Goal: Feedback & Contribution: Submit feedback/report problem

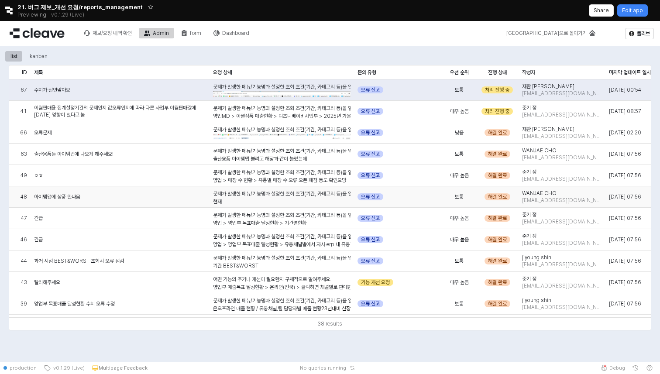
scroll to position [0, 232]
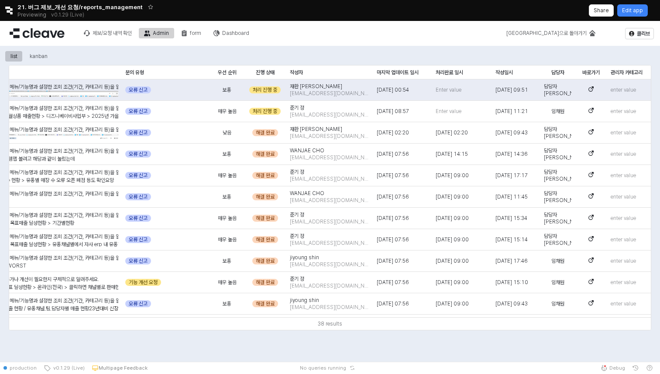
click at [6, 7] on icon "Retool logo" at bounding box center [8, 11] width 7 height 8
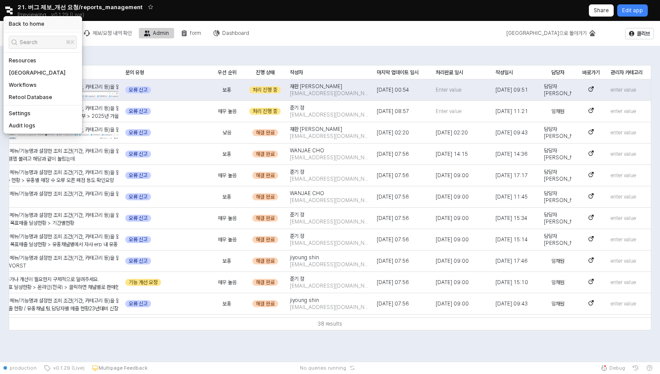
click at [17, 22] on h5 "Back to home" at bounding box center [26, 24] width 35 height 7
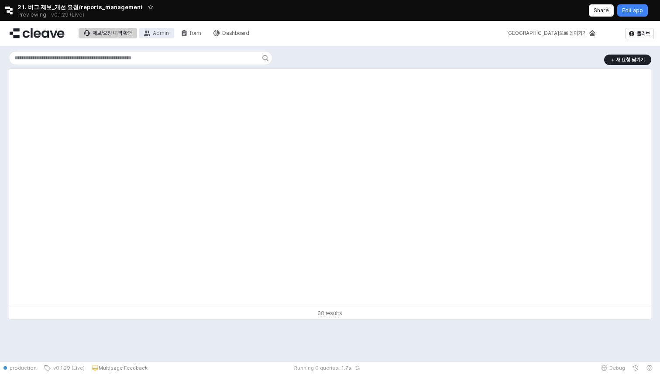
click at [158, 33] on div "Admin" at bounding box center [161, 33] width 16 height 6
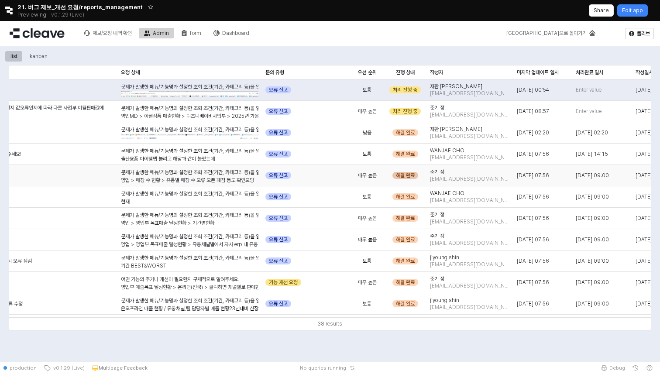
scroll to position [0, 232]
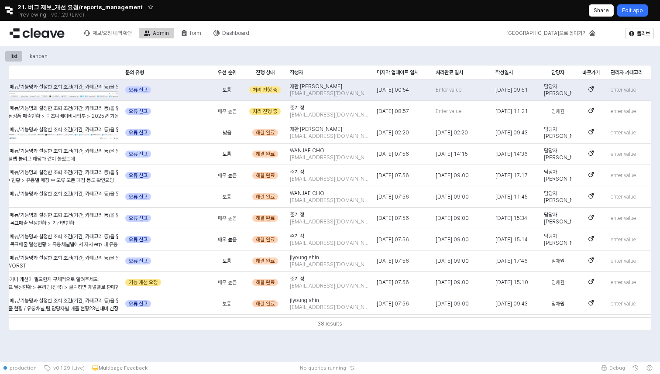
click at [632, 11] on p "Edit app" at bounding box center [632, 10] width 21 height 7
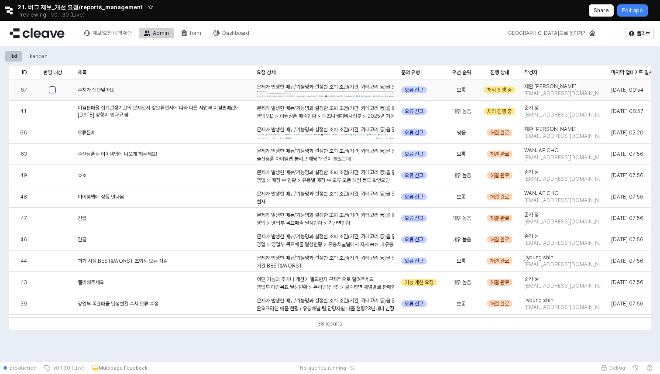
click at [51, 89] on div "App Frame" at bounding box center [52, 89] width 7 height 7
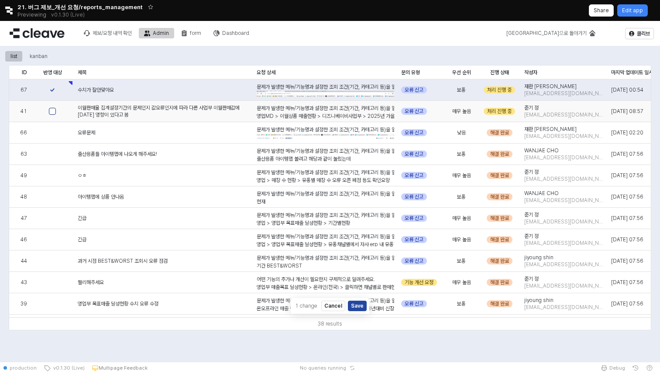
click at [52, 113] on div "App Frame" at bounding box center [52, 111] width 7 height 7
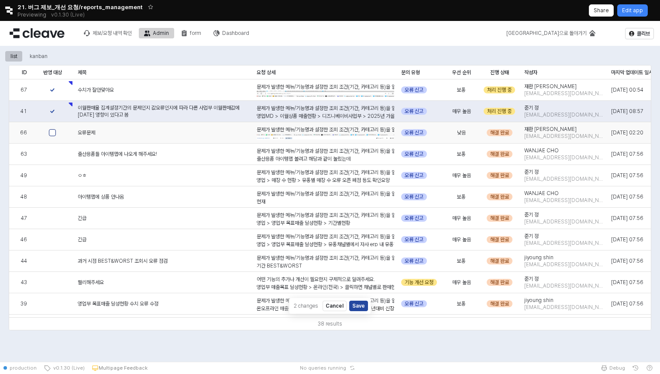
click at [54, 136] on div "App Frame" at bounding box center [52, 132] width 7 height 7
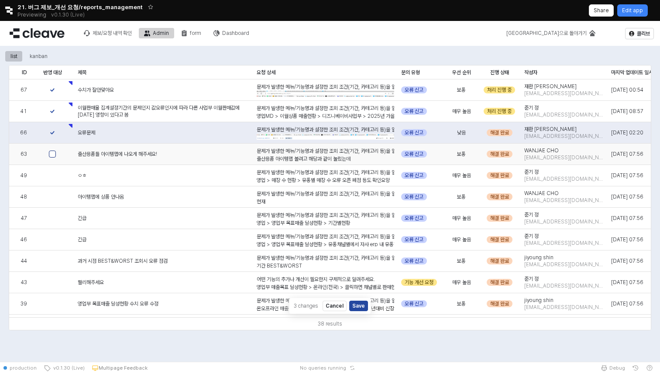
click at [54, 154] on div "App Frame" at bounding box center [52, 153] width 7 height 7
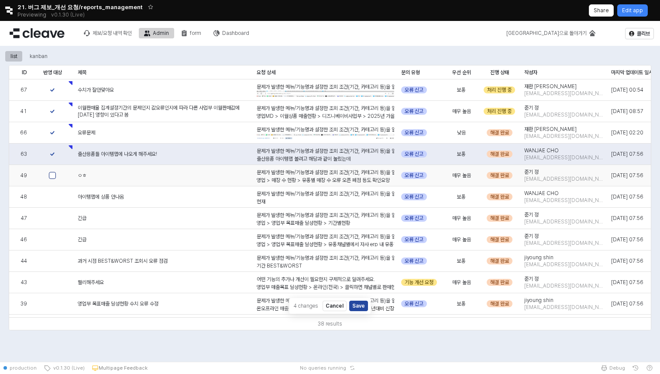
click at [52, 174] on div "App Frame" at bounding box center [52, 175] width 7 height 7
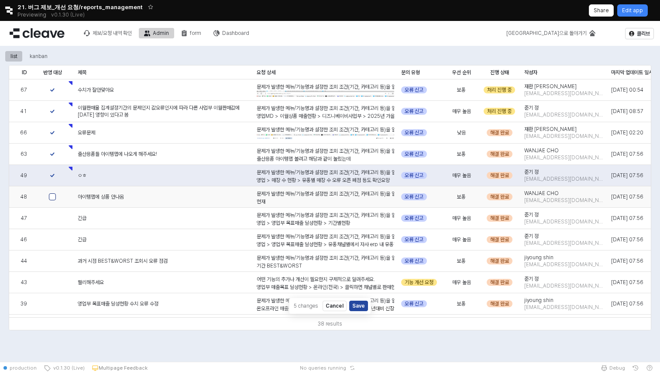
click at [51, 197] on div "App Frame" at bounding box center [52, 196] width 7 height 7
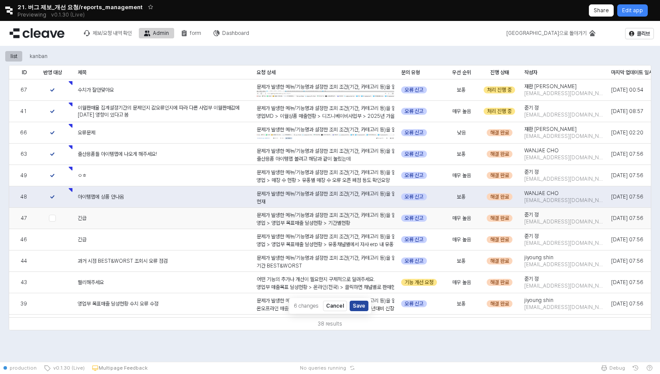
click at [337, 219] on p "영업 > 영업부 목표매출 달성현황 > 기간별현황" at bounding box center [324, 223] width 137 height 8
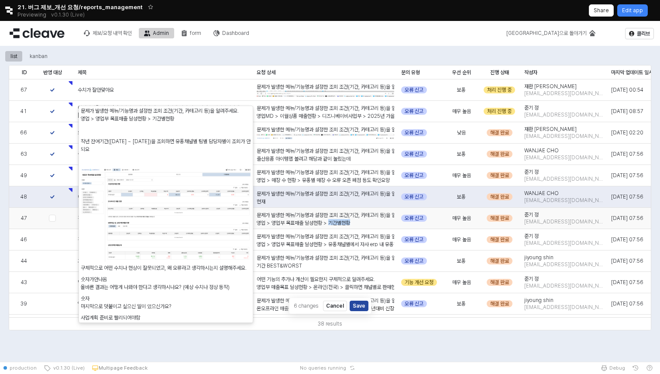
click at [337, 219] on p "영업 > 영업부 목표매출 달성현황 > 기간별현황" at bounding box center [324, 223] width 137 height 8
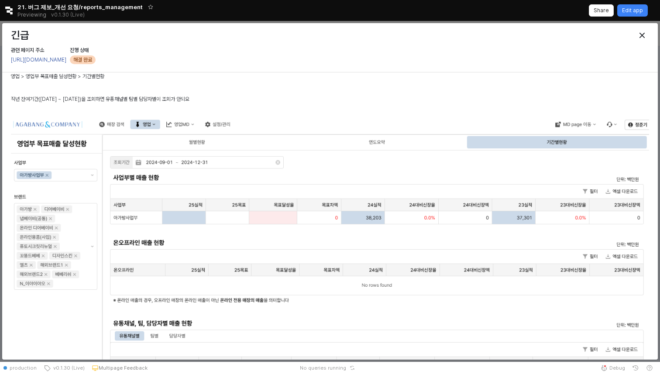
scroll to position [19, 0]
click at [640, 30] on div "Close" at bounding box center [641, 35] width 13 height 13
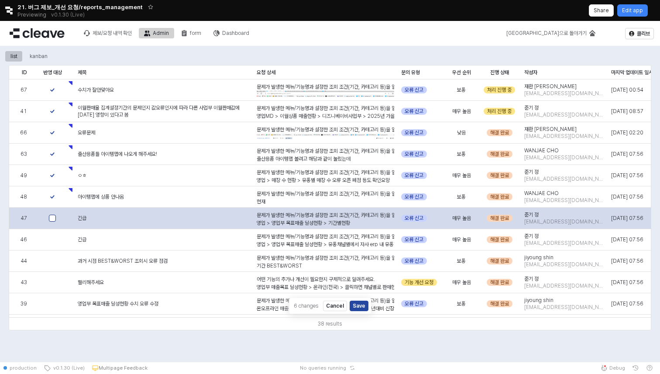
click at [55, 218] on div "App Frame" at bounding box center [52, 218] width 7 height 7
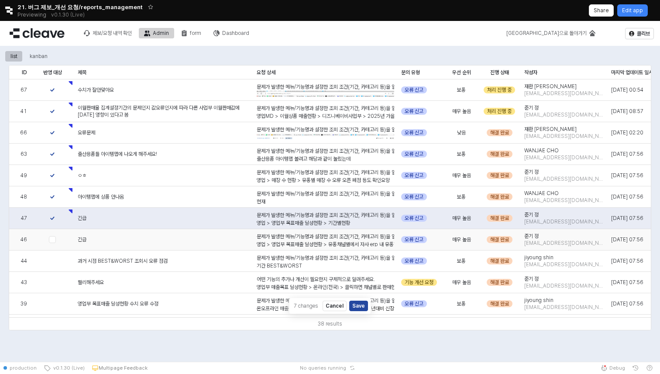
click at [374, 241] on p "영업 > 영업부 목표매출 달성현황 > 유통채널별에서 자사 erp 내 유통형태값(데이터) 변경에 따른 자동연동이 안됨" at bounding box center [324, 244] width 137 height 8
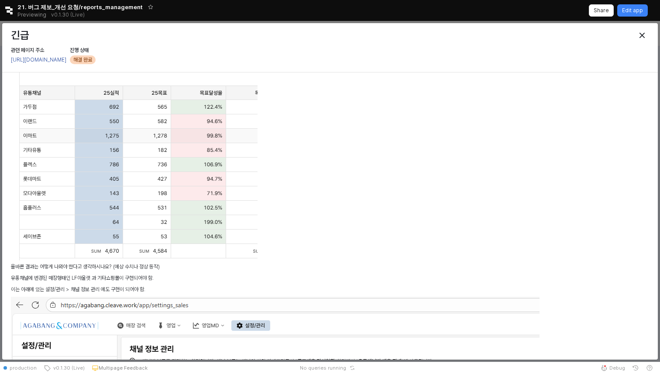
scroll to position [313, 0]
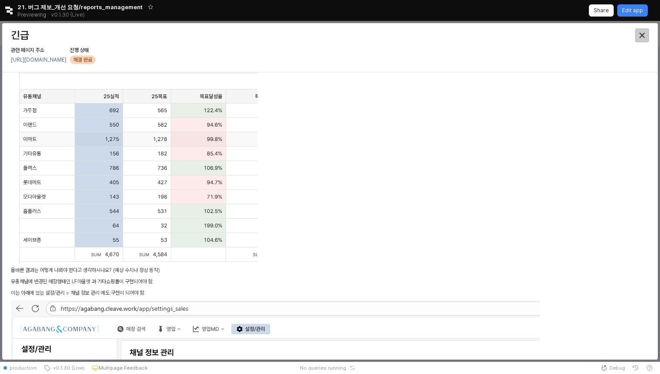
click at [644, 37] on icon "Close" at bounding box center [641, 35] width 5 height 5
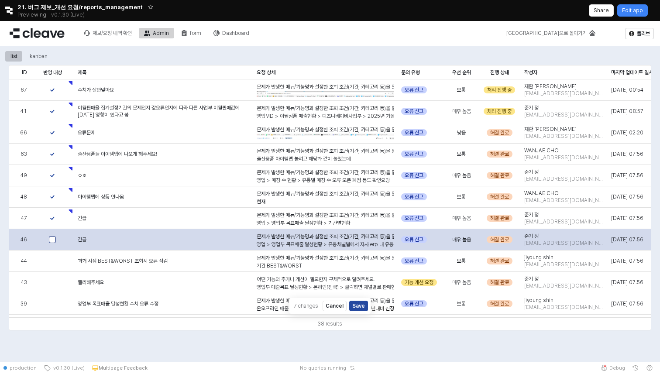
click at [52, 241] on div "App Frame" at bounding box center [52, 239] width 7 height 7
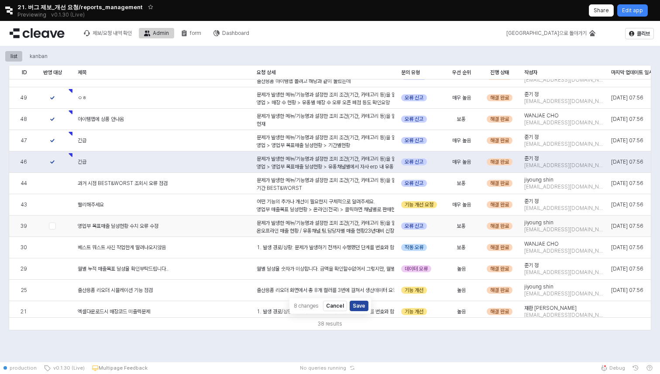
scroll to position [99, 0]
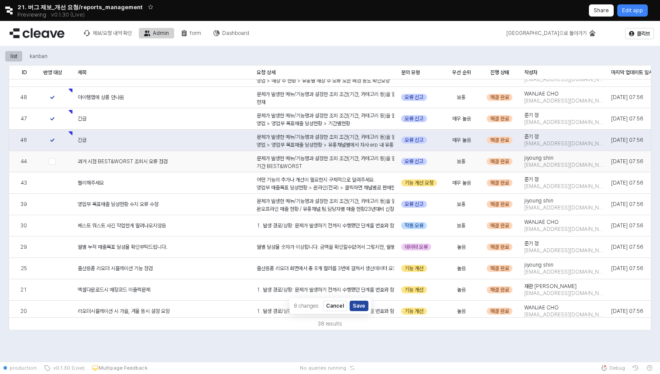
click at [322, 159] on div "문제가 발생한 메뉴/기능명과 설정한 조회 조건(기간, 카테고리 등)을 알려주세요. 기간 BEST&WORST 1) 전년 동주간에 BEST상품을 …" at bounding box center [324, 270] width 137 height 232
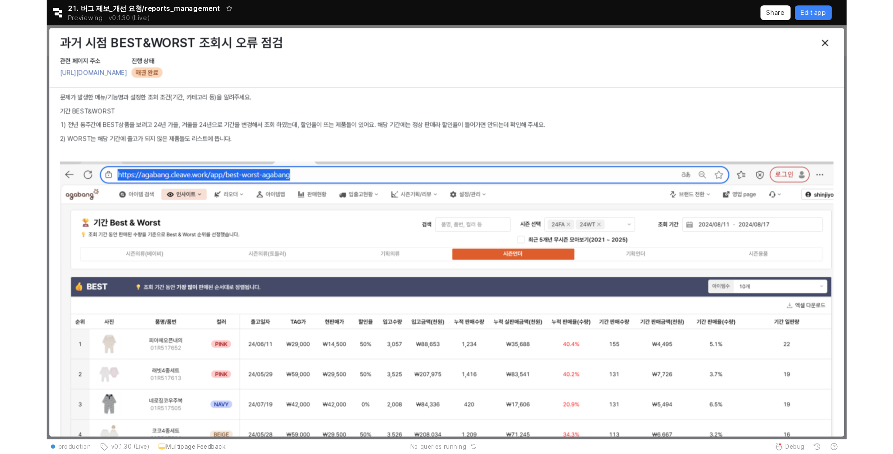
scroll to position [0, 0]
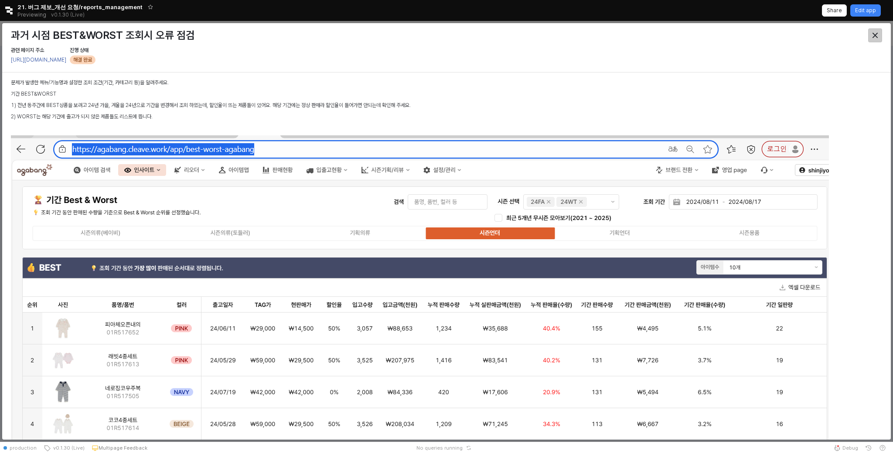
click at [659, 33] on icon "Close" at bounding box center [875, 35] width 5 height 5
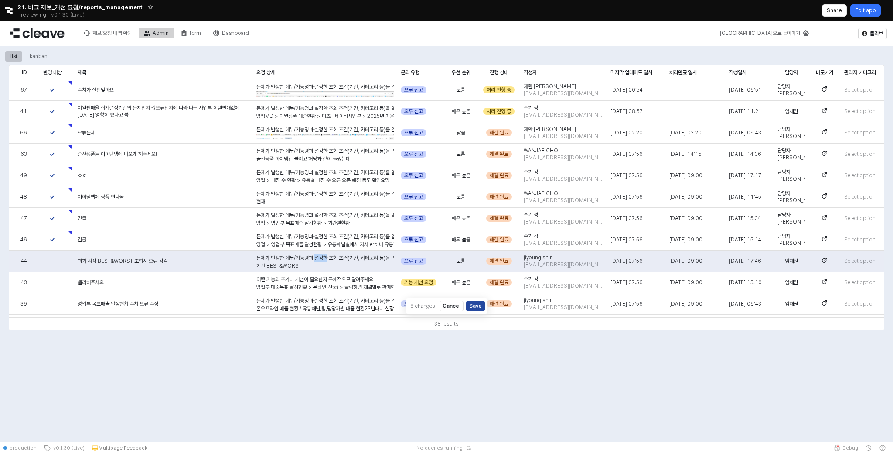
click at [659, 12] on p "Edit app" at bounding box center [865, 10] width 21 height 7
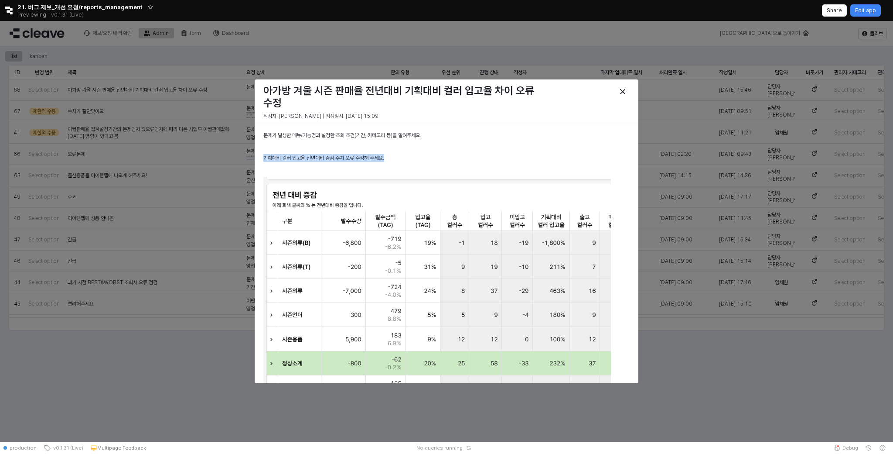
drag, startPoint x: 263, startPoint y: 157, endPoint x: 411, endPoint y: 155, distance: 147.9
click at [411, 155] on p "기획대비 컬러 입고율 전년대비 증감 수치 오류 수정해 주세요." at bounding box center [446, 158] width 366 height 8
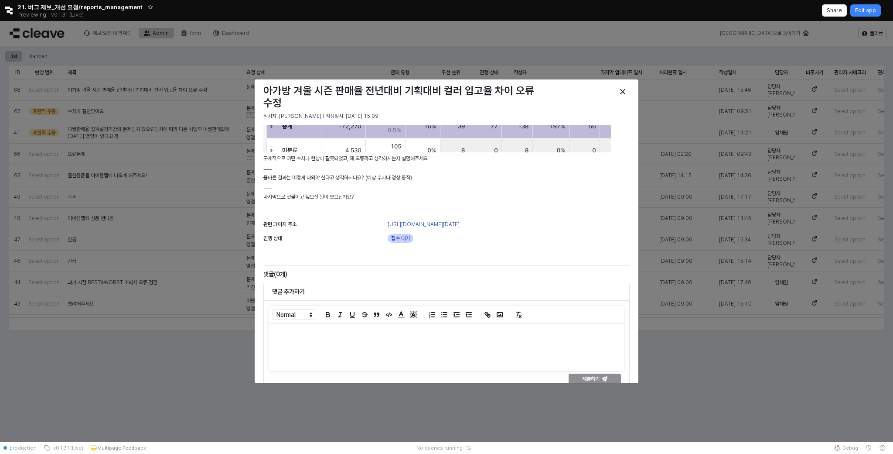
scroll to position [309, 0]
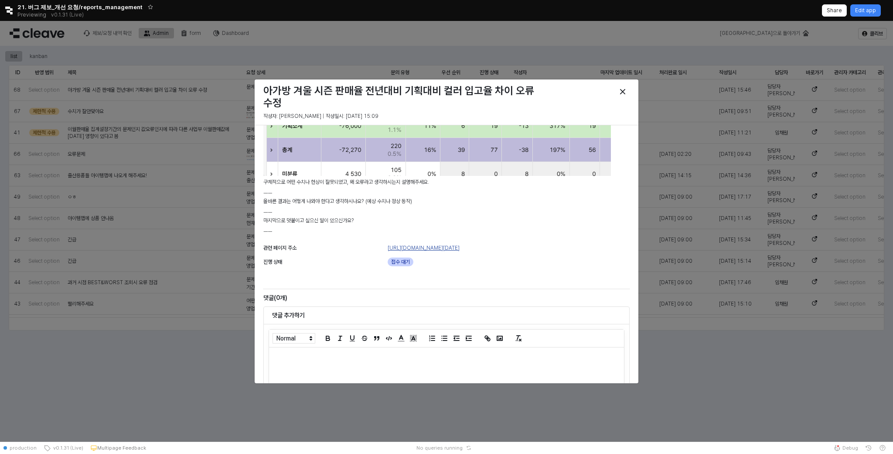
click at [411, 250] on link "https://agabang.cleave.work/app/sales-rate-agabang#comparison_basis=same_weekda…" at bounding box center [424, 248] width 72 height 6
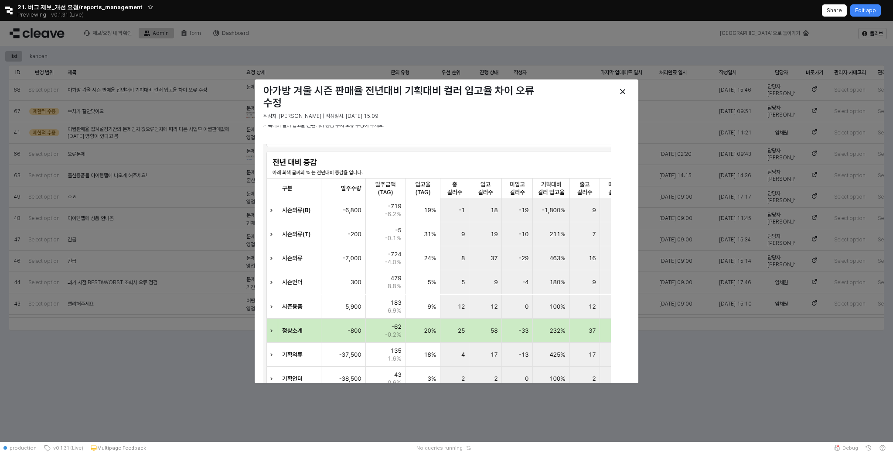
scroll to position [0, 0]
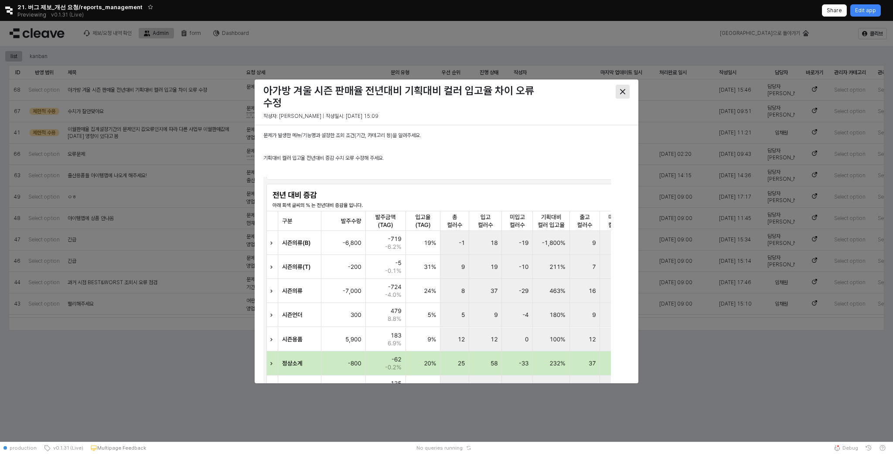
click at [622, 87] on div "Close" at bounding box center [622, 91] width 13 height 13
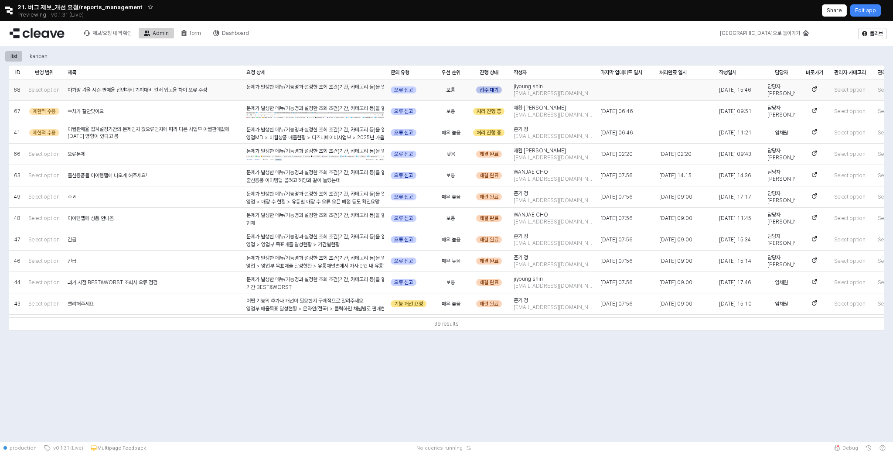
click at [485, 90] on div "접수 대기" at bounding box center [489, 89] width 26 height 7
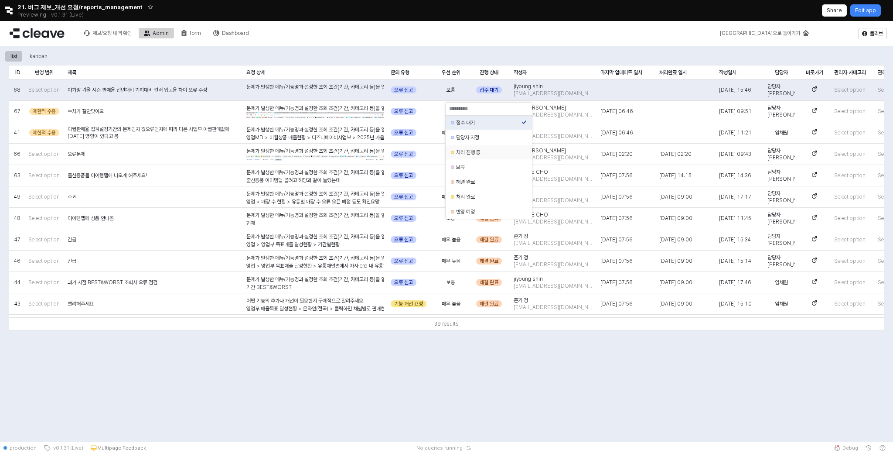
click at [485, 140] on div "담당자 지정" at bounding box center [488, 137] width 65 height 7
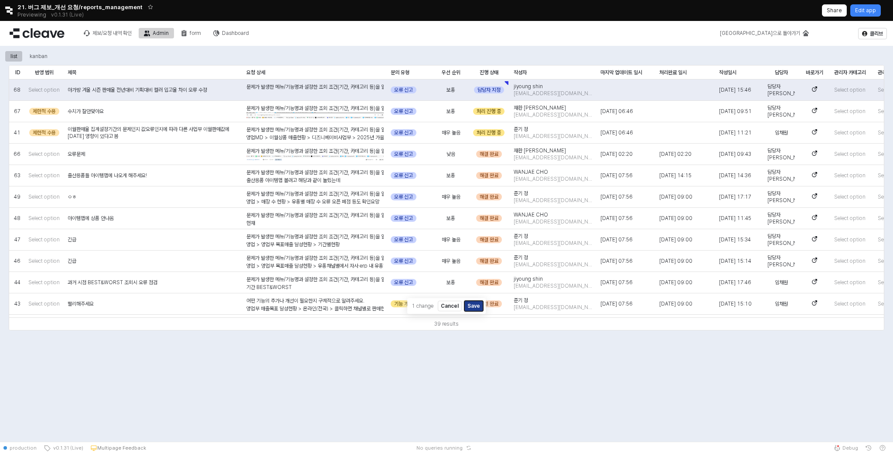
click at [472, 306] on button "Save" at bounding box center [474, 306] width 19 height 10
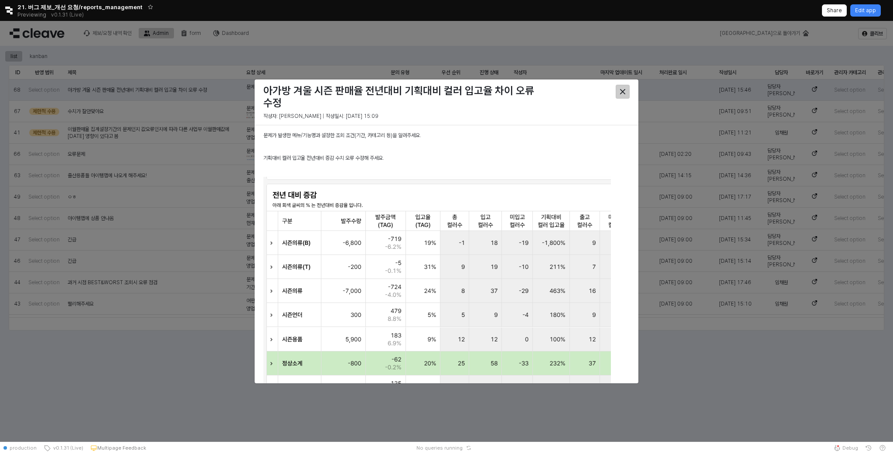
click at [619, 91] on div "Close" at bounding box center [622, 91] width 13 height 13
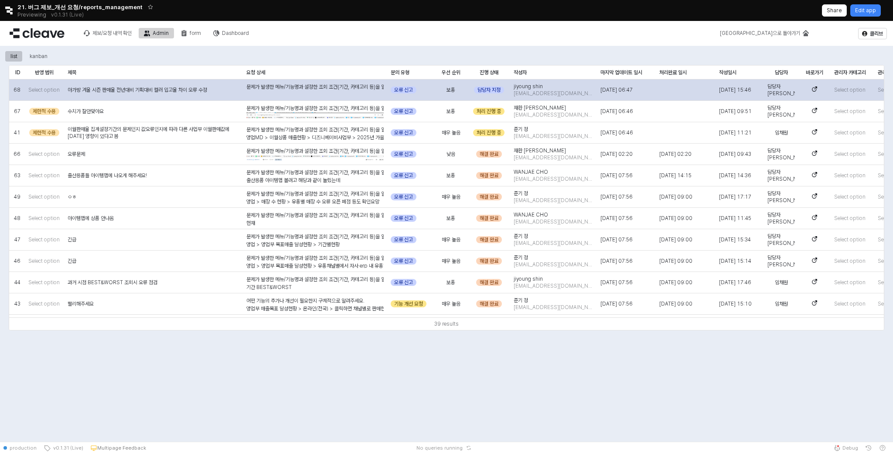
click at [183, 89] on span "아가방 겨울 시즌 판매율 전년대비 기획대비 컬러 입고율 차이 오류 수정" at bounding box center [138, 89] width 140 height 7
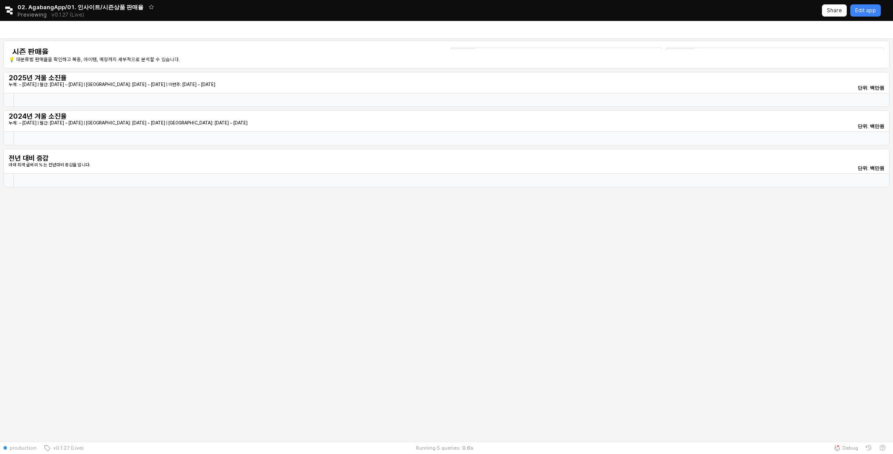
type input "********"
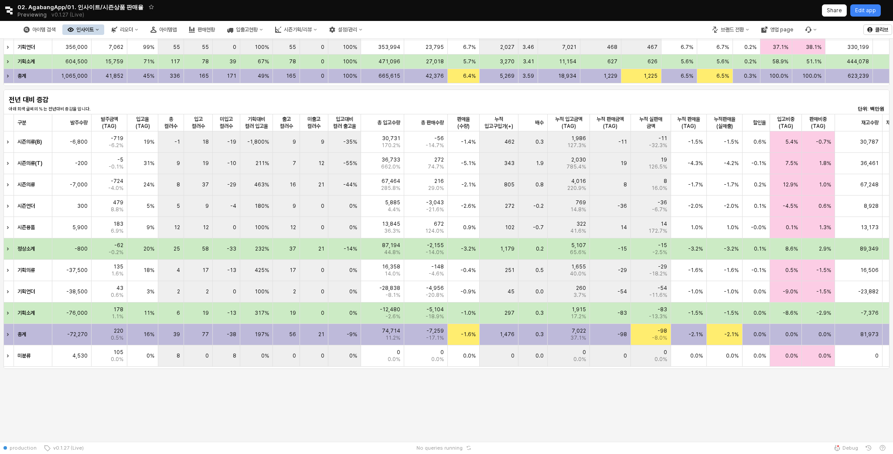
scroll to position [412, 0]
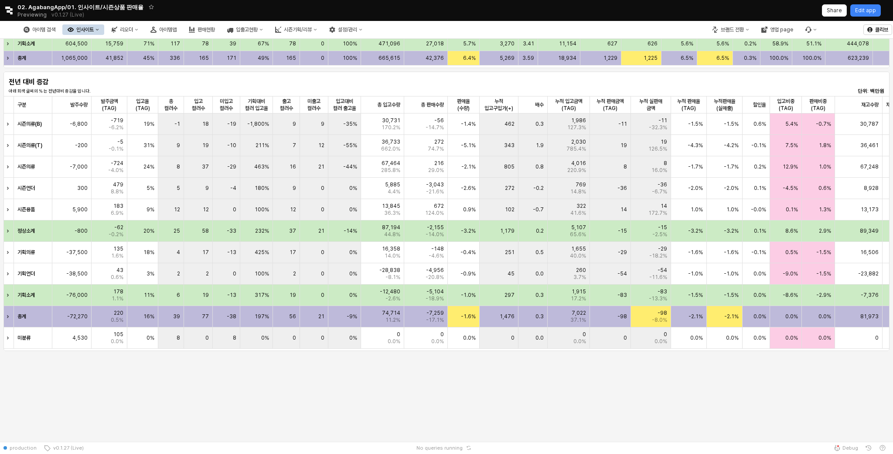
click at [863, 17] on div "Retool logo 02. AgabangApp/01. 인사이트/시즌상품 판매율 Previewing v0.1.27 (Live) Share Ed…" at bounding box center [446, 10] width 893 height 21
click at [864, 11] on p "Edit app" at bounding box center [865, 10] width 21 height 7
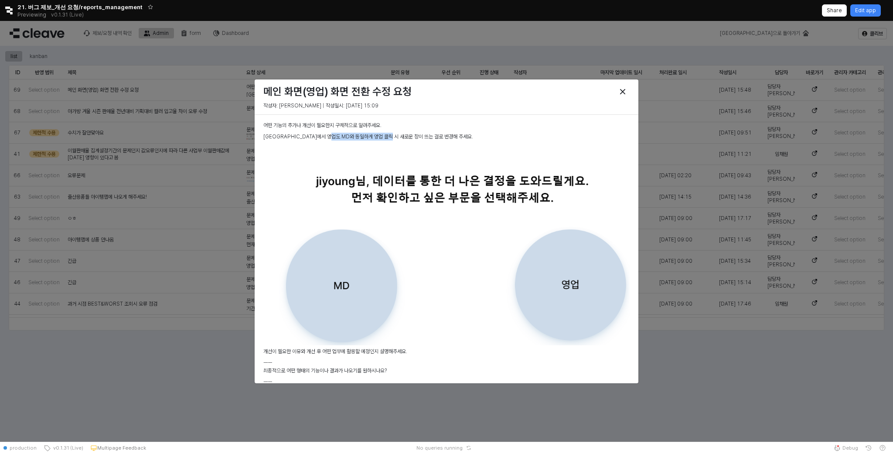
drag, startPoint x: 341, startPoint y: 135, endPoint x: 401, endPoint y: 135, distance: 60.2
click at [401, 135] on p "[GEOGRAPHIC_DATA]에서 영업도 MD와 동일하게 영업 클릭 시 새로운 창이 뜨는 걸로 변경해 주세요." at bounding box center [446, 136] width 366 height 8
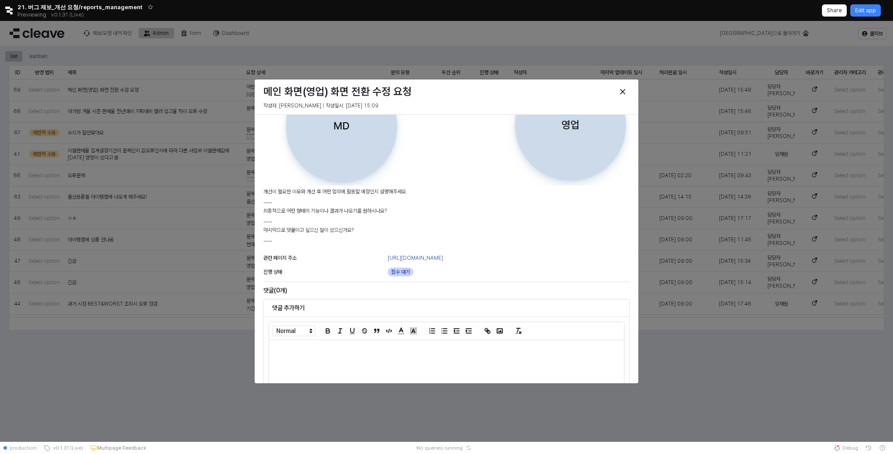
scroll to position [188, 0]
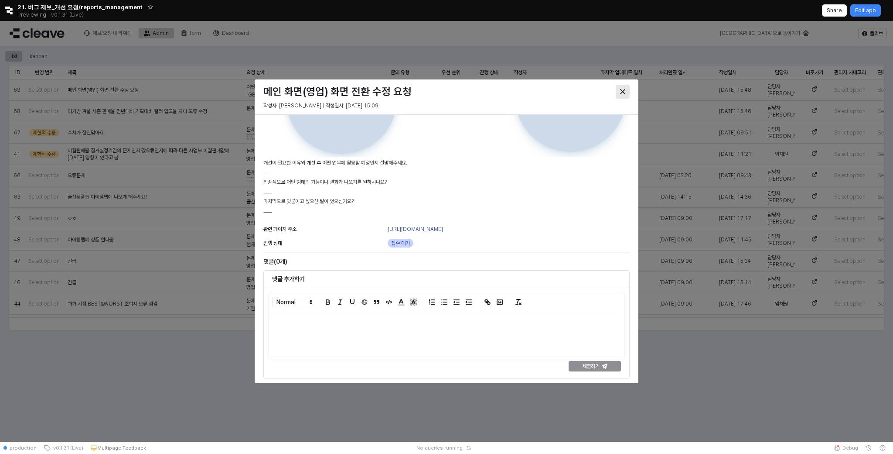
click at [622, 90] on icon "Close" at bounding box center [622, 91] width 5 height 5
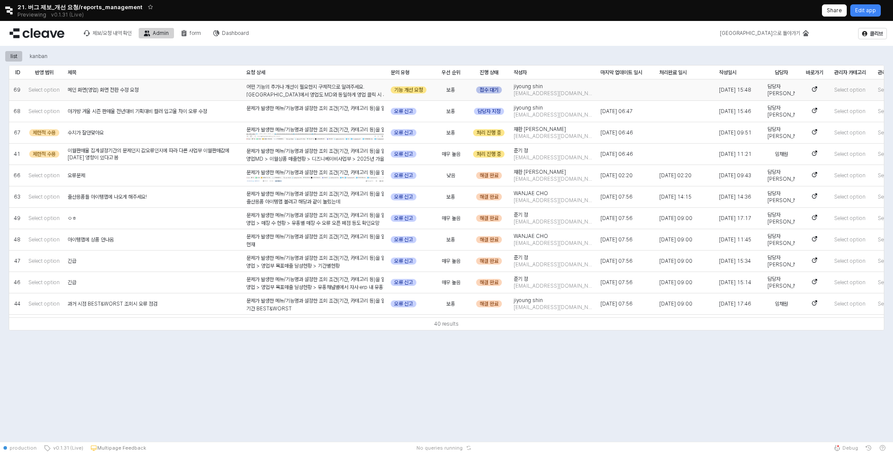
click at [483, 89] on div "접수 대기" at bounding box center [489, 89] width 26 height 7
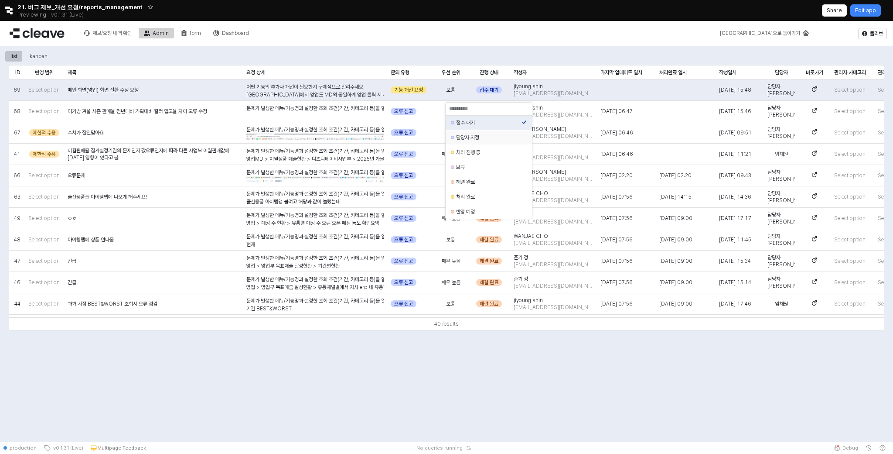
click at [494, 141] on div "담당자 지정" at bounding box center [488, 137] width 65 height 7
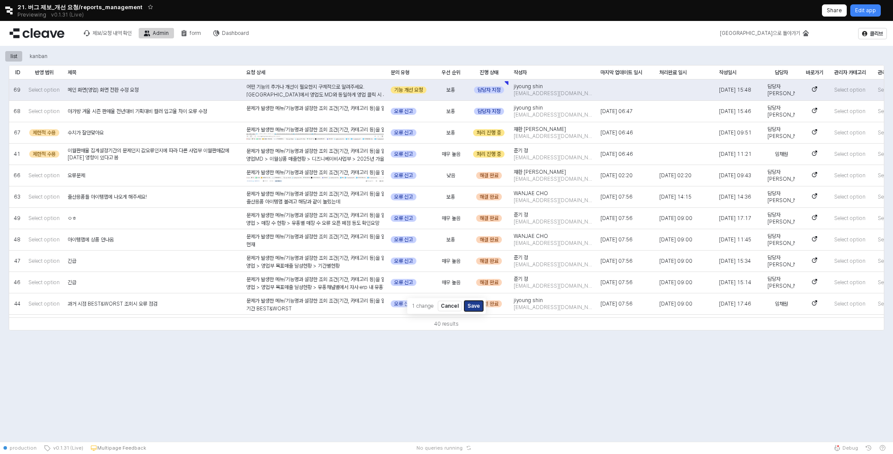
click at [478, 306] on button "Save" at bounding box center [474, 306] width 19 height 10
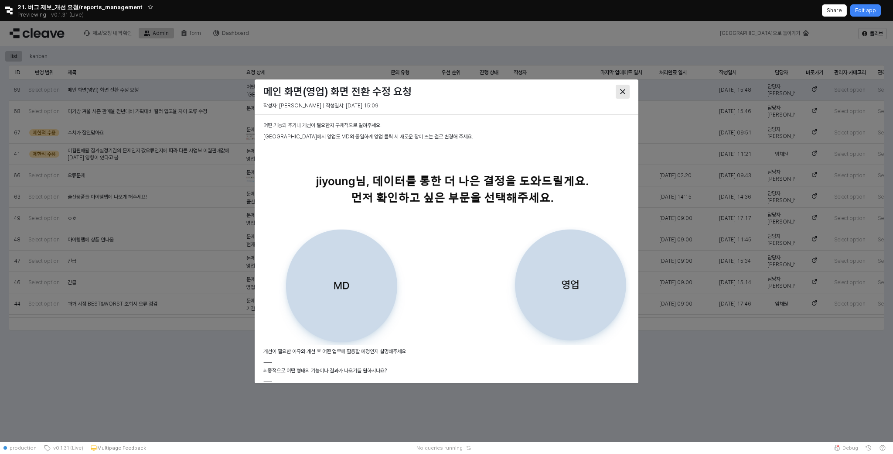
click at [624, 95] on div "Close" at bounding box center [622, 91] width 13 height 13
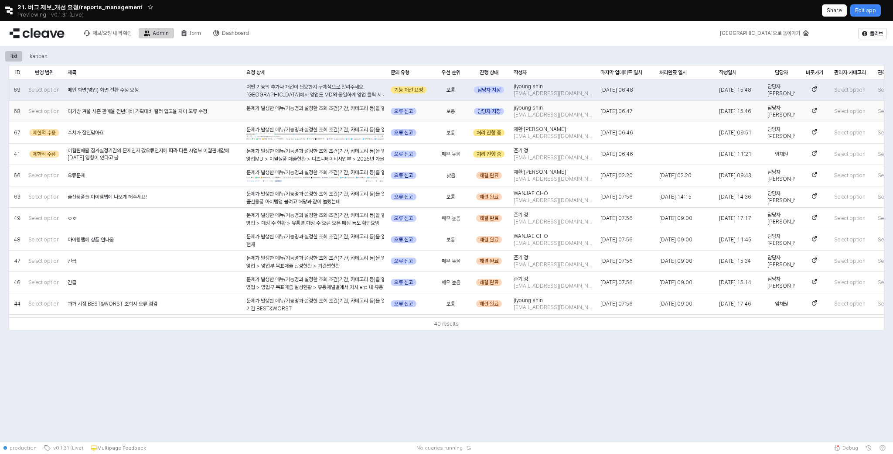
click at [276, 112] on div "문제가 발생한 메뉴/기능명과 설정한 조회 조건(기간, 카테고리 등)을 알려주세요. 기획대비 컬러 입고율 전년대비 증감 수치 오류 수정해 주세요…" at bounding box center [314, 215] width 137 height 223
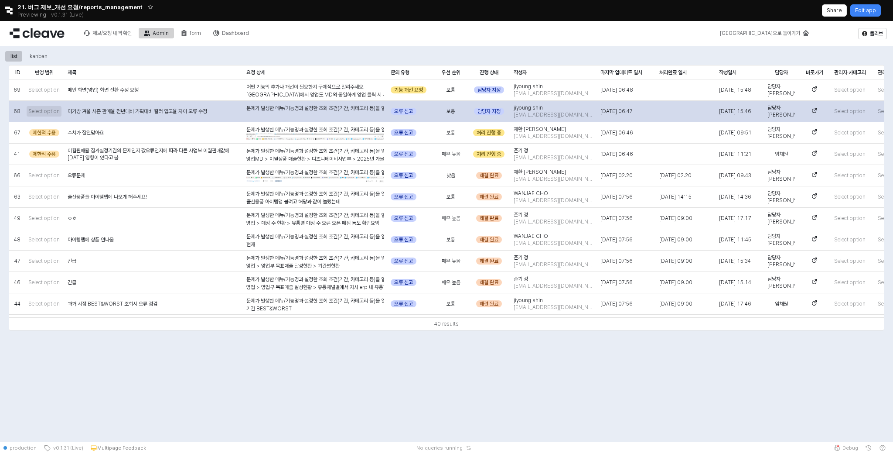
click at [39, 114] on span "Select option" at bounding box center [43, 111] width 31 height 7
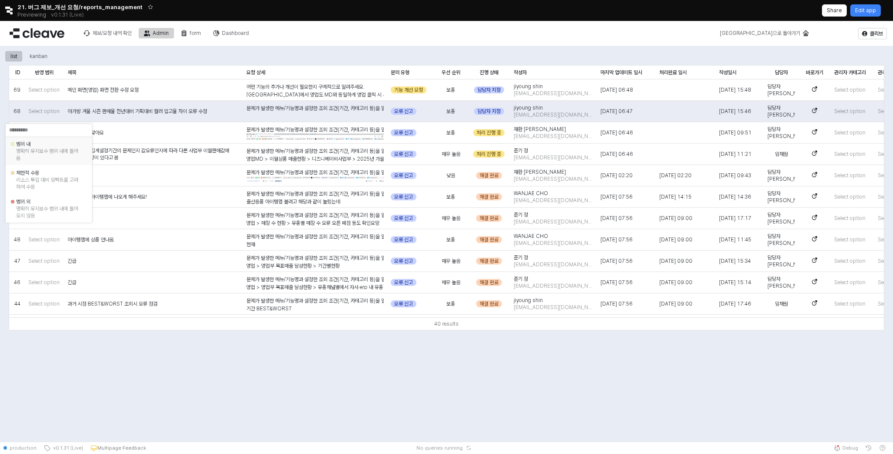
click at [39, 154] on div "명확히 유지보수 범위 내에 들어옴" at bounding box center [48, 154] width 65 height 14
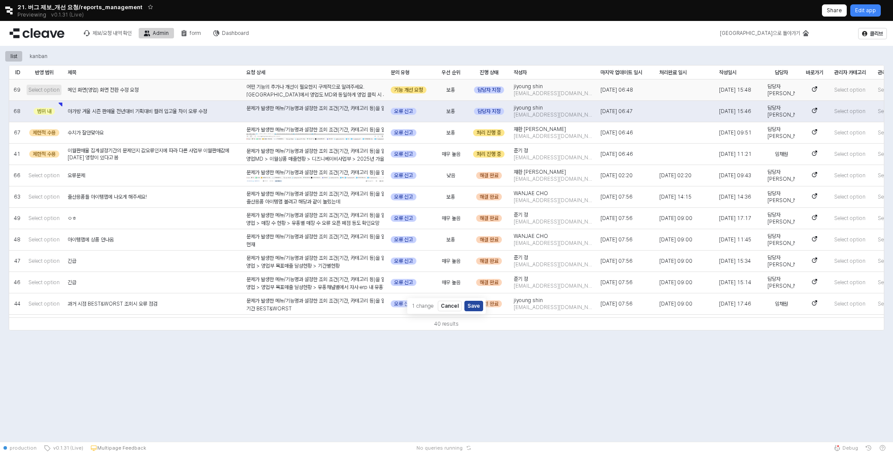
click at [48, 91] on span "Select option" at bounding box center [43, 89] width 31 height 7
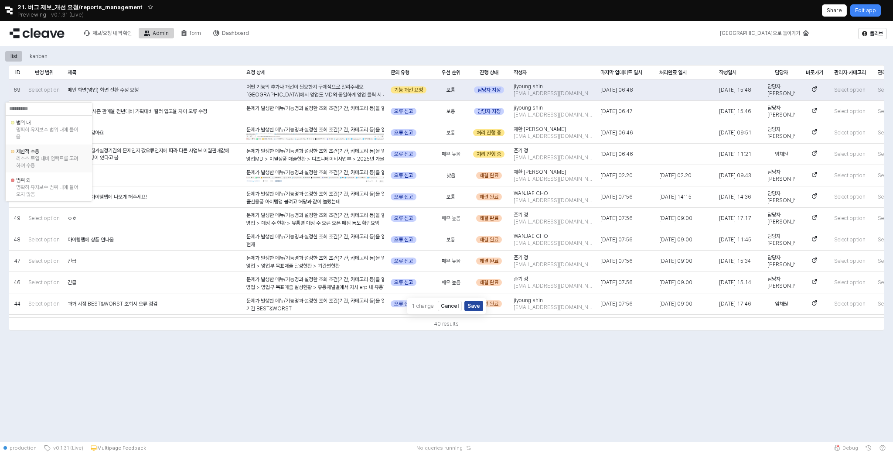
click at [37, 156] on div "리소스 투입 대비 임팩트를 고려하여 수용" at bounding box center [48, 162] width 65 height 14
click at [48, 177] on span "Select option" at bounding box center [43, 175] width 31 height 7
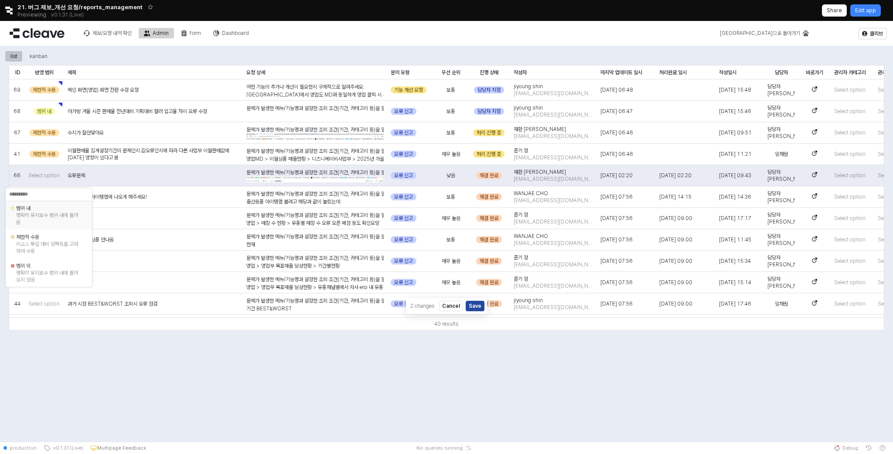
click at [38, 211] on div "범위 내" at bounding box center [48, 208] width 65 height 7
click at [40, 196] on span "Select option" at bounding box center [43, 196] width 31 height 7
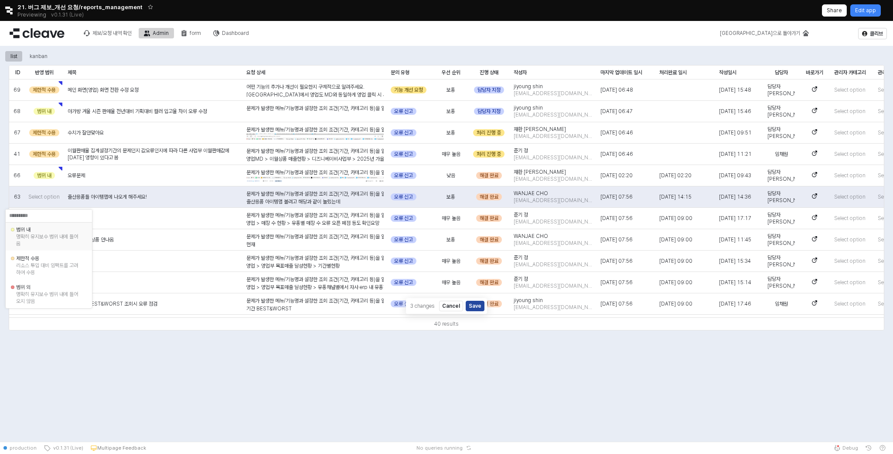
click at [40, 224] on div "범위 내 명확히 유지보수 범위 내에 들어옴" at bounding box center [49, 236] width 86 height 28
click at [221, 219] on div "ㅇㅎ" at bounding box center [153, 218] width 179 height 21
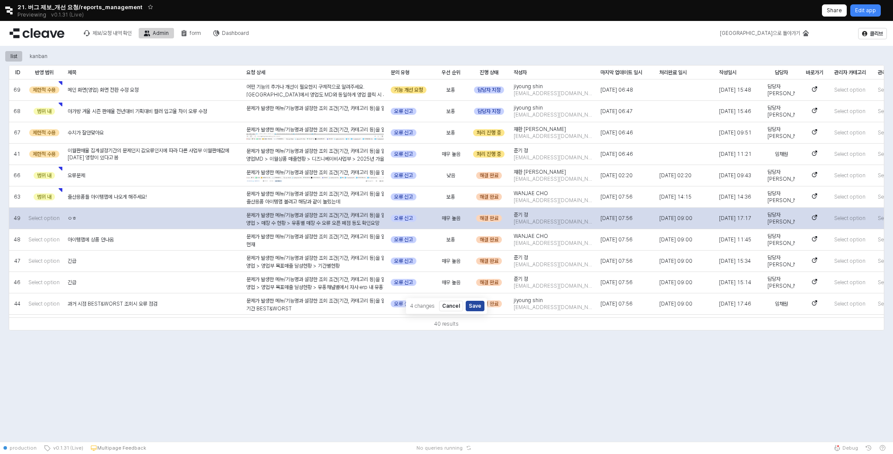
click at [221, 219] on div "ㅇㅎ" at bounding box center [153, 218] width 179 height 21
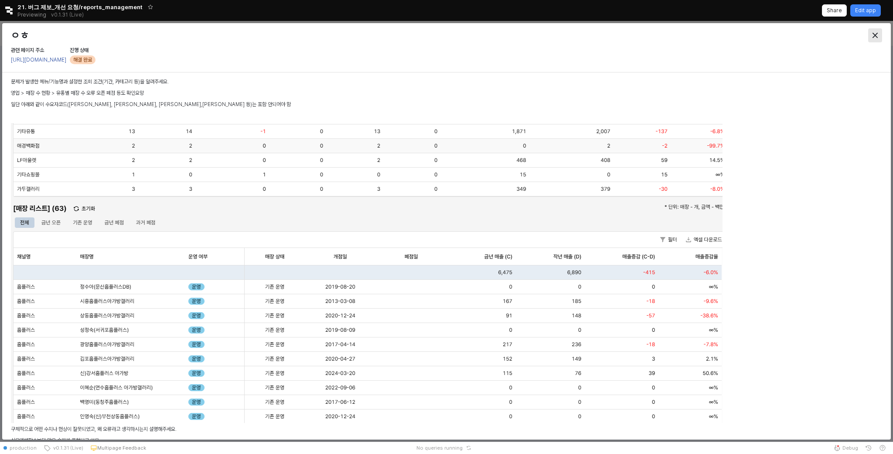
click at [875, 34] on icon "Close" at bounding box center [875, 35] width 5 height 5
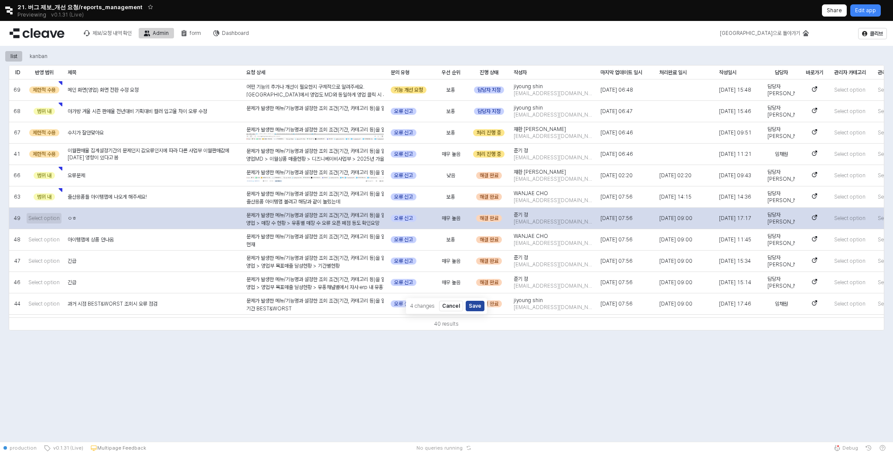
click at [48, 219] on span "Select option" at bounding box center [43, 218] width 31 height 7
click at [48, 216] on span "Select option" at bounding box center [43, 218] width 31 height 7
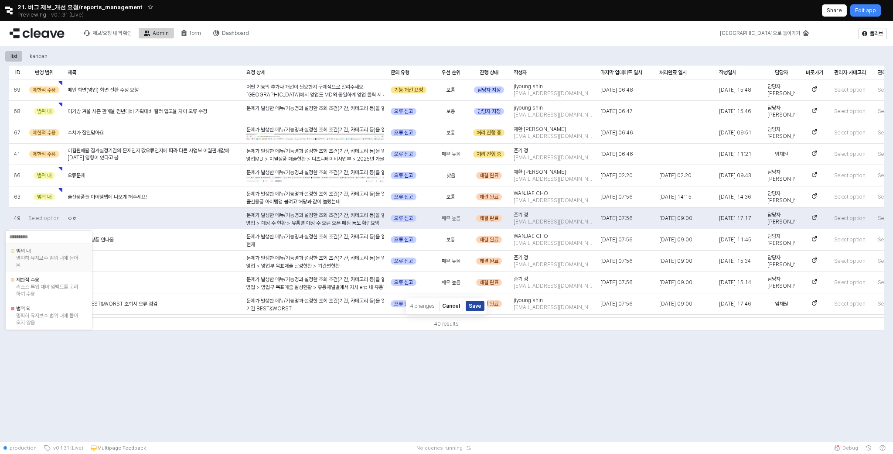
click at [49, 257] on div "명확히 유지보수 범위 내에 들어옴" at bounding box center [48, 261] width 65 height 14
click at [38, 239] on span "Select option" at bounding box center [43, 239] width 31 height 7
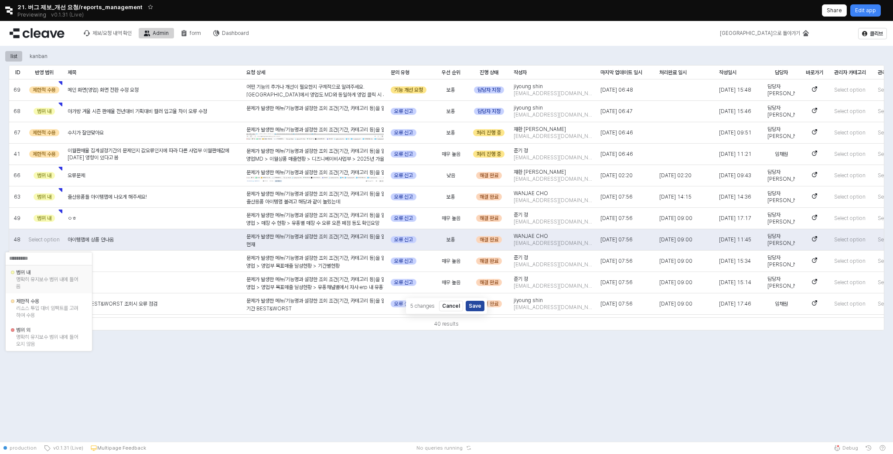
click at [39, 278] on div "명확히 유지보수 범위 내에 들어옴" at bounding box center [48, 283] width 65 height 14
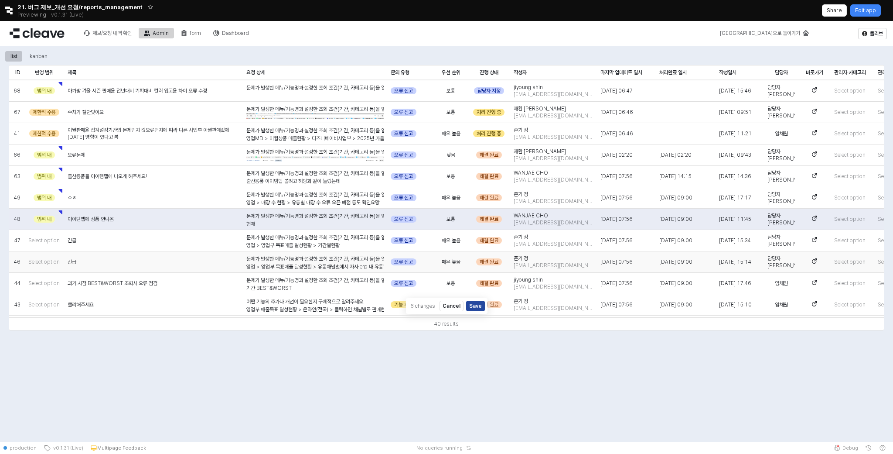
scroll to position [38, 0]
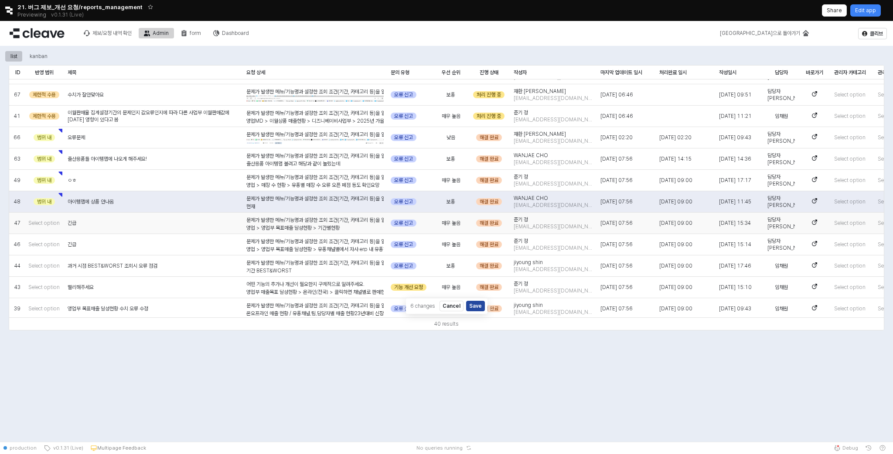
click at [305, 226] on p "영업 > 영업부 목표매출 달성현황 > 기간별현황" at bounding box center [314, 228] width 137 height 8
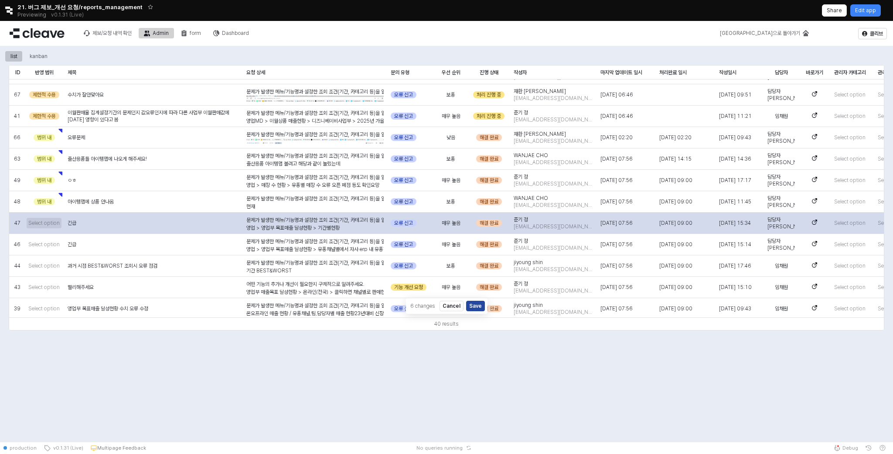
click at [49, 226] on span "Select option" at bounding box center [43, 222] width 31 height 7
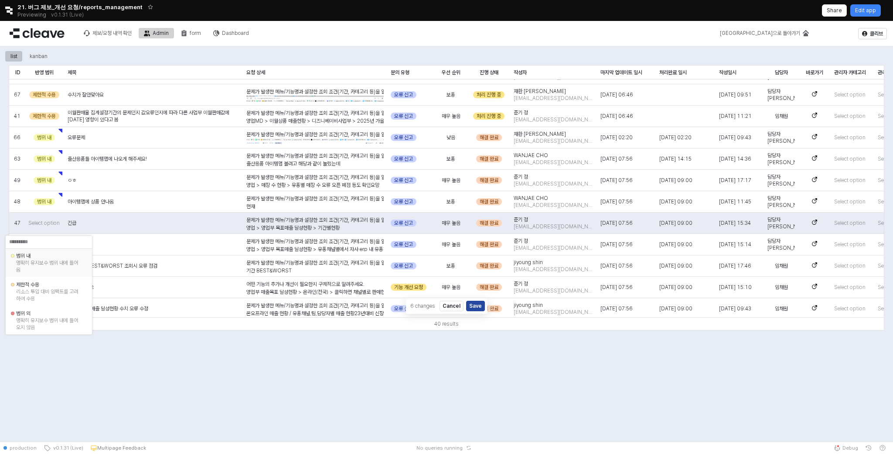
click at [44, 260] on div "명확히 유지보수 범위 내에 들어옴" at bounding box center [48, 266] width 65 height 14
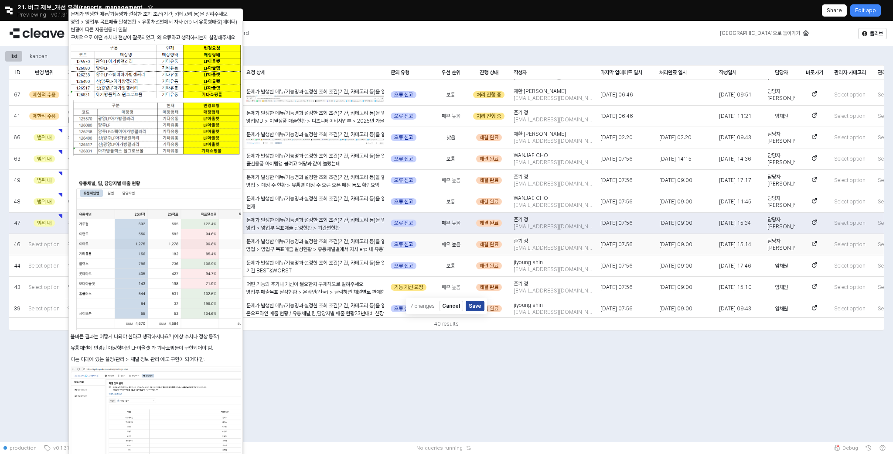
click at [314, 246] on p "영업 > 영업부 목표매출 달성현황 > 유통채널별에서 자사 erp 내 유통형태값(데이터) 변경에 따른 자동연동이 안됨" at bounding box center [314, 249] width 137 height 8
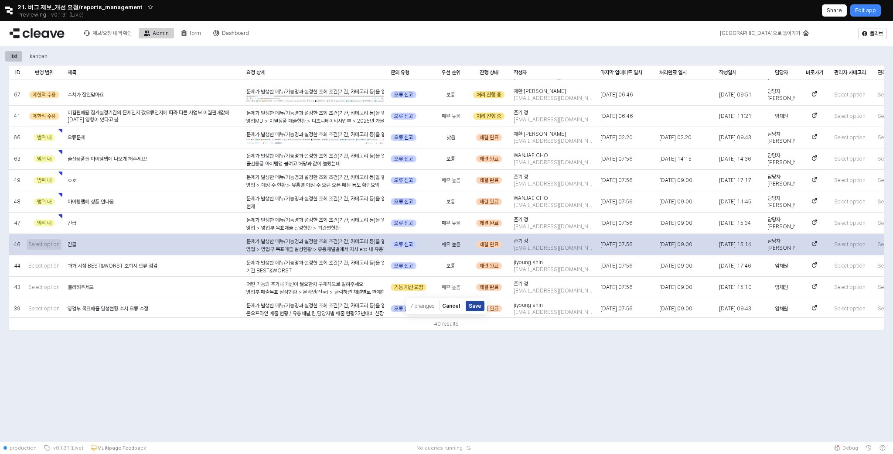
click at [44, 244] on span "Select option" at bounding box center [43, 244] width 31 height 7
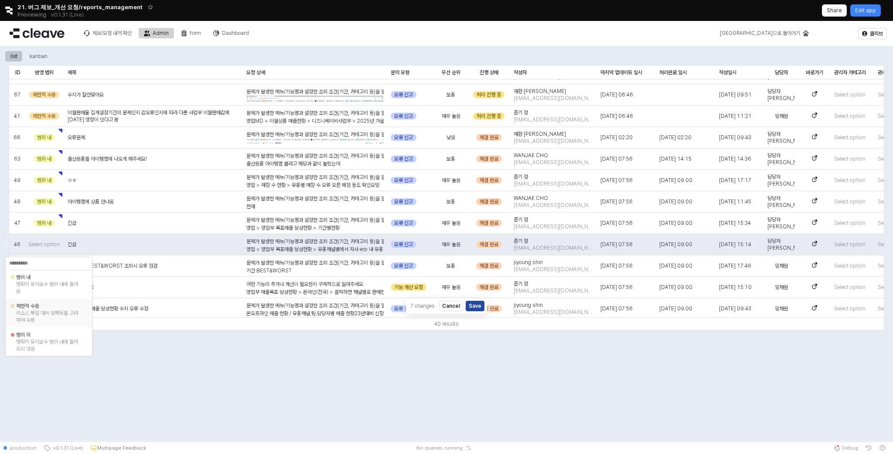
click at [55, 323] on div "리소스 투입 대비 임팩트를 고려하여 수용" at bounding box center [48, 316] width 65 height 14
click at [43, 267] on span "Select option" at bounding box center [43, 265] width 31 height 7
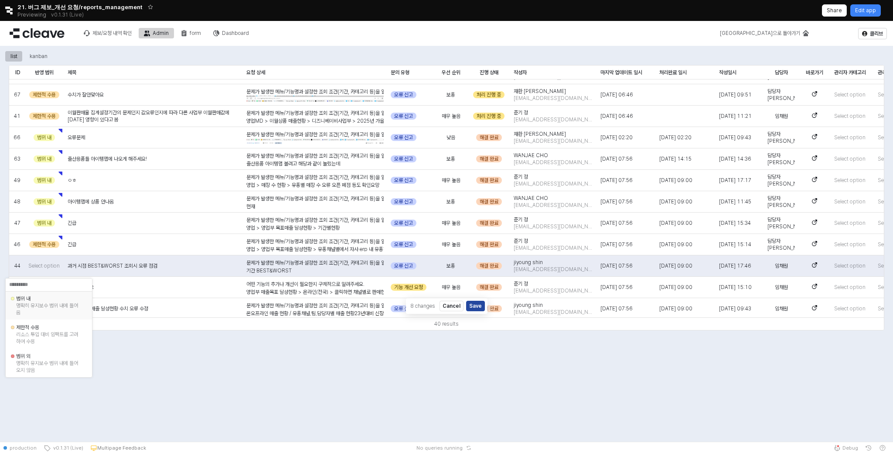
click at [44, 307] on div "명확히 유지보수 범위 내에 들어옴" at bounding box center [48, 309] width 65 height 14
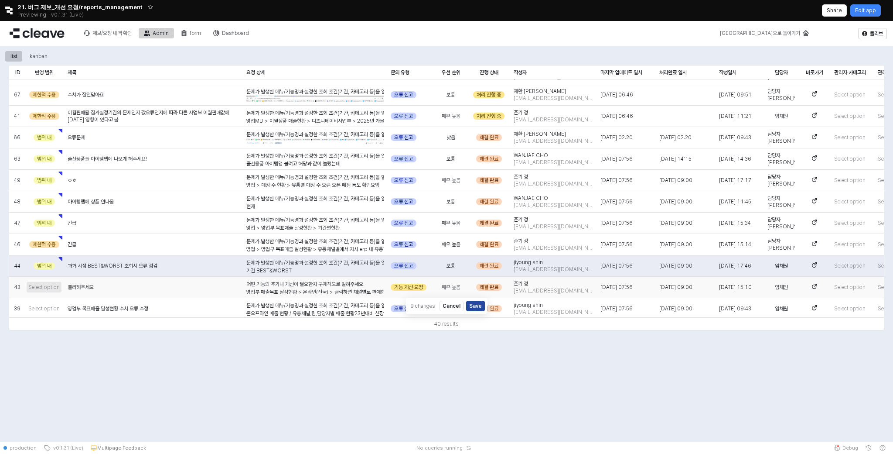
click at [51, 288] on span "Select option" at bounding box center [43, 287] width 31 height 7
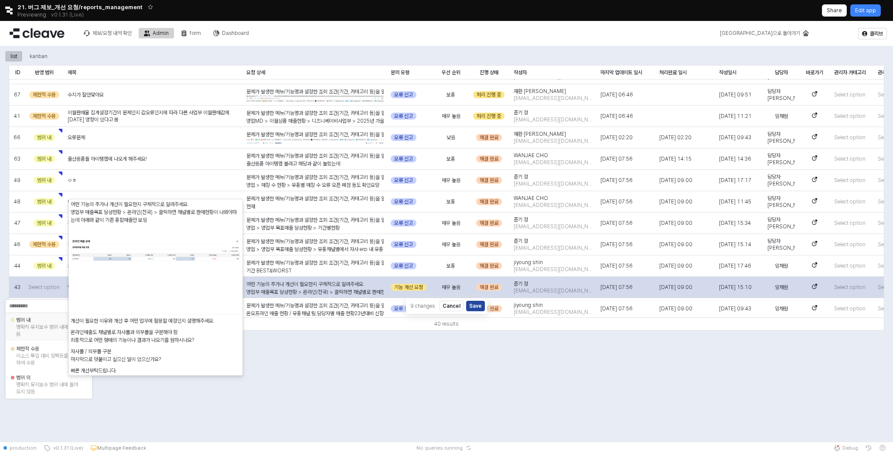
click at [27, 338] on div "범위 내 명확히 유지보수 범위 내에 들어옴" at bounding box center [46, 326] width 71 height 23
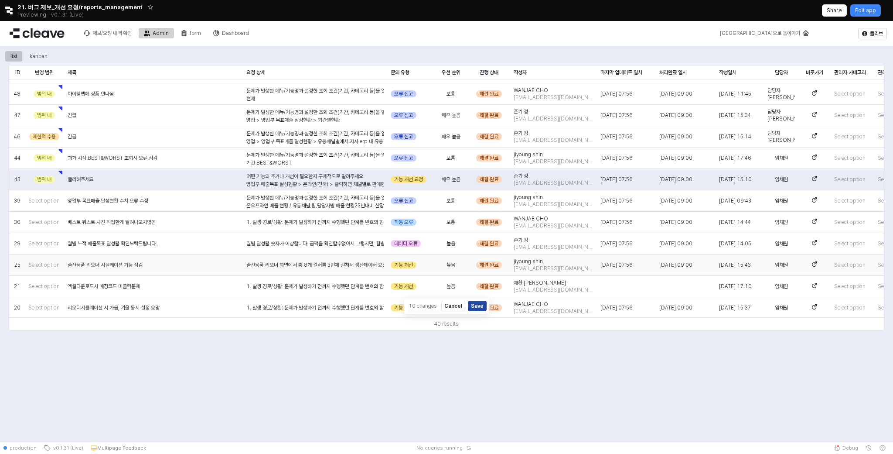
scroll to position [147, 0]
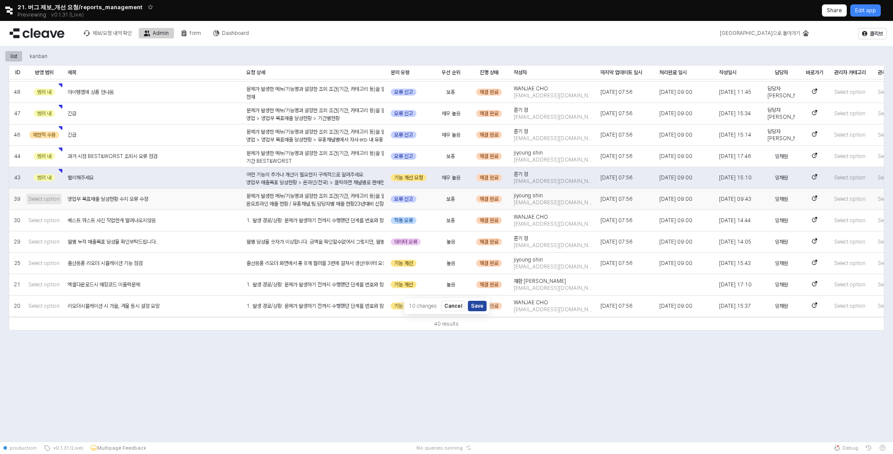
click at [51, 200] on span "Select option" at bounding box center [43, 198] width 31 height 7
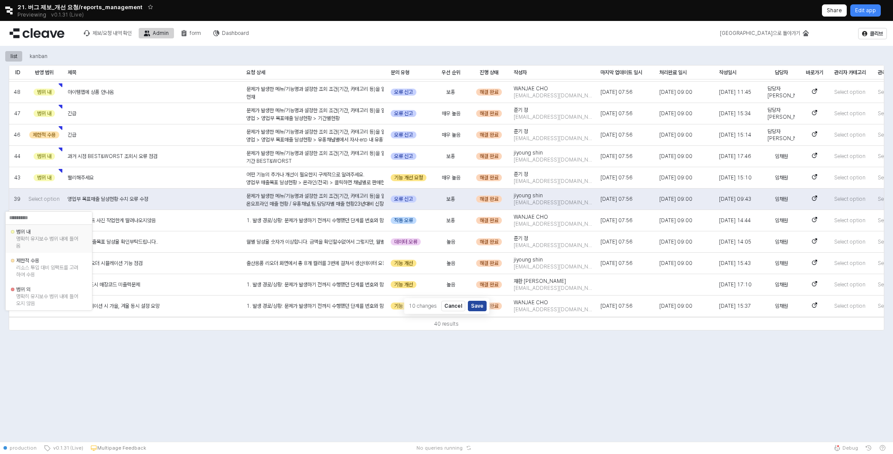
click at [38, 238] on div "명확히 유지보수 범위 내에 들어옴" at bounding box center [48, 242] width 65 height 14
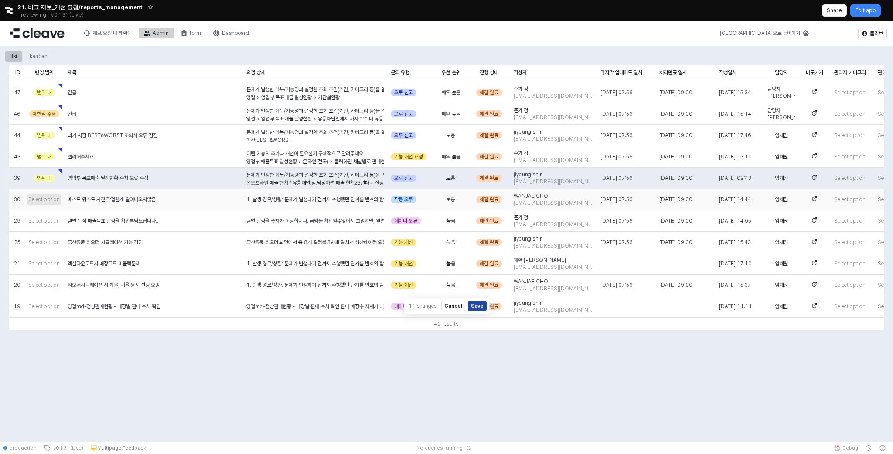
click at [49, 199] on span "Select option" at bounding box center [43, 199] width 31 height 7
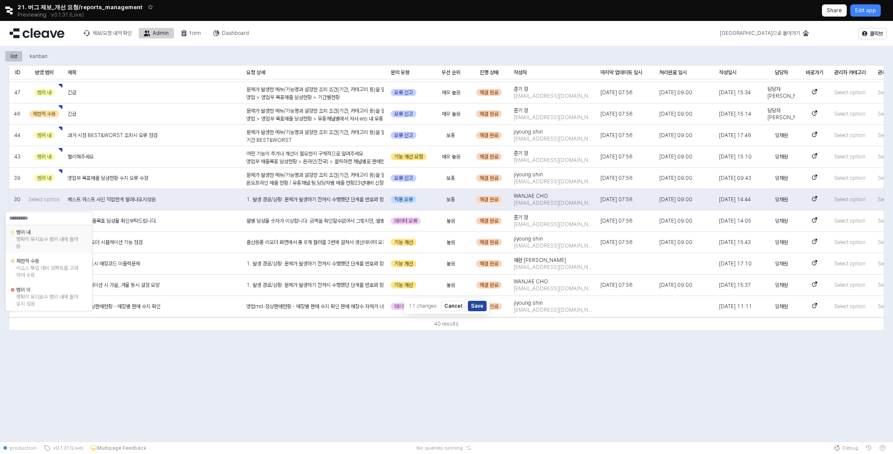
click at [36, 238] on div "명확히 유지보수 범위 내에 들어옴" at bounding box center [48, 243] width 65 height 14
click at [42, 222] on span "Select option" at bounding box center [43, 220] width 31 height 7
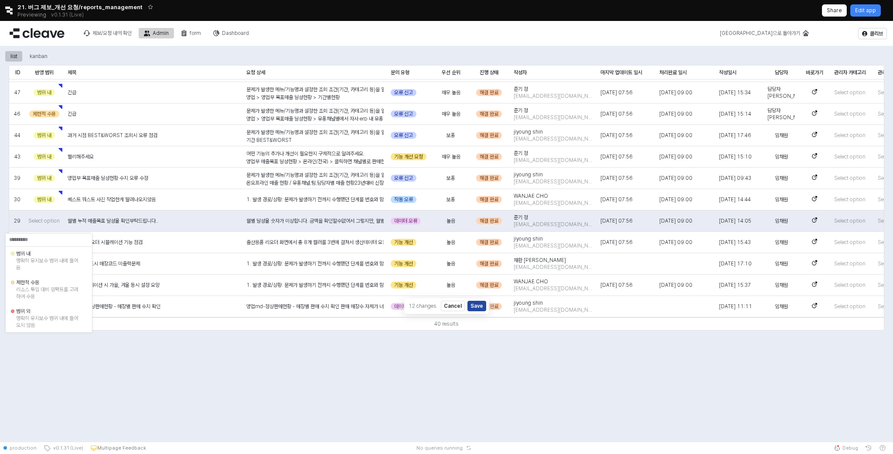
click at [50, 239] on input "text" at bounding box center [35, 239] width 52 height 9
click at [43, 259] on div "명확히 유지보수 범위 내에 들어옴" at bounding box center [48, 264] width 65 height 14
click at [38, 241] on span "Select option" at bounding box center [43, 242] width 31 height 7
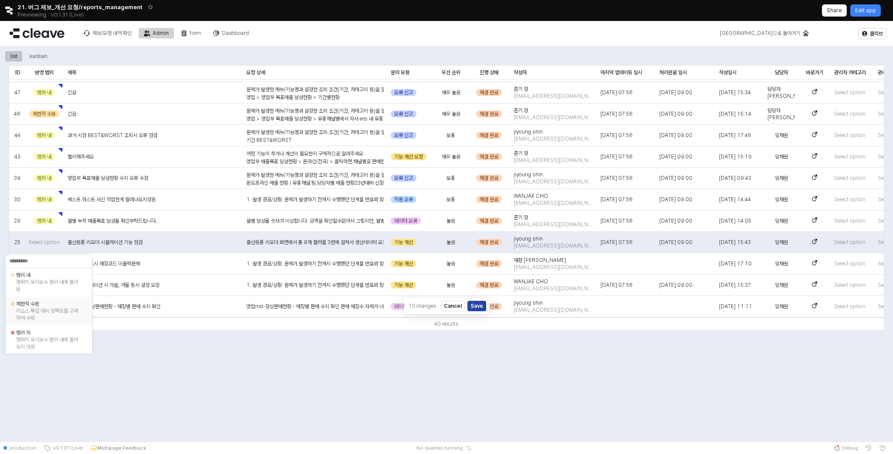
click at [44, 310] on div "리소스 투입 대비 임팩트를 고려하여 수용" at bounding box center [48, 314] width 65 height 14
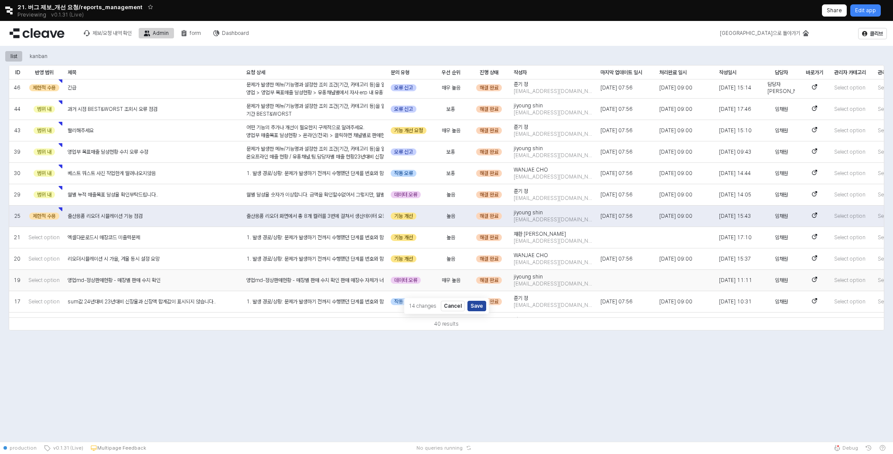
scroll to position [202, 0]
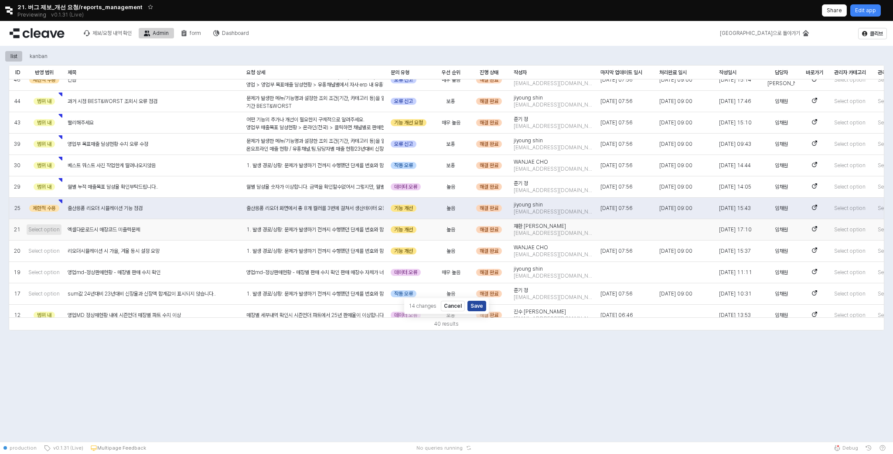
click at [46, 229] on span "Select option" at bounding box center [43, 229] width 31 height 7
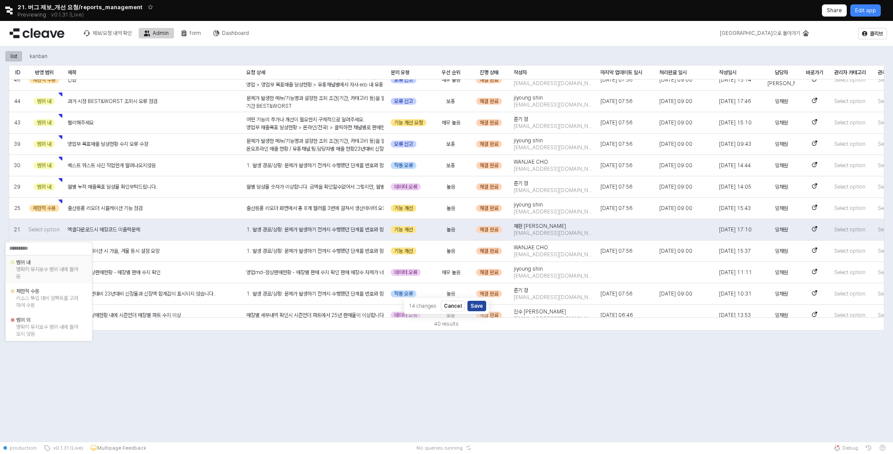
click at [48, 273] on div "명확히 유지보수 범위 내에 들어옴" at bounding box center [48, 273] width 65 height 14
click at [48, 253] on span "Select option" at bounding box center [43, 250] width 31 height 7
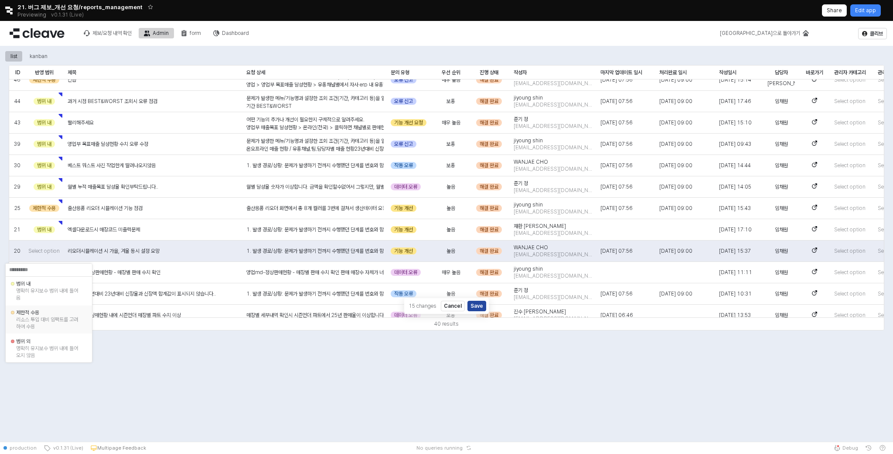
click at [52, 324] on div "리소스 투입 대비 임팩트를 고려하여 수용" at bounding box center [48, 323] width 65 height 14
click at [50, 271] on span "Select option" at bounding box center [43, 272] width 31 height 7
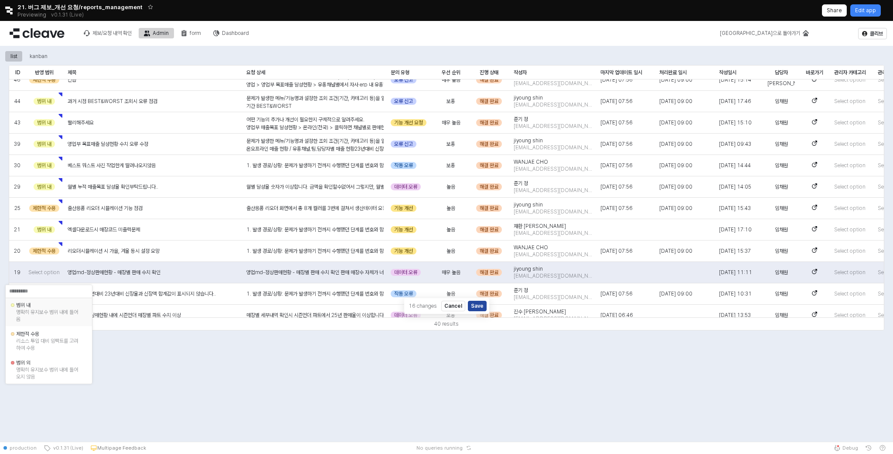
click at [49, 321] on div "명확히 유지보수 범위 내에 들어옴" at bounding box center [48, 315] width 65 height 14
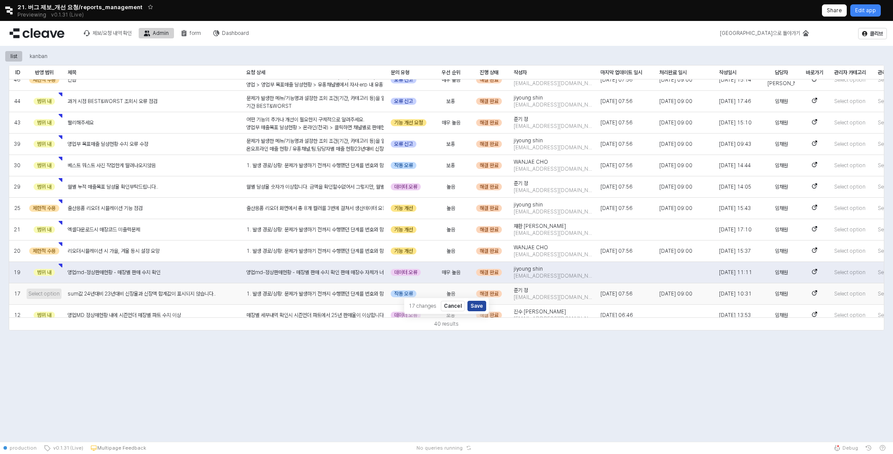
click at [49, 296] on span "Select option" at bounding box center [43, 293] width 31 height 7
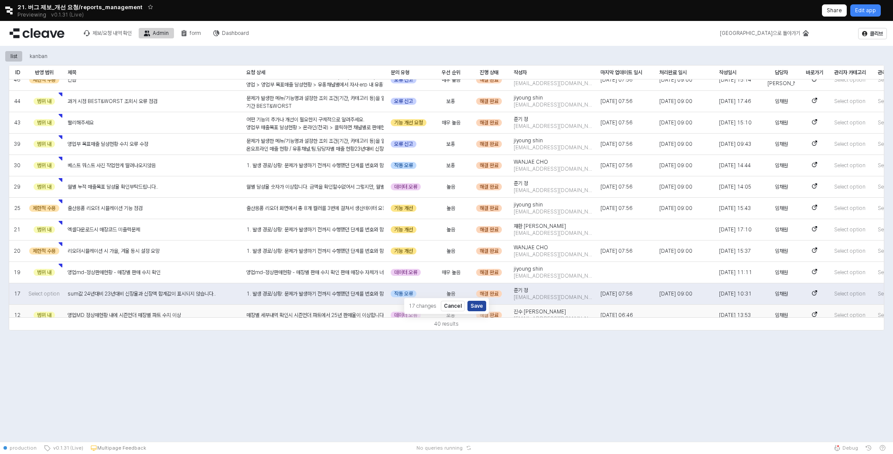
click at [49, 309] on div "범위 내" at bounding box center [44, 314] width 40 height 21
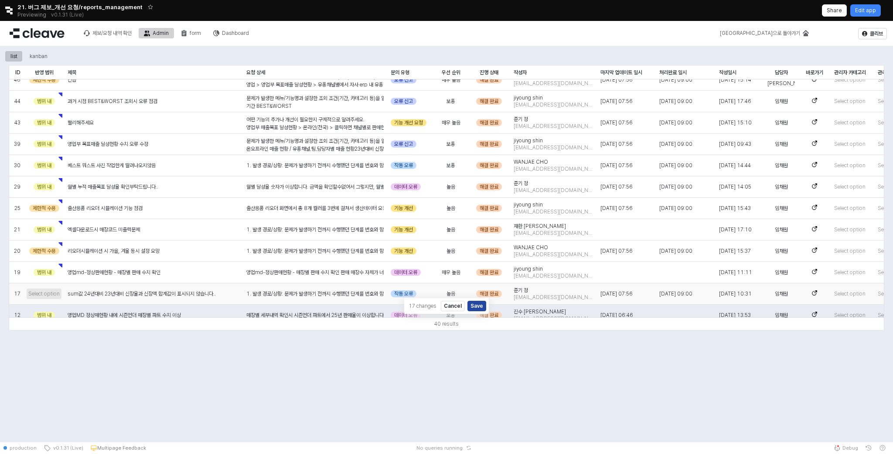
click at [49, 293] on span "Select option" at bounding box center [43, 293] width 31 height 7
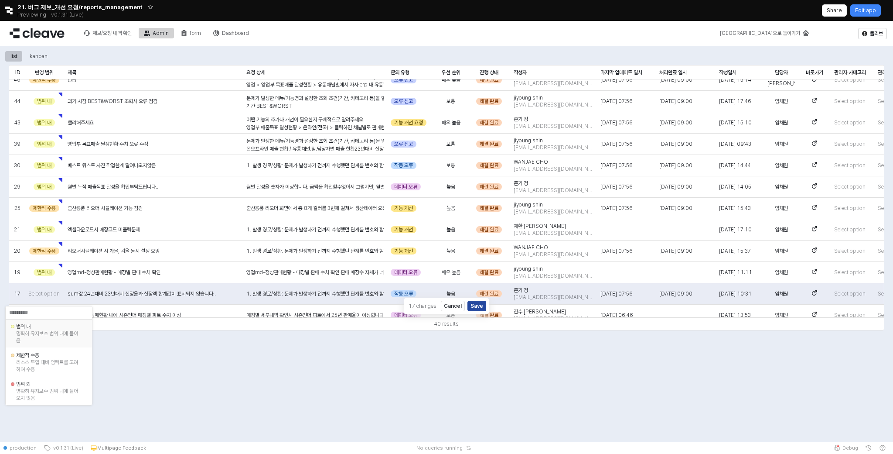
click at [59, 341] on div "명확히 유지보수 범위 내에 들어옴" at bounding box center [48, 337] width 65 height 14
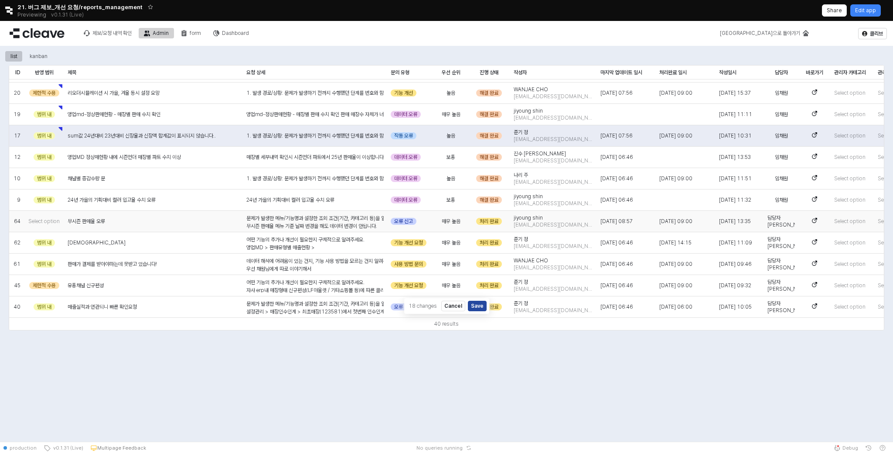
scroll to position [361, 0]
click at [51, 220] on span "Select option" at bounding box center [43, 220] width 31 height 7
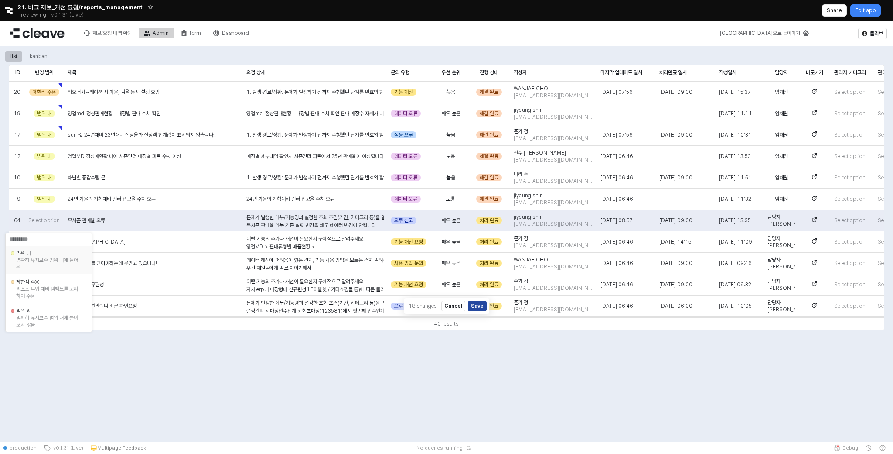
click at [51, 253] on div "범위 내" at bounding box center [48, 253] width 65 height 7
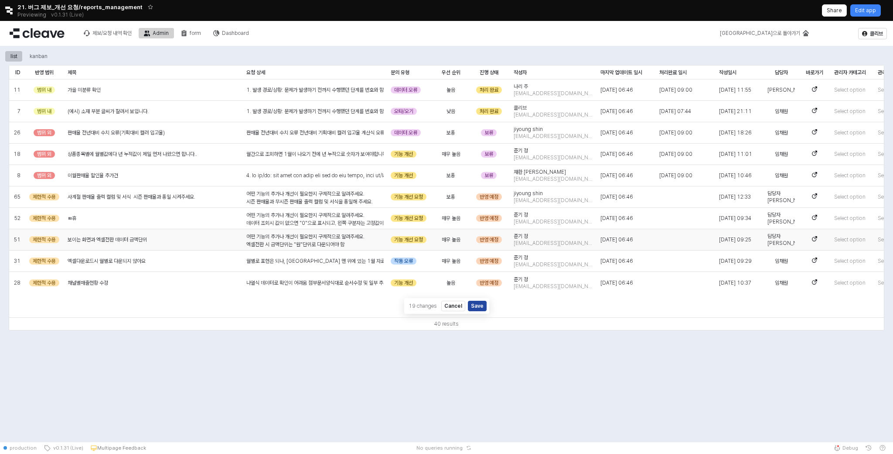
scroll to position [642, 0]
click at [471, 305] on button "Save" at bounding box center [477, 306] width 19 height 10
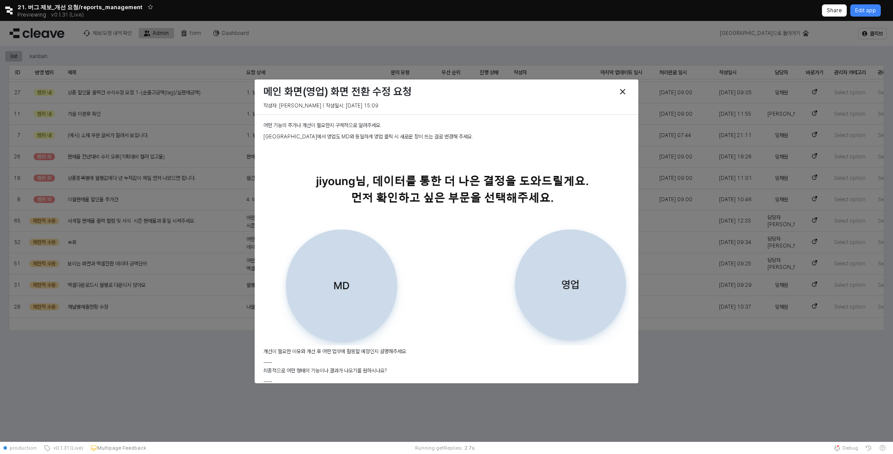
scroll to position [617, 0]
click at [624, 92] on icon "Close" at bounding box center [622, 91] width 5 height 5
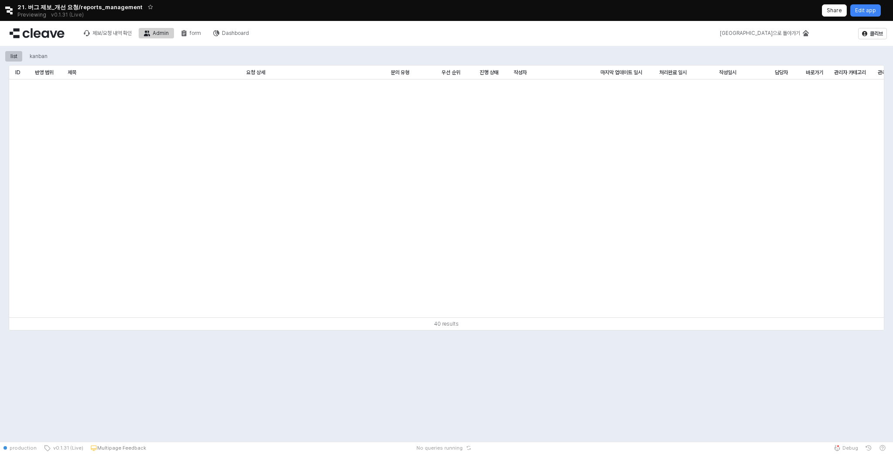
scroll to position [0, 0]
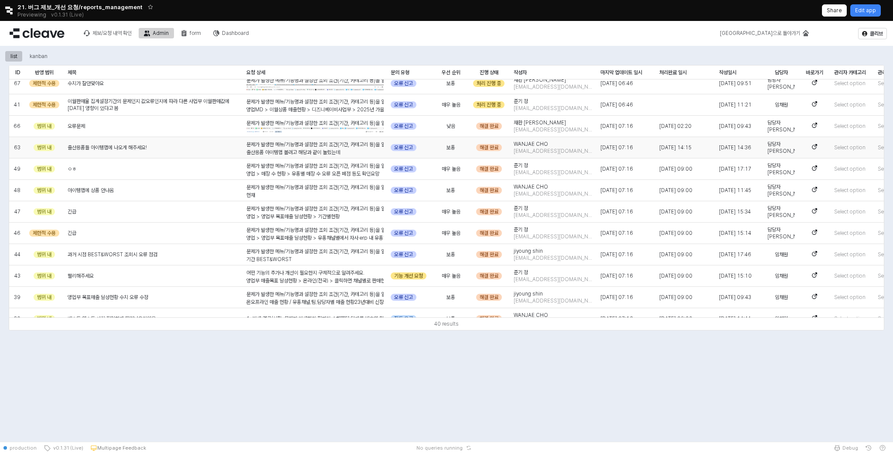
scroll to position [58, 0]
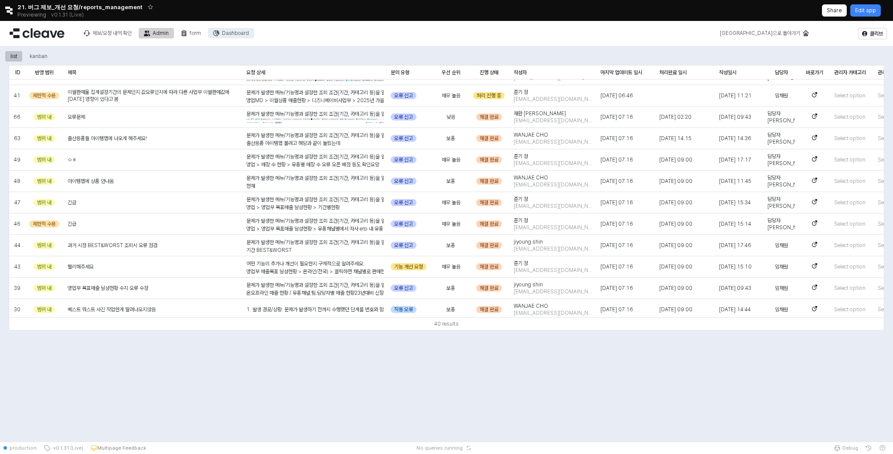
click at [241, 36] on div "Dashboard" at bounding box center [235, 33] width 27 height 6
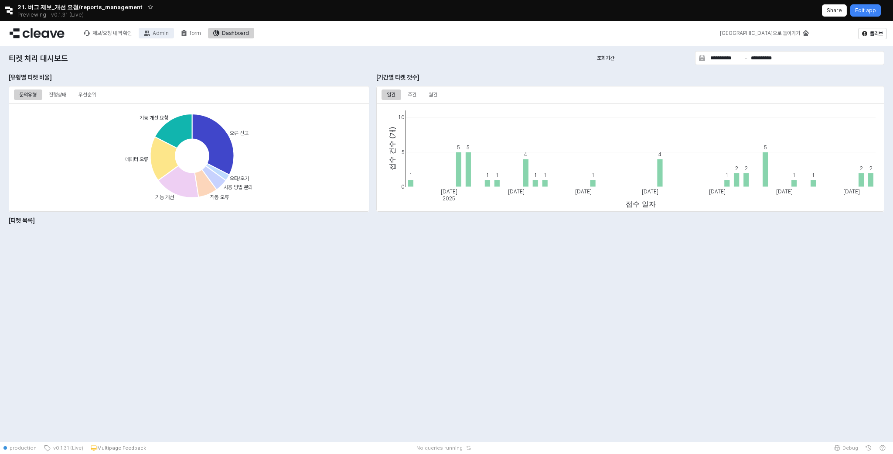
click at [145, 34] on button "Admin" at bounding box center [156, 33] width 35 height 10
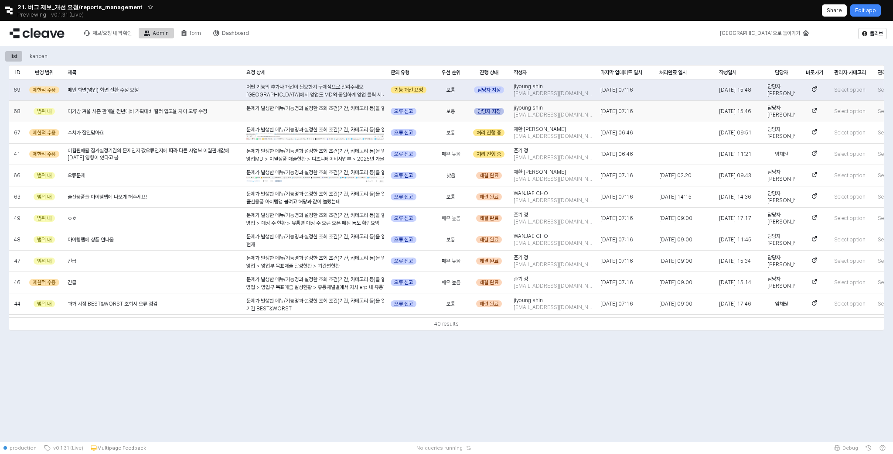
click at [499, 110] on div "담당자 지정" at bounding box center [489, 111] width 30 height 7
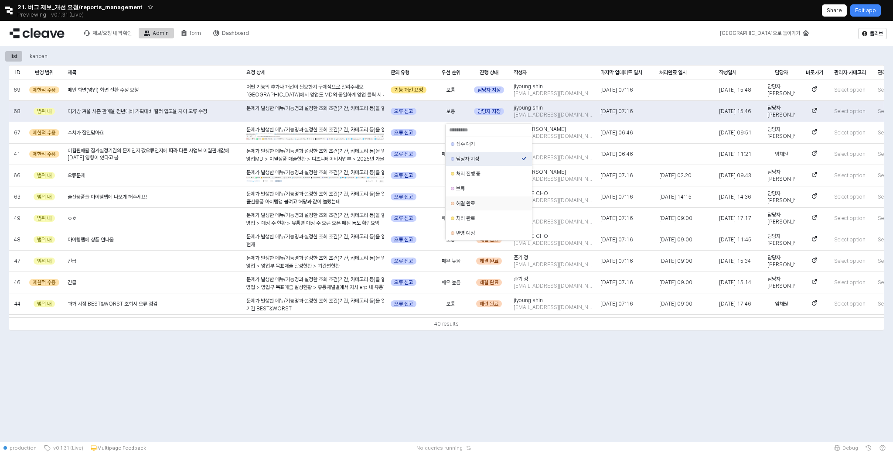
click at [491, 201] on div "해결 완료" at bounding box center [488, 203] width 65 height 7
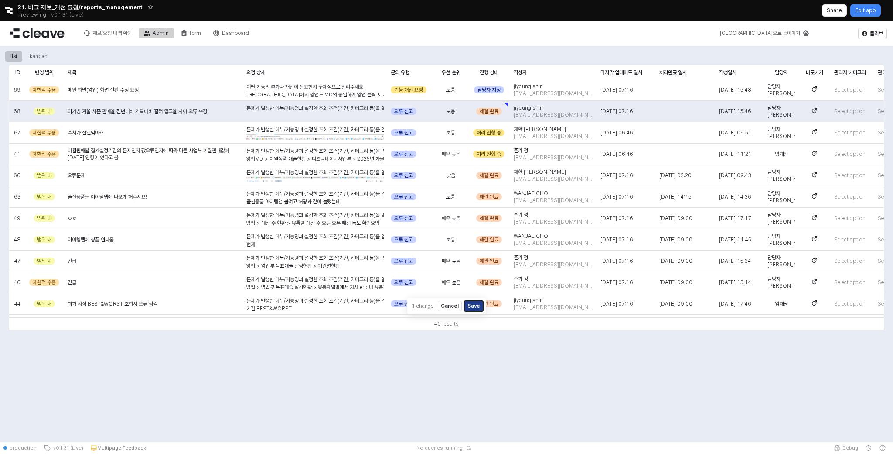
click at [471, 306] on button "Save" at bounding box center [474, 306] width 19 height 10
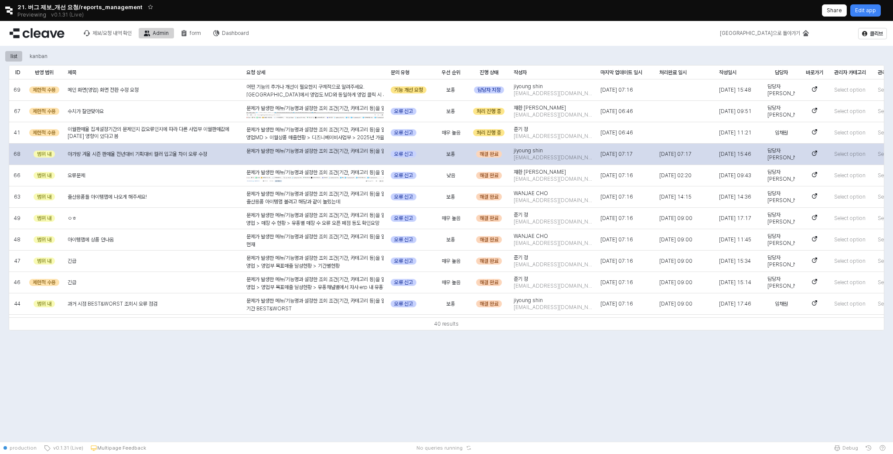
click at [180, 150] on span "아가방 겨울 시즌 판매율 전년대비 기획대비 컬러 입고율 차이 오류 수정" at bounding box center [138, 153] width 140 height 7
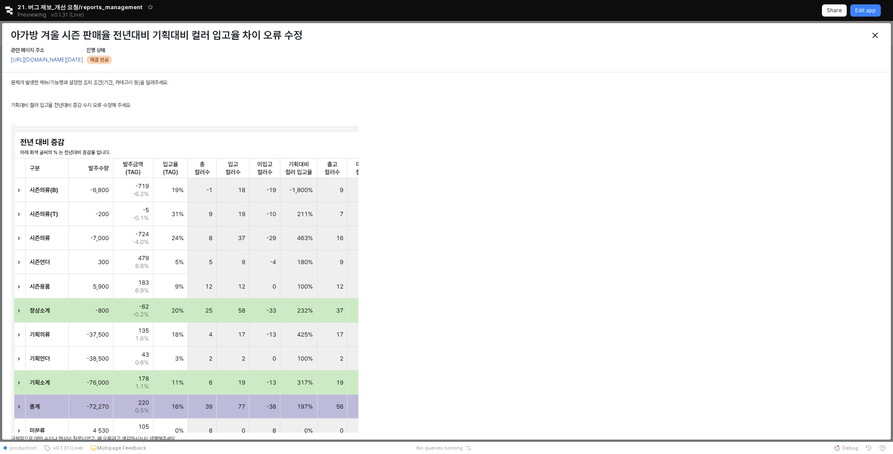
scroll to position [205, 0]
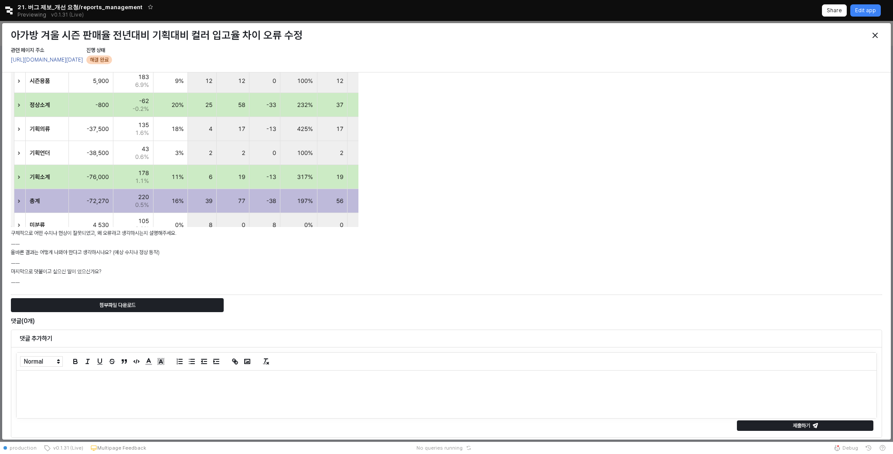
click at [272, 390] on div at bounding box center [447, 394] width 860 height 48
click at [62, 407] on p "******" at bounding box center [446, 408] width 847 height 7
copy div "**********"
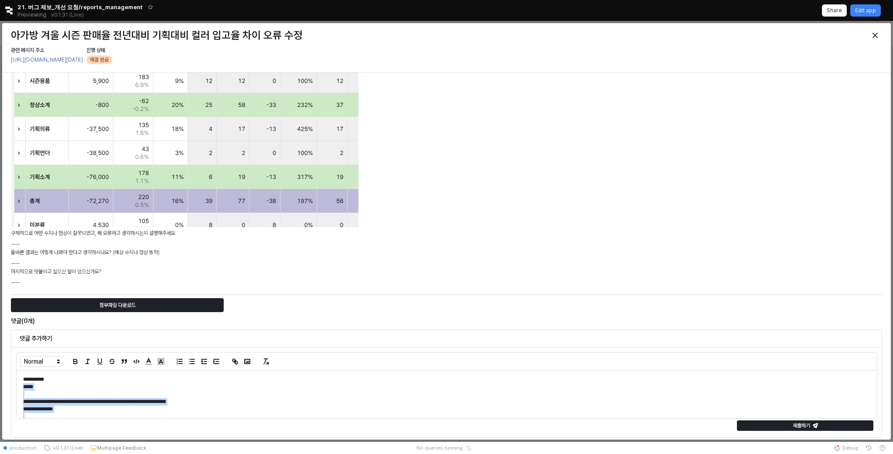
drag, startPoint x: 53, startPoint y: 410, endPoint x: 20, endPoint y: 389, distance: 39.8
click at [20, 389] on div "**********" at bounding box center [447, 394] width 860 height 48
click at [175, 412] on p "**********" at bounding box center [446, 411] width 847 height 7
click at [71, 398] on p "**********" at bounding box center [446, 396] width 847 height 7
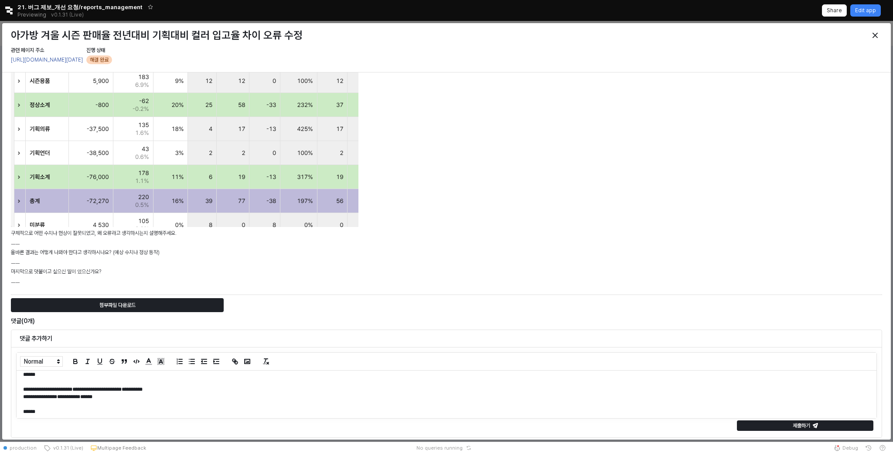
click at [158, 397] on p "**********" at bounding box center [446, 396] width 847 height 7
click at [194, 390] on p "**********" at bounding box center [446, 389] width 847 height 7
click at [640, 396] on p "**********" at bounding box center [446, 396] width 847 height 7
click at [798, 421] on div "제출하기" at bounding box center [805, 425] width 129 height 10
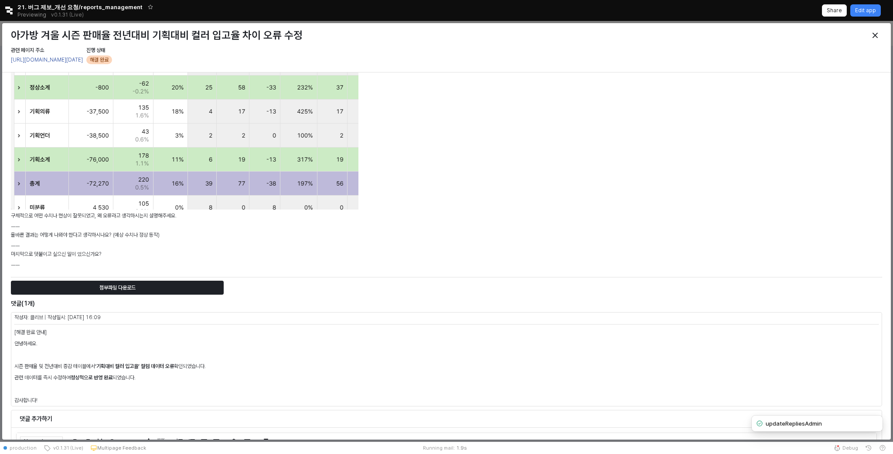
scroll to position [229, 0]
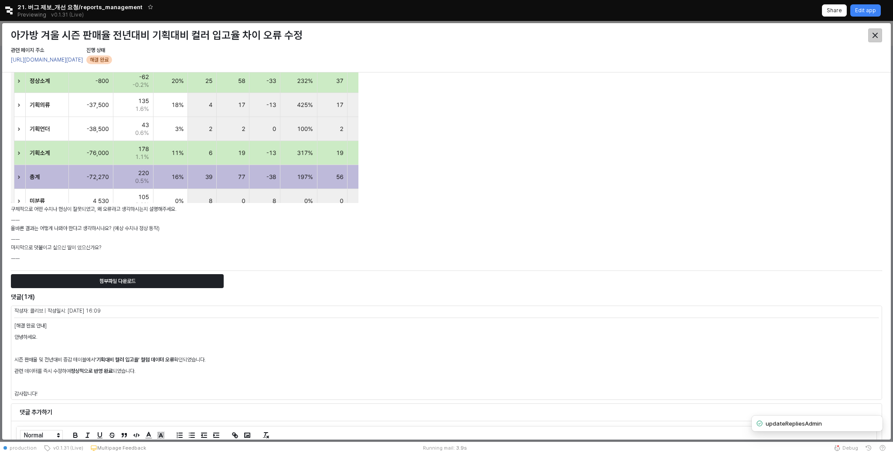
click at [875, 30] on div "Close" at bounding box center [875, 35] width 13 height 13
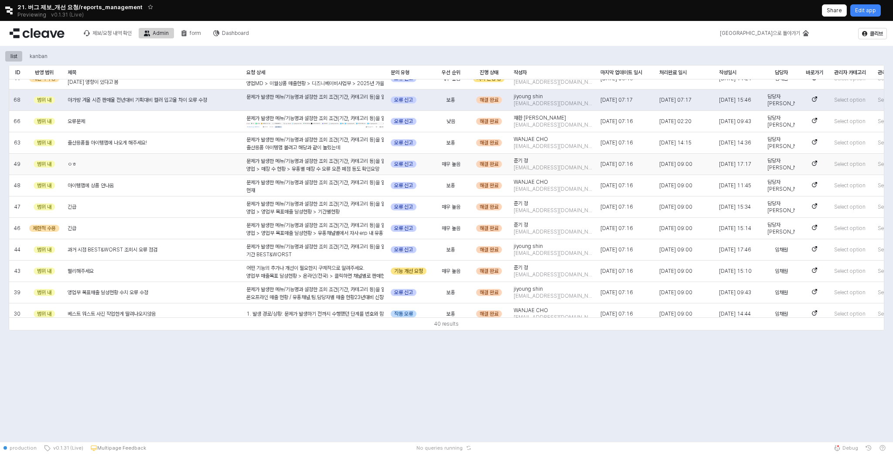
scroll to position [0, 0]
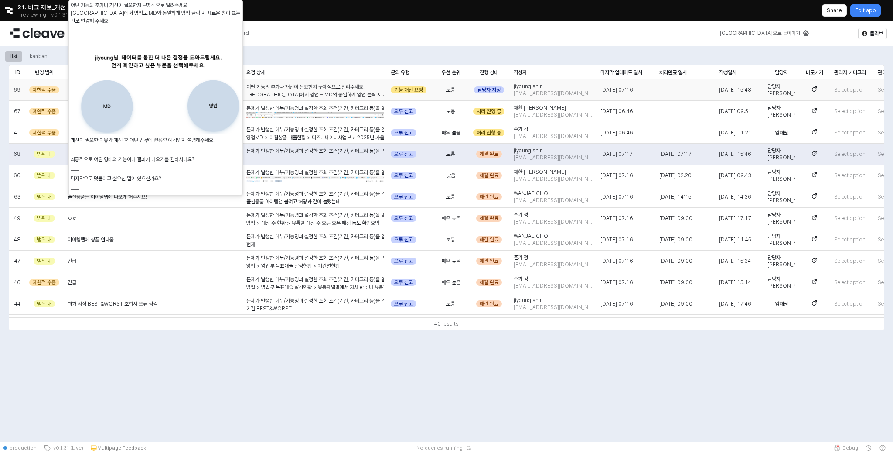
click at [366, 93] on p "[GEOGRAPHIC_DATA]에서 영업도 MD와 동일하게 영업 클릭 시 새로운 창이 뜨는 걸로 변경해 주세요." at bounding box center [314, 95] width 137 height 8
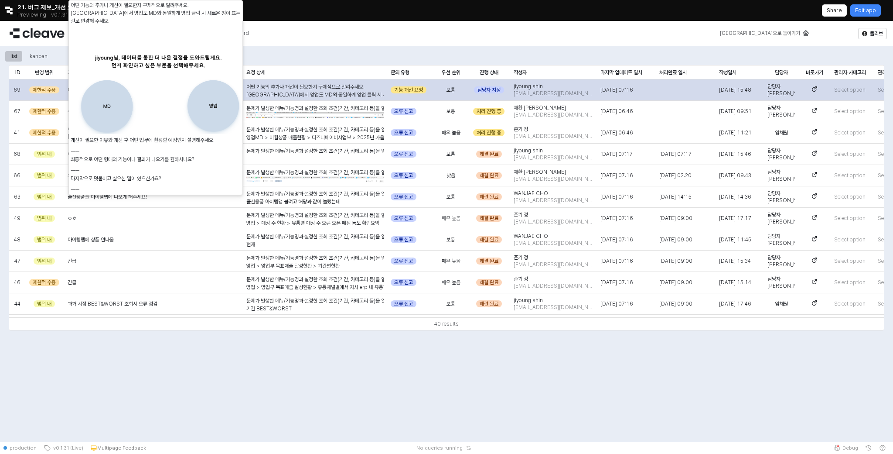
click at [366, 93] on p "[GEOGRAPHIC_DATA]에서 영업도 MD와 동일하게 영업 클릭 시 새로운 창이 뜨는 걸로 변경해 주세요." at bounding box center [314, 95] width 137 height 8
click at [366, 92] on p "[GEOGRAPHIC_DATA]에서 영업도 MD와 동일하게 영업 클릭 시 새로운 창이 뜨는 걸로 변경해 주세요." at bounding box center [314, 95] width 137 height 8
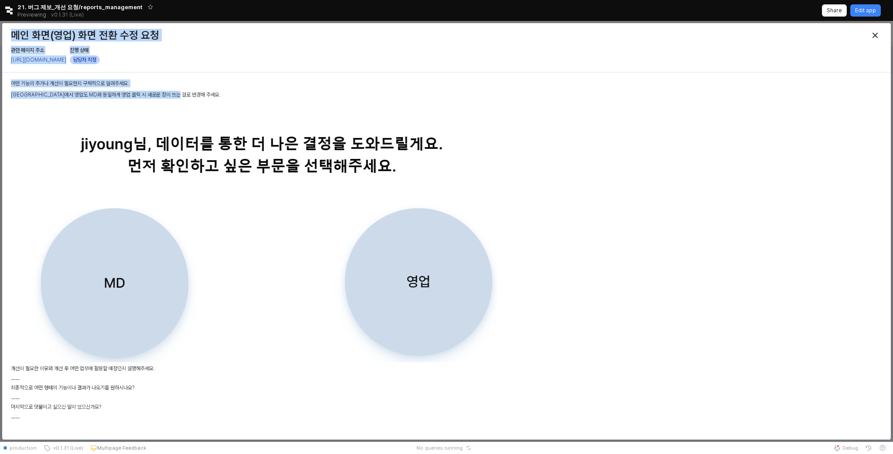
drag, startPoint x: 199, startPoint y: 92, endPoint x: 8, endPoint y: 32, distance: 200.1
click at [8, 32] on div "메인 화면(영업) 화면 전환 수정 요청 관련 페이지 주소 https://agabang.cleave.work/app/landing-page 진행…" at bounding box center [446, 231] width 889 height 416
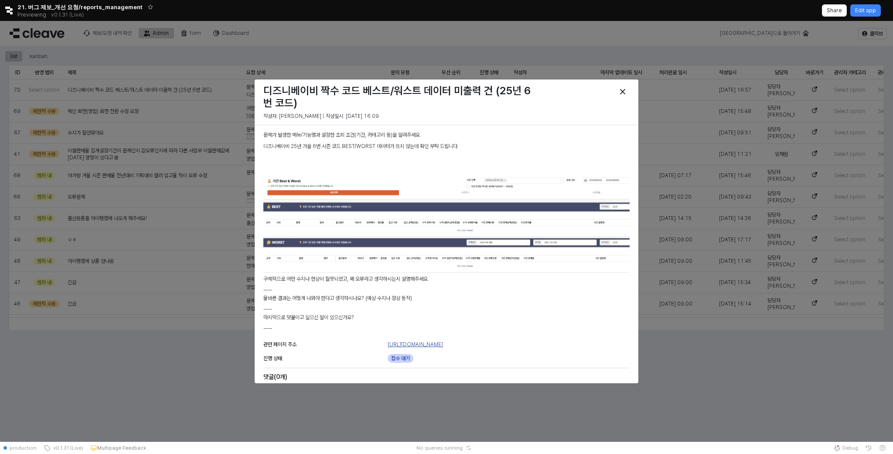
click at [443, 345] on link "[URL][DOMAIN_NAME]" at bounding box center [415, 344] width 55 height 6
click at [621, 85] on div "Close" at bounding box center [622, 91] width 13 height 13
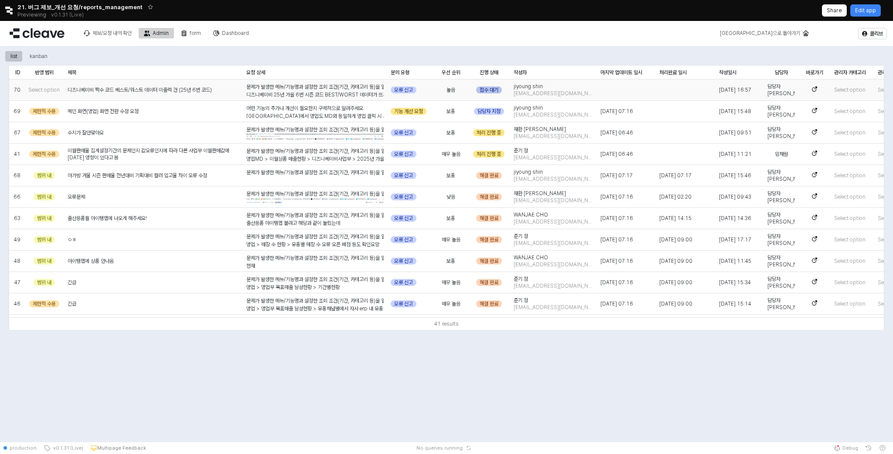
click at [494, 90] on div "접수 대기" at bounding box center [489, 89] width 26 height 7
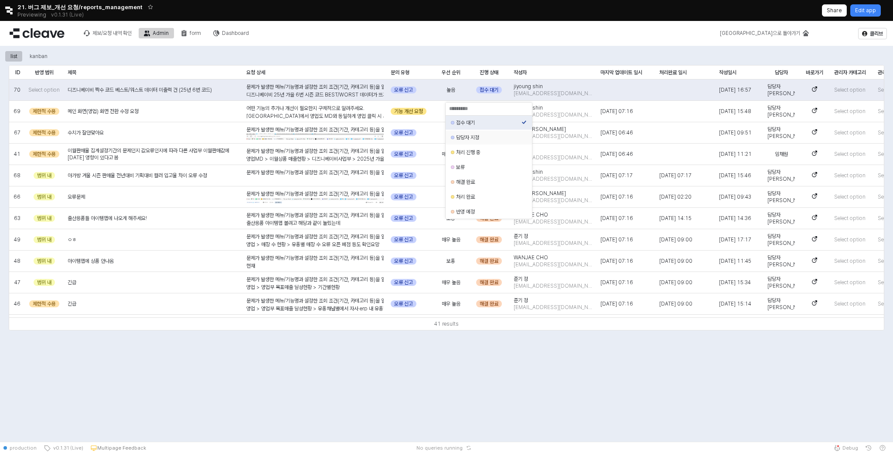
click at [479, 144] on div "담당자 지정" at bounding box center [489, 137] width 86 height 14
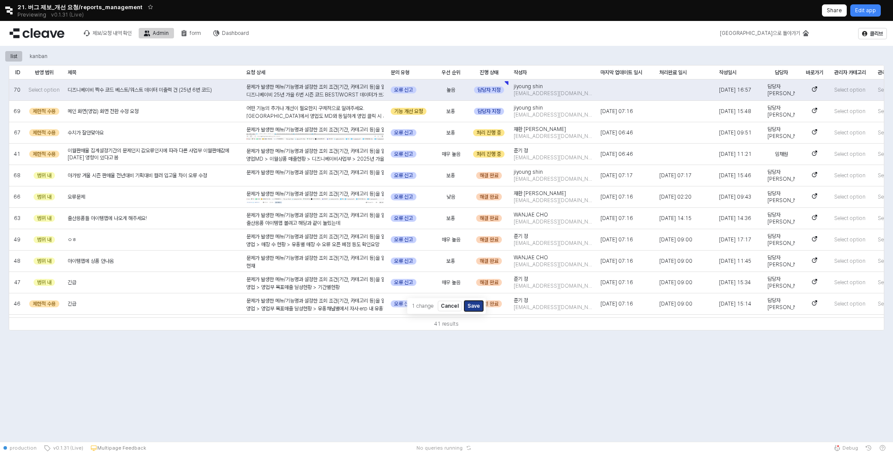
click at [471, 303] on button "Save" at bounding box center [474, 306] width 19 height 10
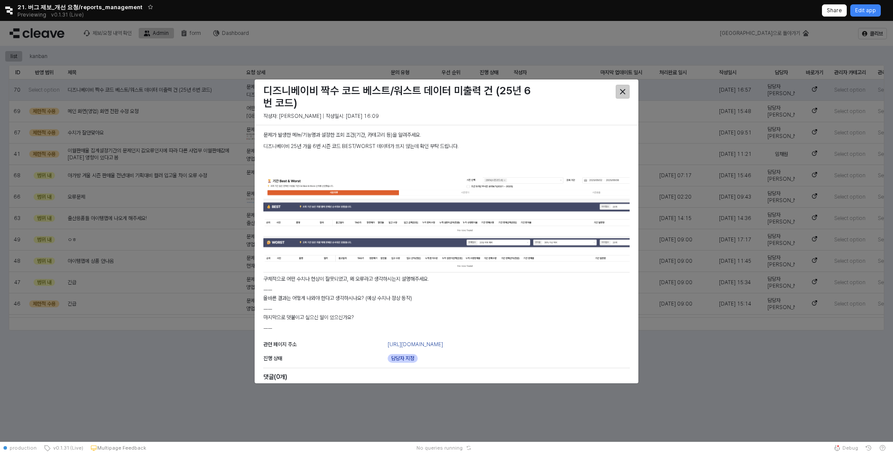
click at [623, 92] on icon "Close" at bounding box center [622, 91] width 5 height 5
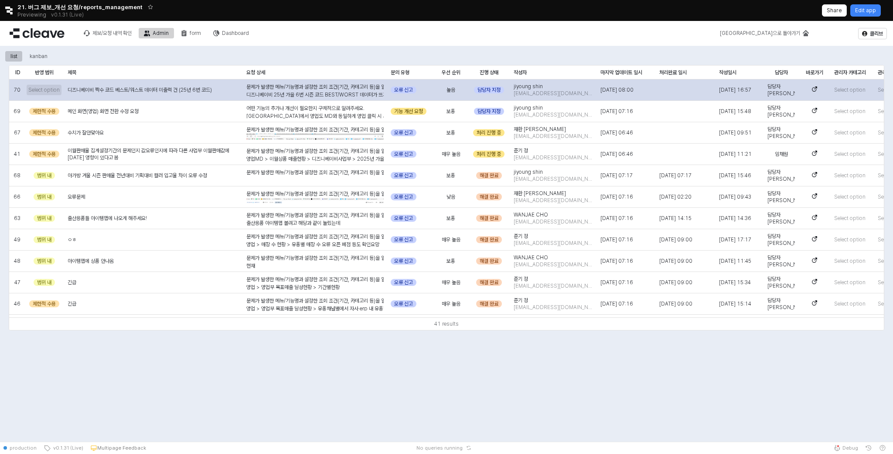
click at [44, 92] on span "Select option" at bounding box center [43, 89] width 31 height 7
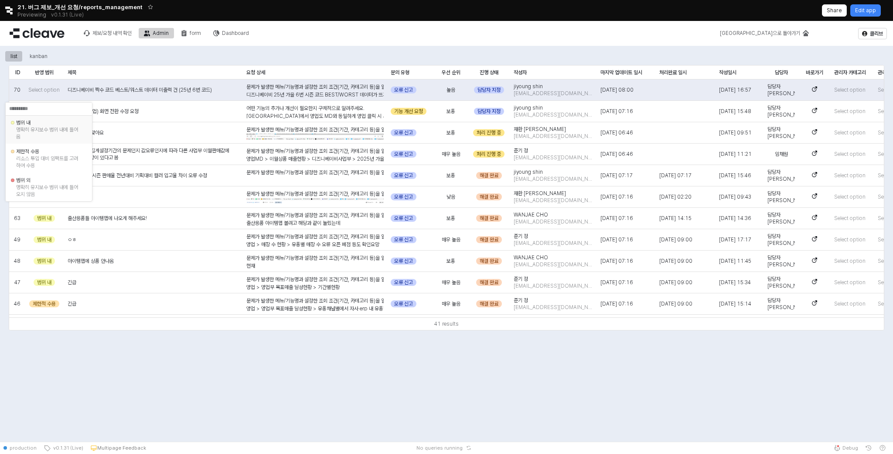
click at [49, 141] on div "범위 내 명확히 유지보수 범위 내에 들어옴" at bounding box center [46, 129] width 71 height 23
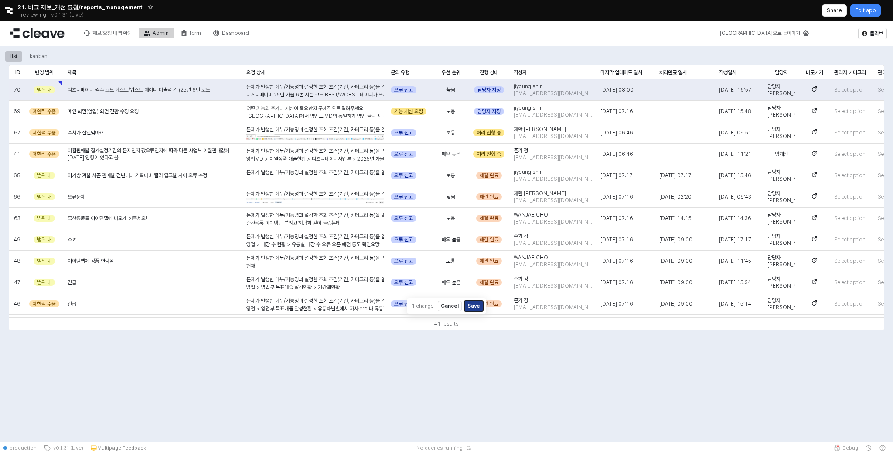
click at [474, 304] on button "Save" at bounding box center [474, 306] width 19 height 10
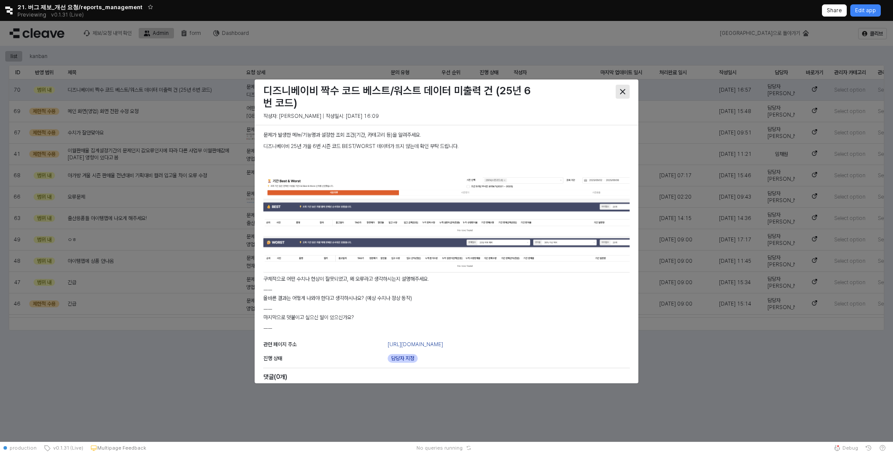
click at [623, 92] on icon "Close" at bounding box center [622, 91] width 5 height 5
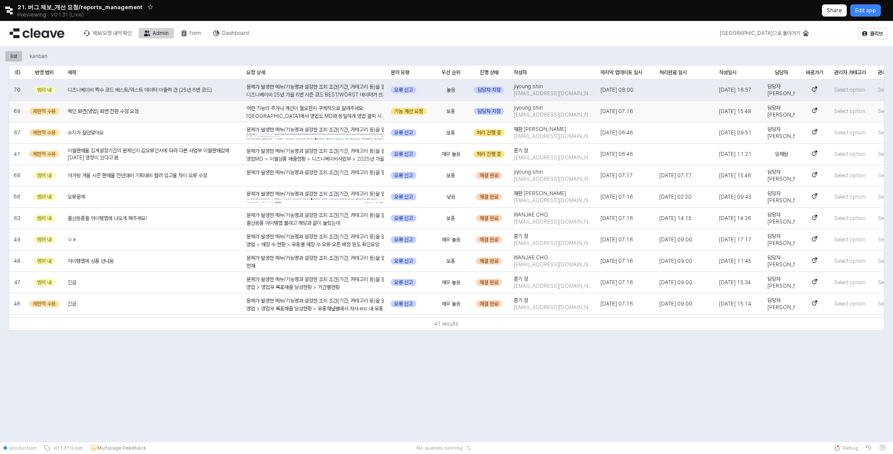
click at [188, 113] on div "메인 화면(영업) 화면 전환 수정 요청" at bounding box center [153, 111] width 179 height 21
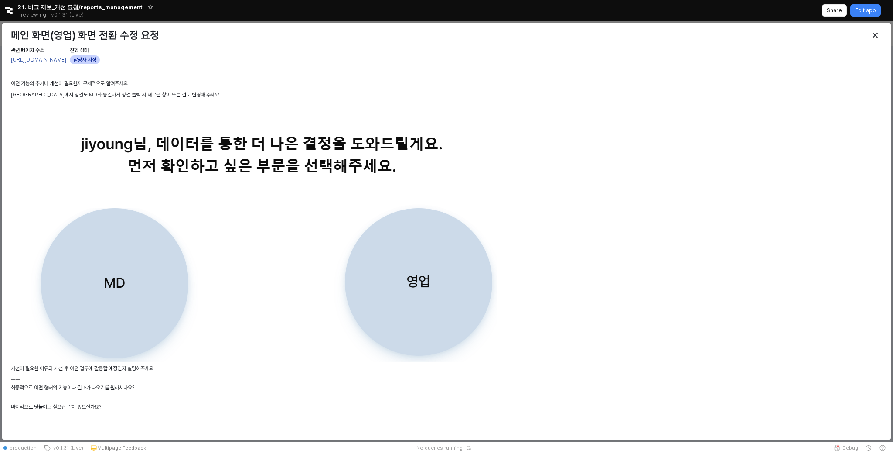
scroll to position [181, 0]
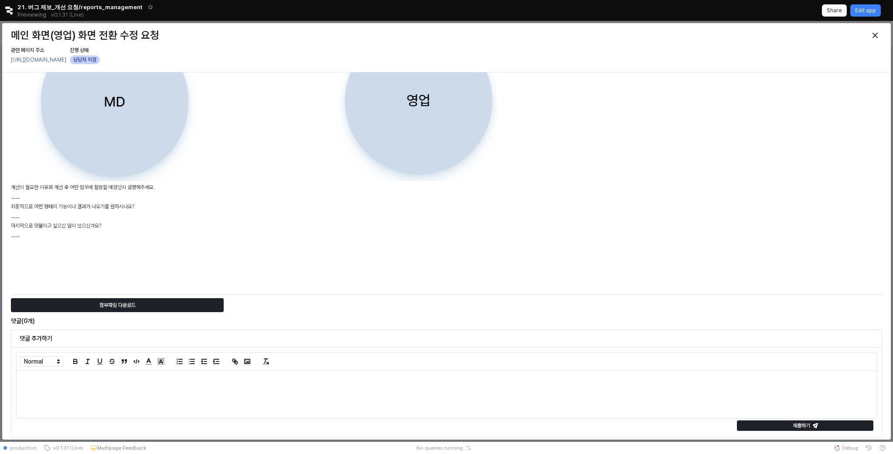
click at [318, 401] on div at bounding box center [447, 394] width 860 height 48
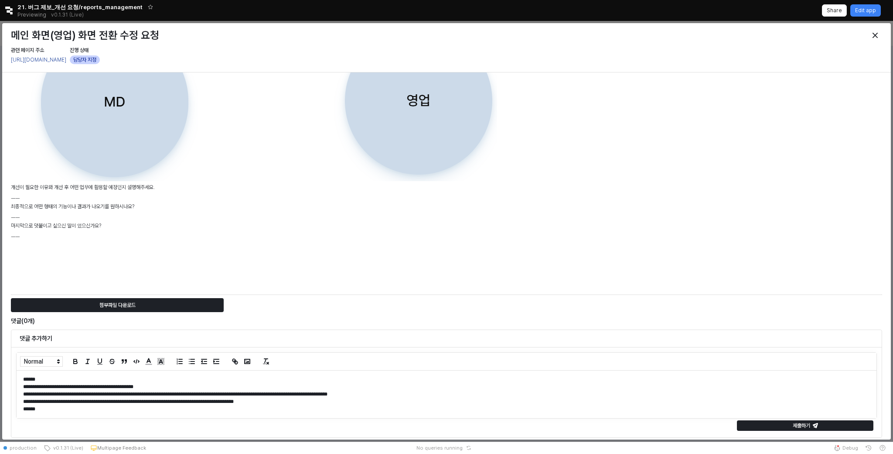
scroll to position [0, 0]
click at [214, 385] on p "**********" at bounding box center [446, 386] width 847 height 7
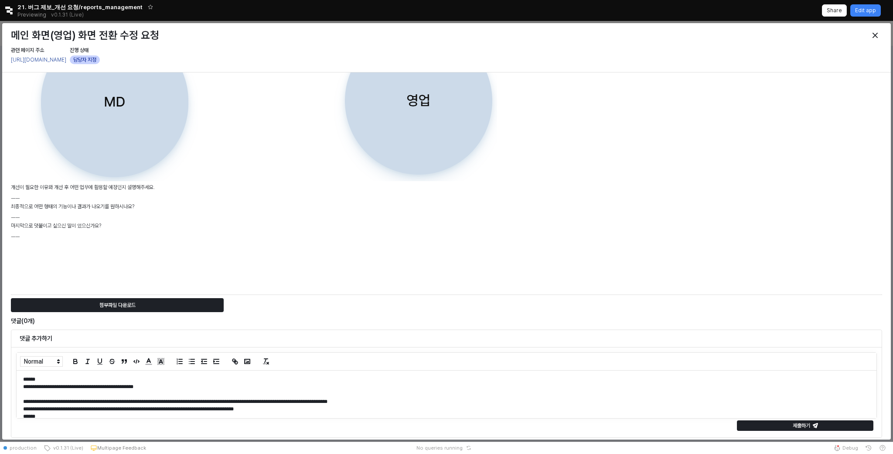
scroll to position [7, 0]
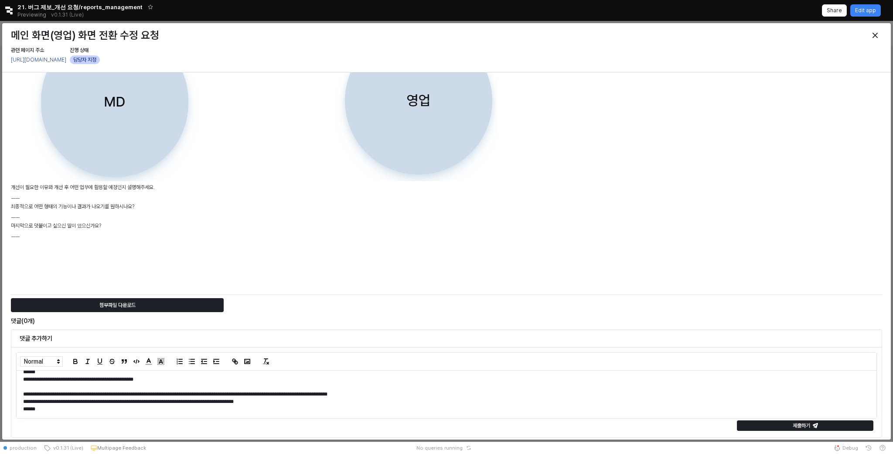
click at [68, 395] on p "**********" at bounding box center [446, 393] width 847 height 7
click at [126, 390] on p at bounding box center [446, 386] width 847 height 7
click at [93, 393] on p "**********" at bounding box center [446, 393] width 847 height 7
click at [177, 393] on p "**********" at bounding box center [446, 393] width 847 height 7
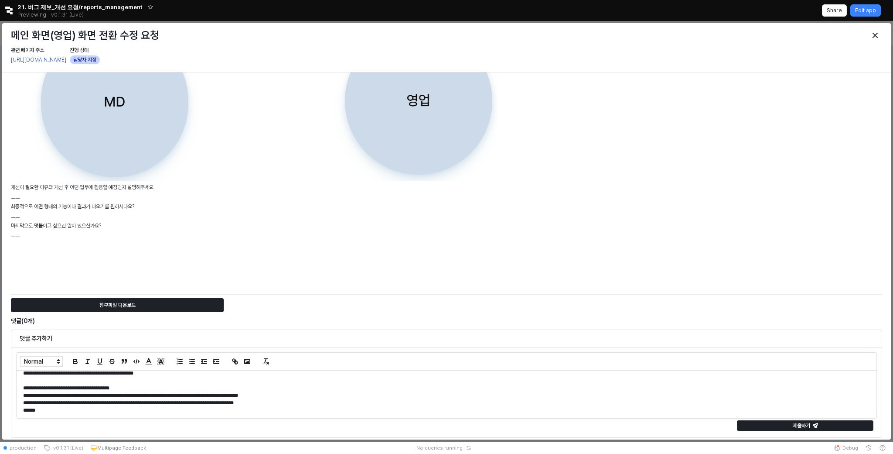
scroll to position [15, 0]
click at [270, 402] on p "**********" at bounding box center [446, 401] width 847 height 7
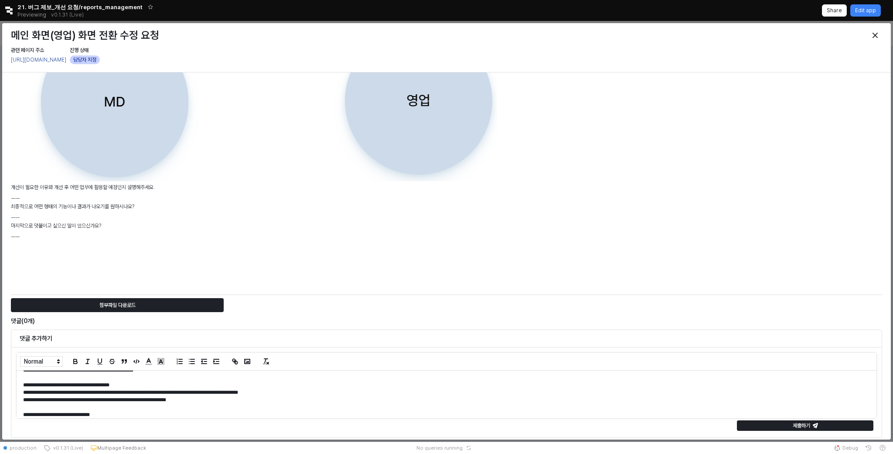
scroll to position [30, 0]
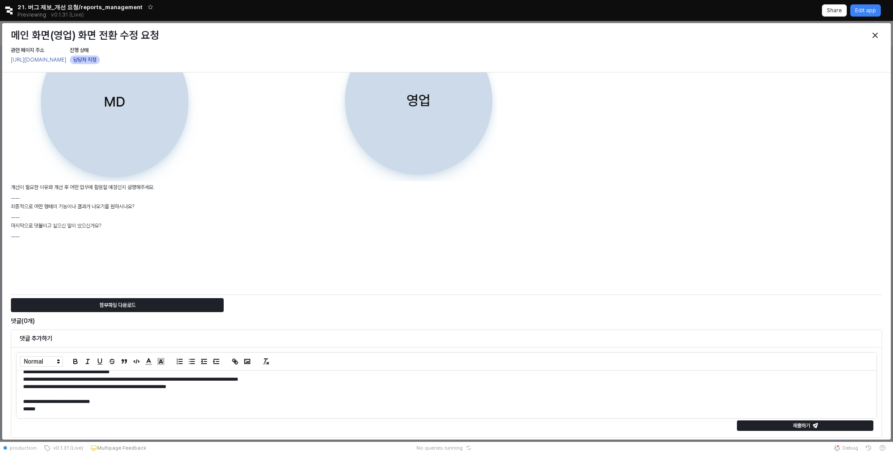
click at [153, 399] on p "**********" at bounding box center [446, 401] width 847 height 7
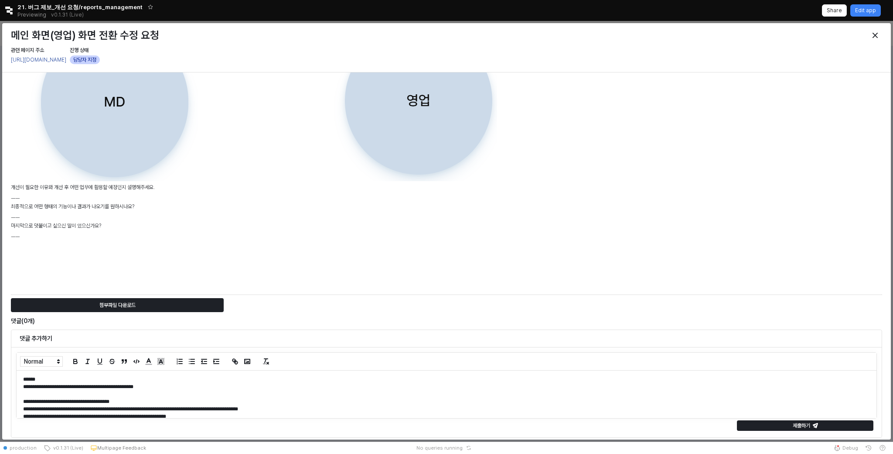
click at [226, 373] on div "**********" at bounding box center [447, 394] width 860 height 48
click at [875, 41] on div "Close" at bounding box center [875, 35] width 13 height 13
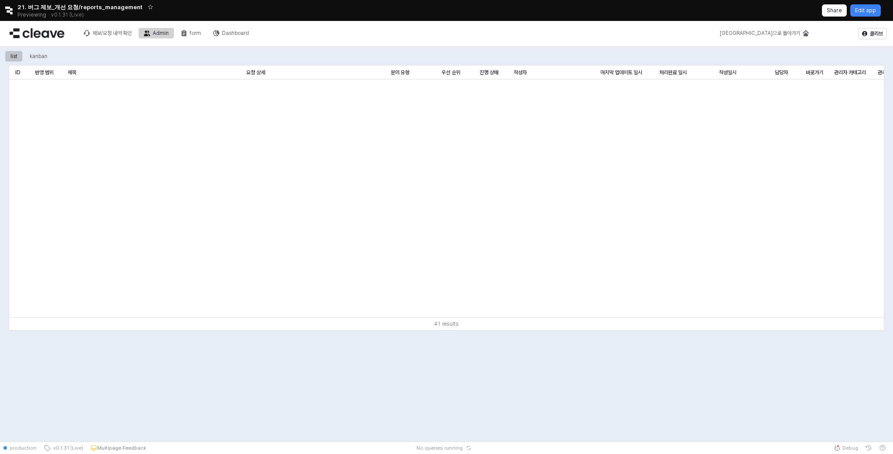
scroll to position [639, 0]
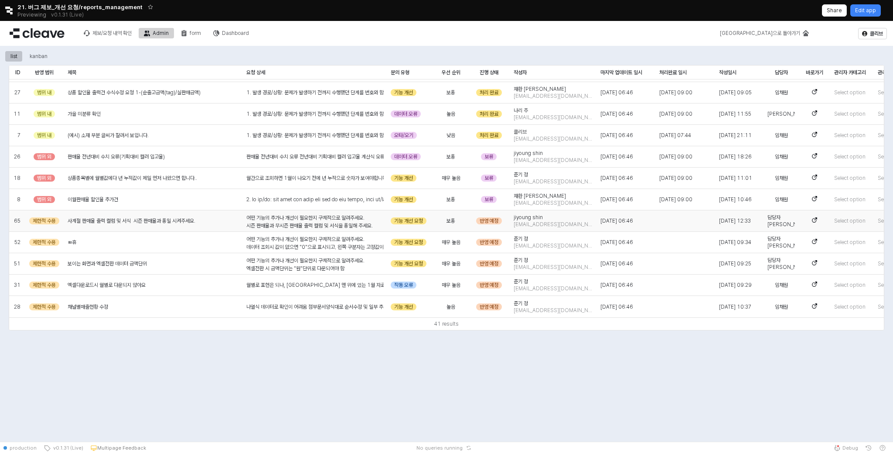
click at [148, 222] on span "사계절 판매율 출력 컬럼 및 서식 시즌 판매율과 통일 시켜주세요." at bounding box center [132, 220] width 128 height 7
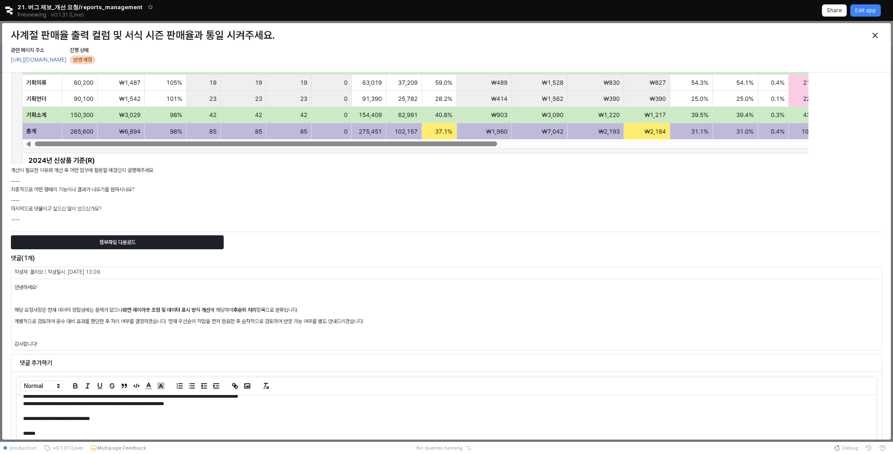
scroll to position [509, 0]
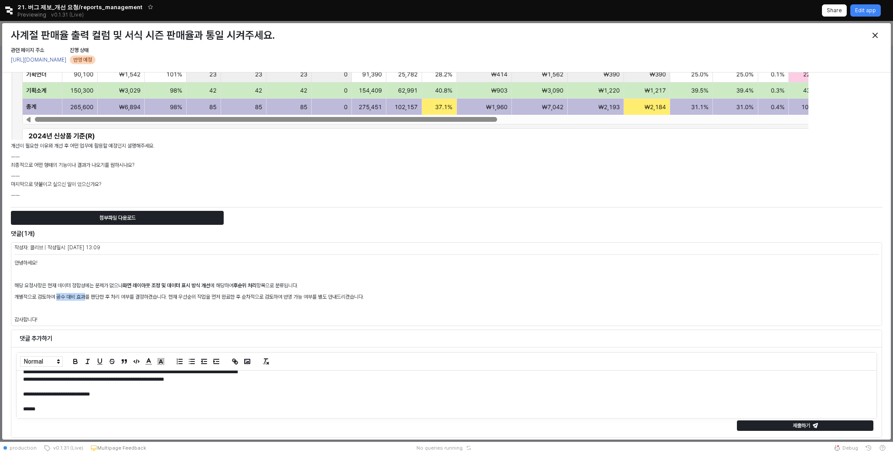
drag, startPoint x: 58, startPoint y: 296, endPoint x: 86, endPoint y: 294, distance: 28.4
click at [86, 294] on p "개별적으로 검토하여 공수 대비 효과를 판단한 후 처리 여부를 결정하겠습니다. 현재 우선순위 작업을 먼저 완료한 후 순차적으로 검토하여 반영 가…" at bounding box center [446, 297] width 865 height 8
copy p "공수 대비 효과"
drag, startPoint x: 34, startPoint y: 379, endPoint x: 62, endPoint y: 379, distance: 28.8
click at [62, 379] on p "**********" at bounding box center [446, 379] width 847 height 7
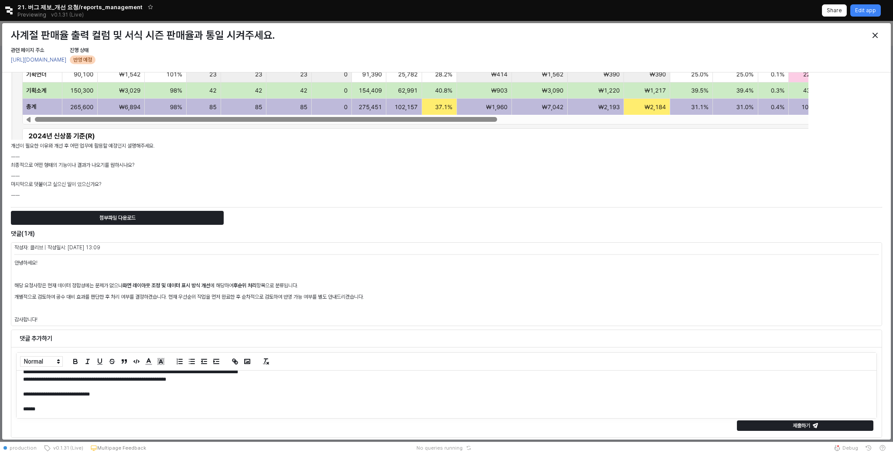
scroll to position [37, 0]
click at [872, 32] on div "Close" at bounding box center [875, 35] width 13 height 13
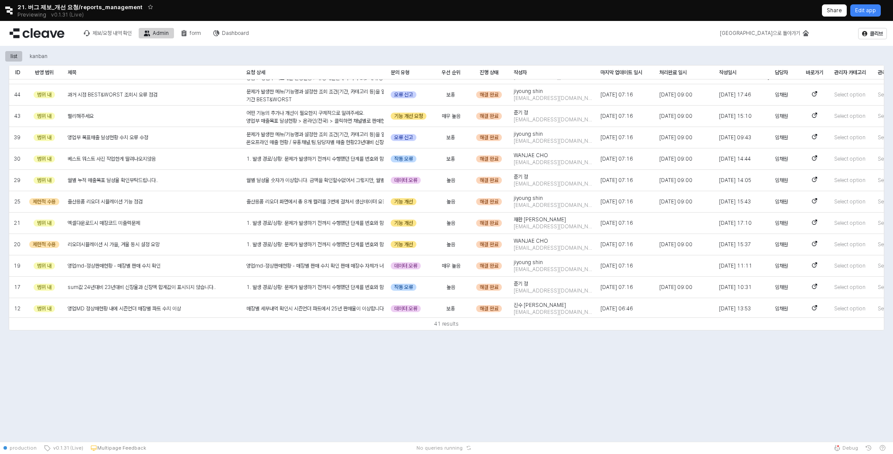
scroll to position [0, 0]
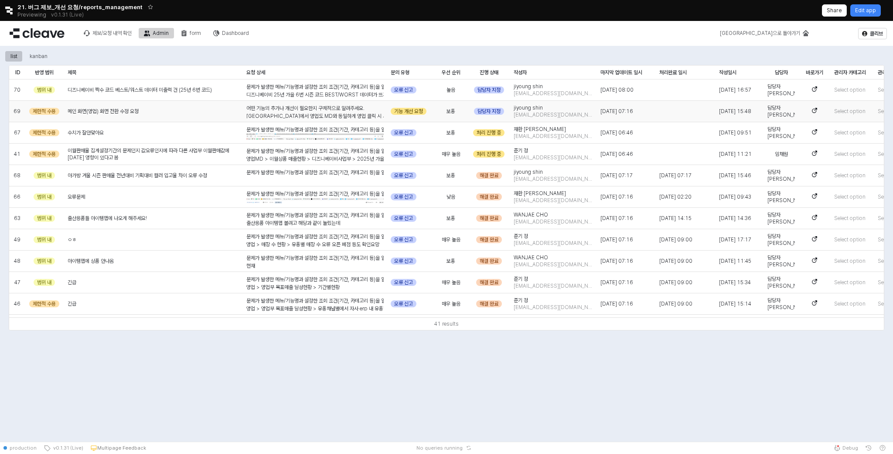
click at [134, 112] on span "메인 화면(영업) 화면 전환 수정 요청" at bounding box center [103, 111] width 71 height 7
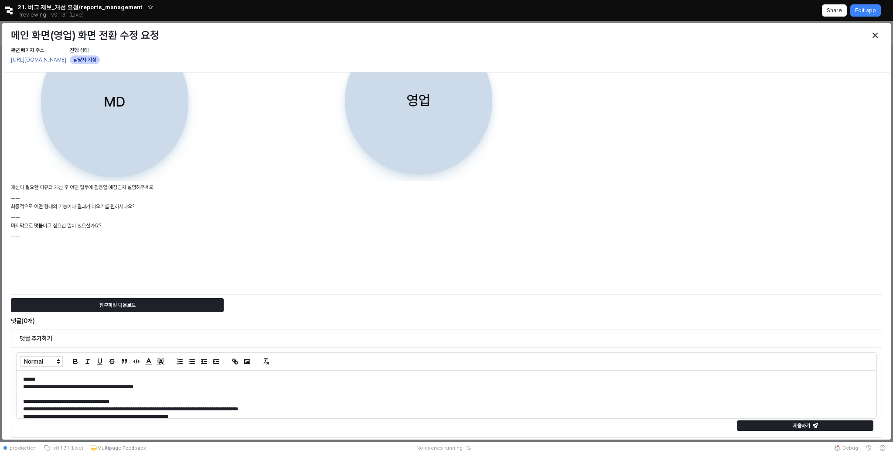
scroll to position [37, 0]
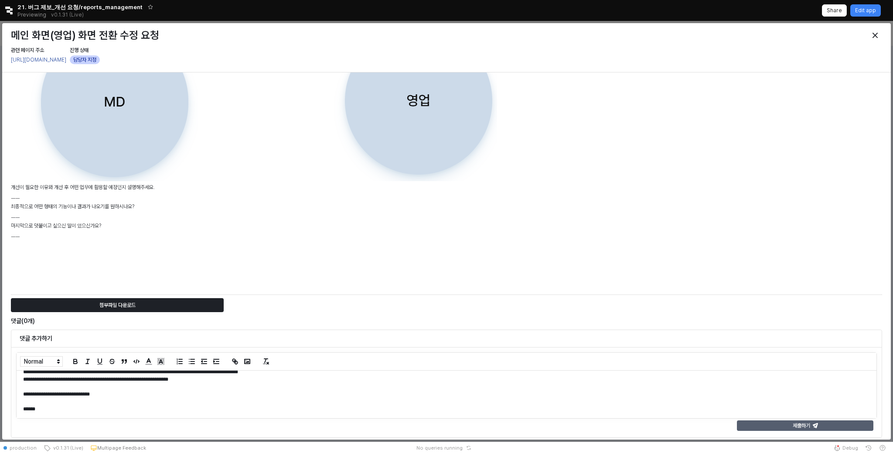
click at [801, 427] on p "제출하기" at bounding box center [801, 425] width 17 height 7
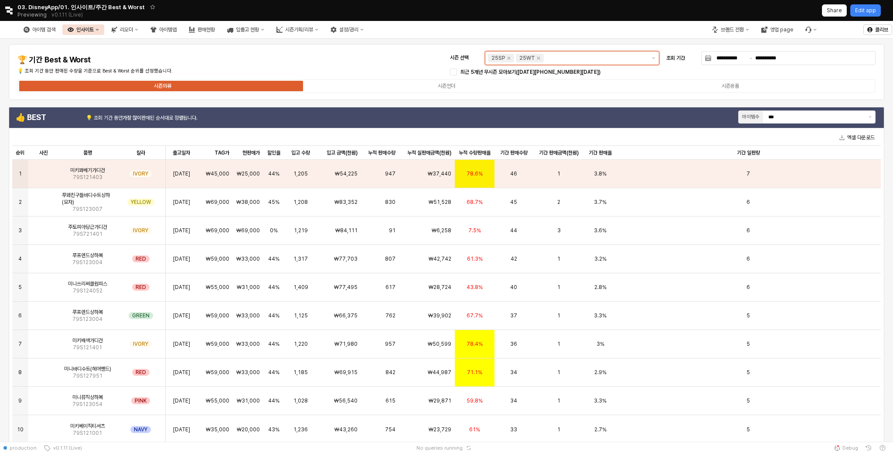
click at [575, 58] on input "시즌 선택" at bounding box center [596, 58] width 100 height 9
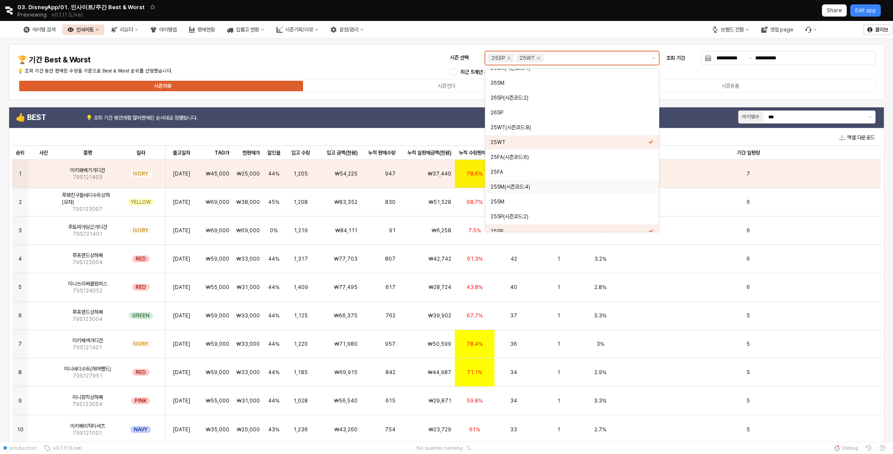
scroll to position [66, 0]
click at [556, 158] on div "25FA(시즌코드:6)" at bounding box center [570, 158] width 158 height 7
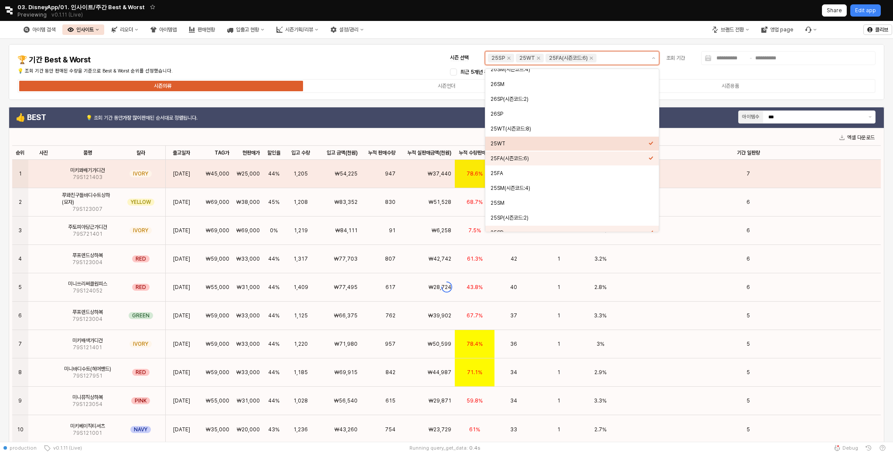
click at [558, 144] on div "25WT" at bounding box center [570, 143] width 158 height 7
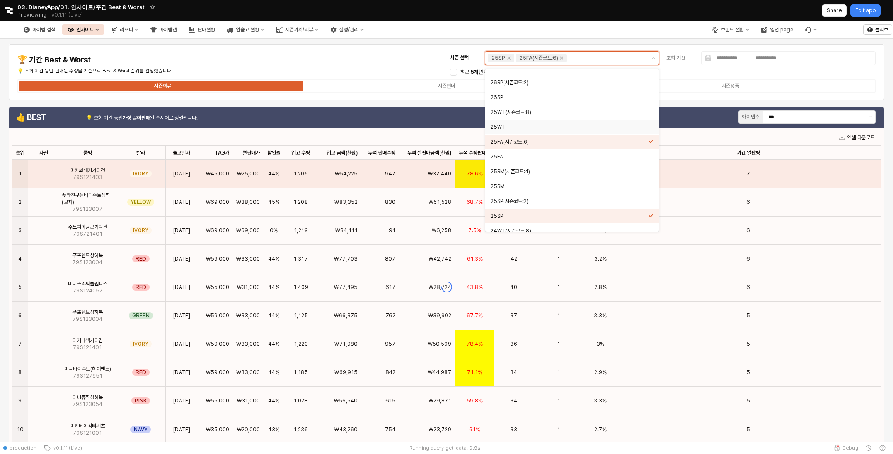
scroll to position [110, 0]
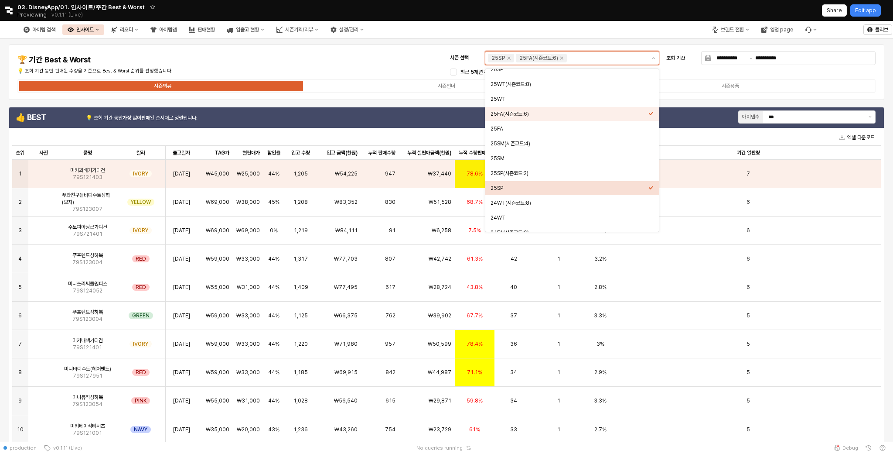
click at [549, 184] on div "25SP" at bounding box center [570, 188] width 158 height 9
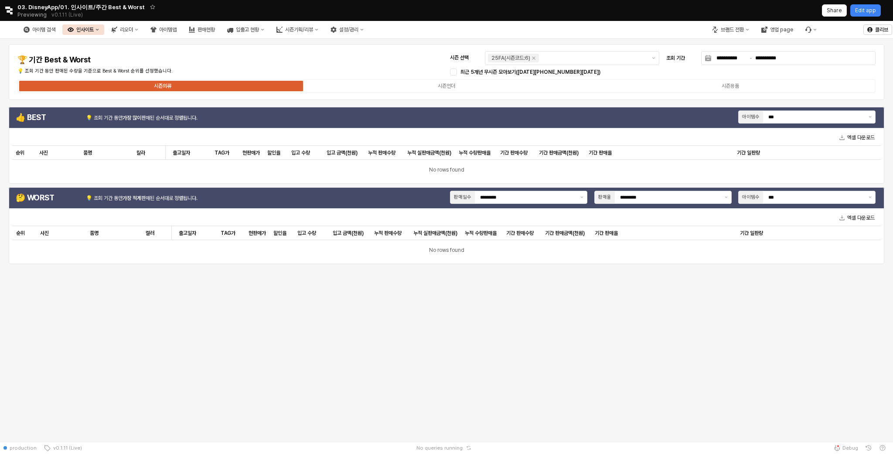
click at [708, 99] on div "**********" at bounding box center [447, 72] width 876 height 56
click at [736, 59] on input "**********" at bounding box center [732, 58] width 34 height 10
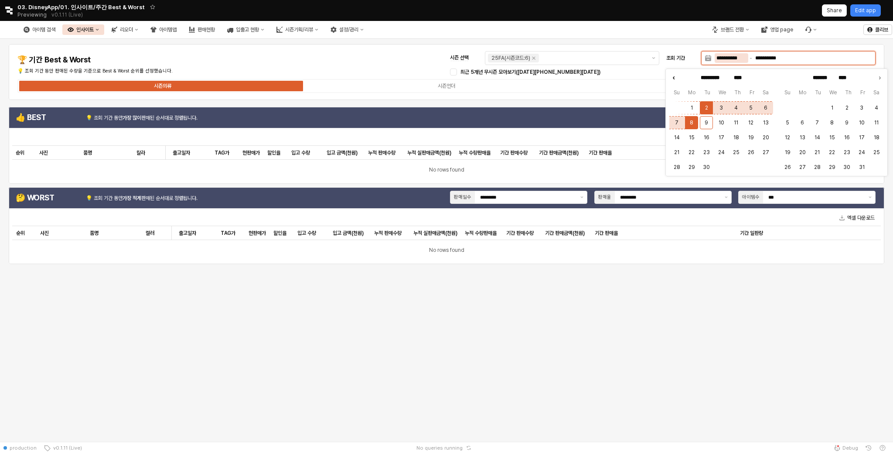
click at [674, 79] on icon "Previous month" at bounding box center [673, 78] width 1 height 2
type input "******"
type input "*********"
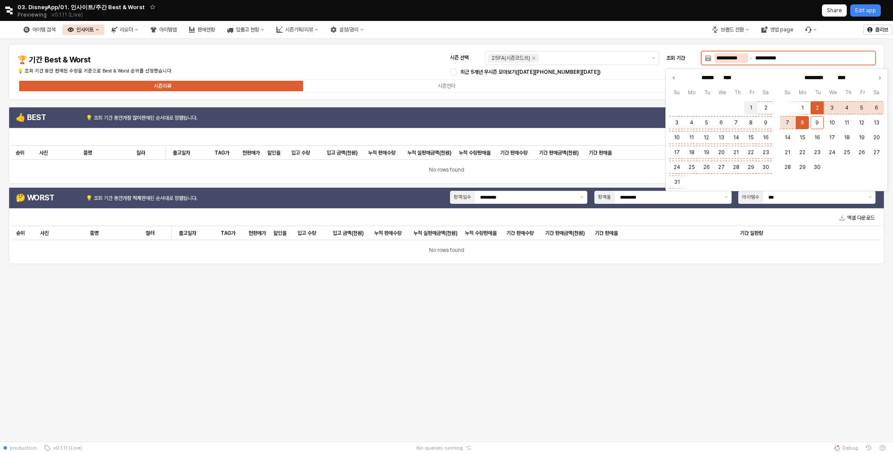
click at [748, 103] on button "1" at bounding box center [751, 107] width 13 height 13
type input "**********"
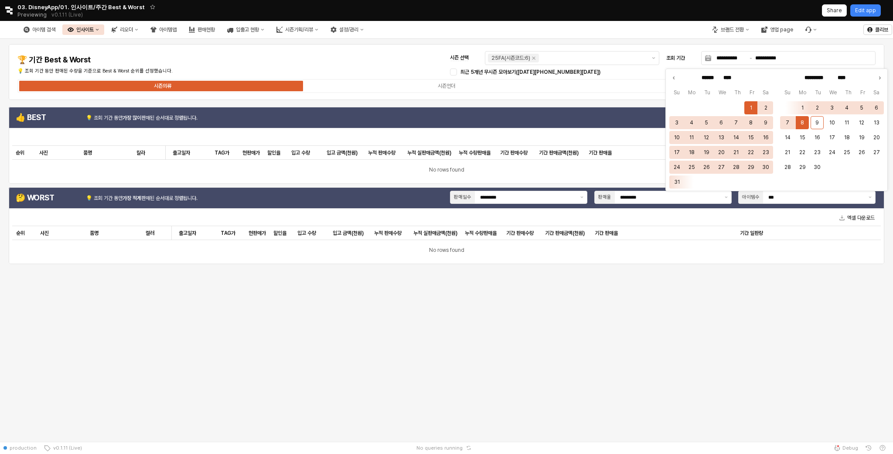
click at [690, 351] on div "**********" at bounding box center [446, 240] width 893 height 403
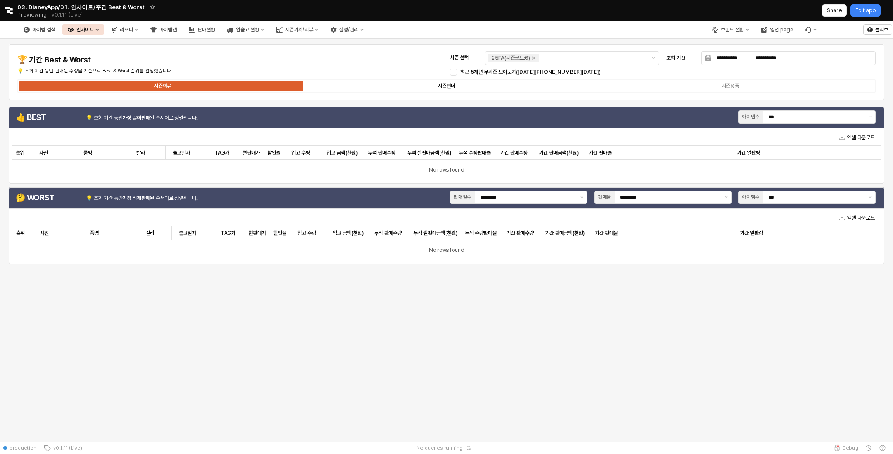
click at [457, 85] on label "시즌언더" at bounding box center [446, 86] width 284 height 8
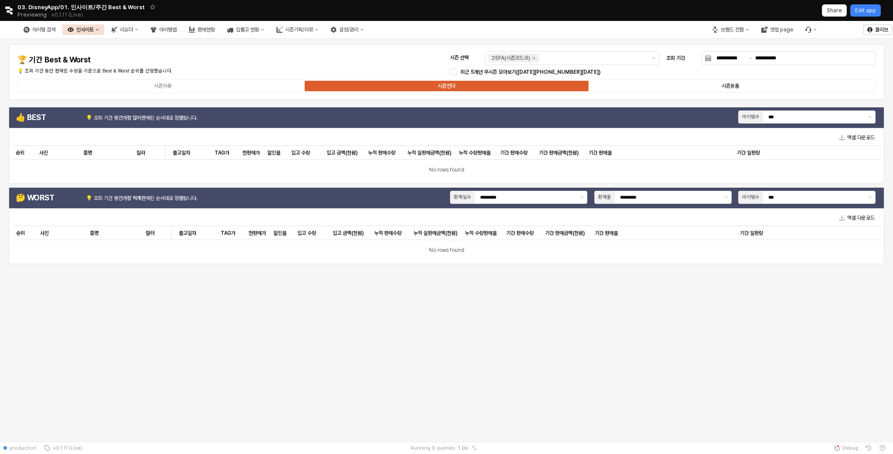
click at [694, 89] on label "시즌용품" at bounding box center [731, 86] width 284 height 8
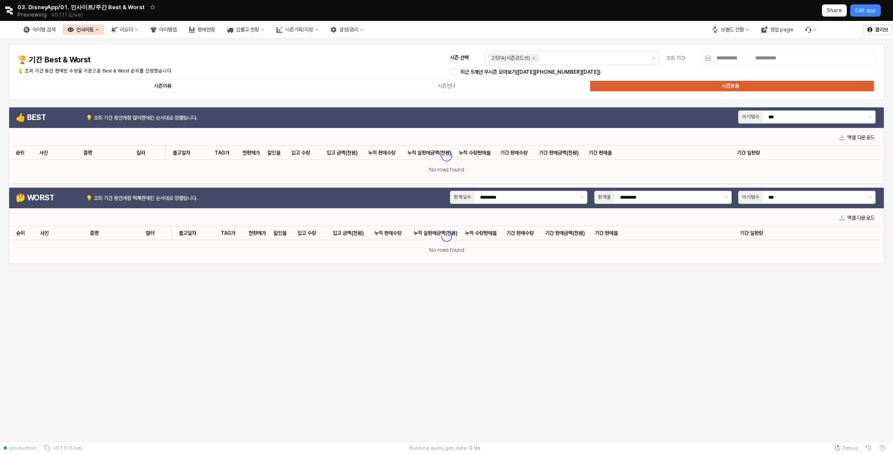
click at [161, 85] on div "시즌의류" at bounding box center [162, 86] width 17 height 6
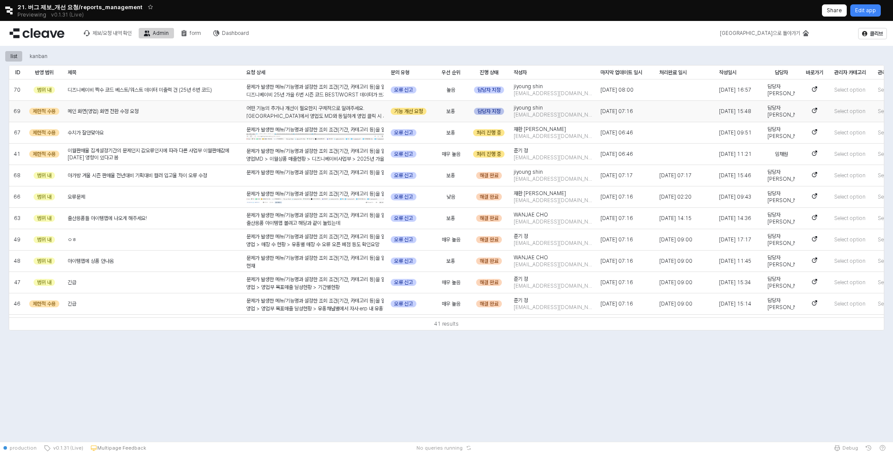
click at [494, 113] on div "담당자 지정" at bounding box center [489, 111] width 30 height 7
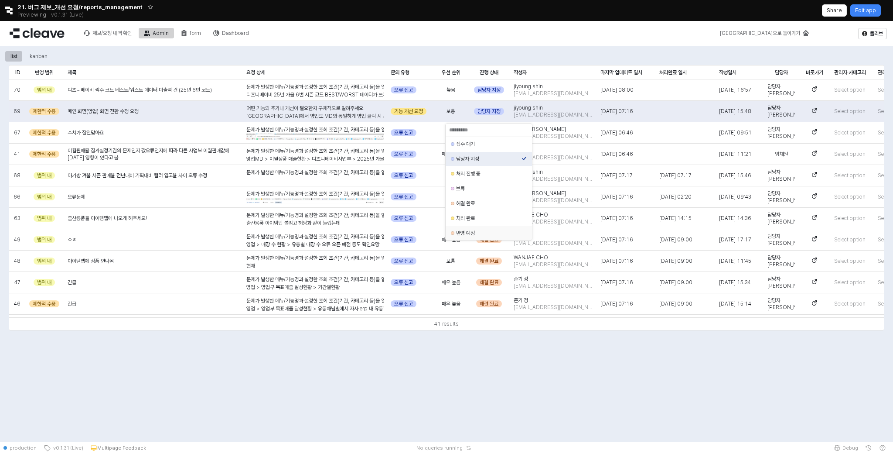
click at [480, 232] on div "반영 예정" at bounding box center [488, 232] width 65 height 7
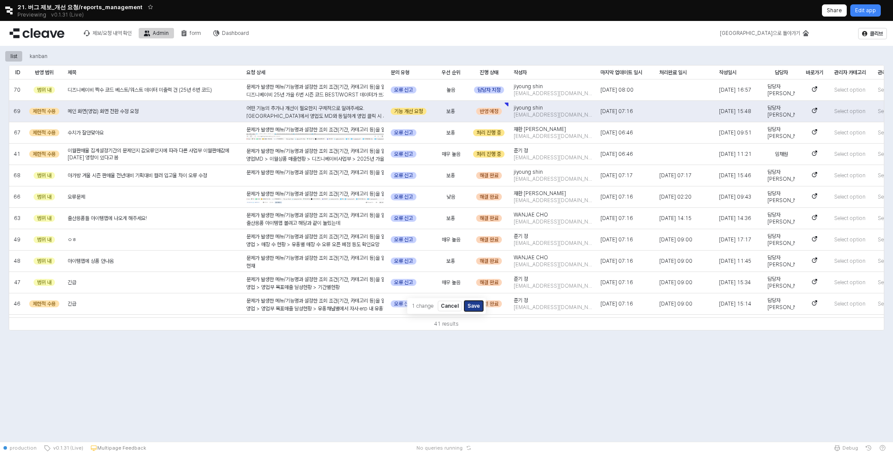
click at [475, 305] on button "Save" at bounding box center [474, 306] width 19 height 10
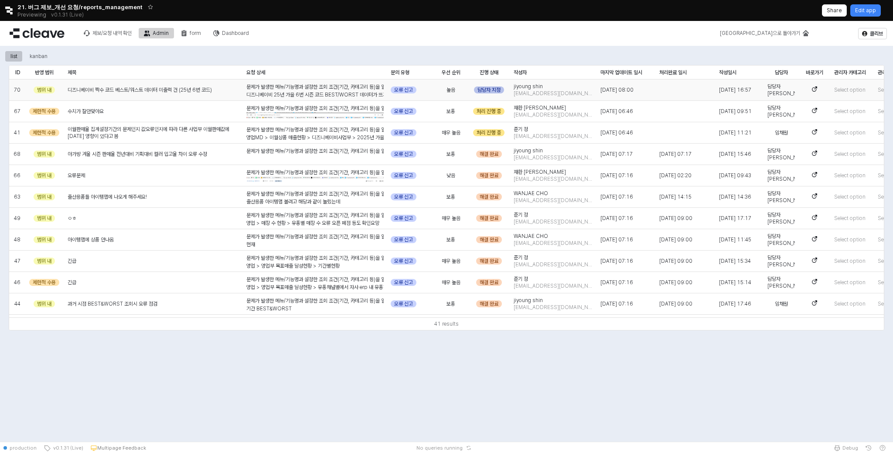
click at [496, 90] on div "담당자 지정" at bounding box center [489, 89] width 30 height 7
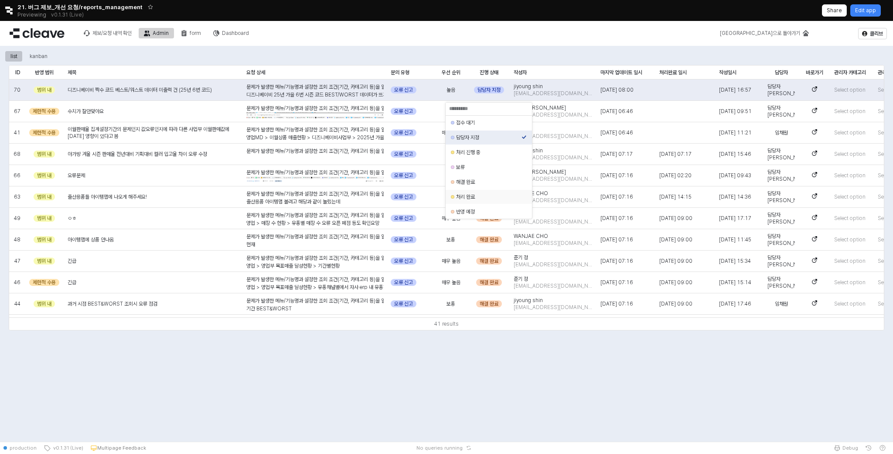
click at [472, 196] on div "처리 완료" at bounding box center [488, 196] width 65 height 7
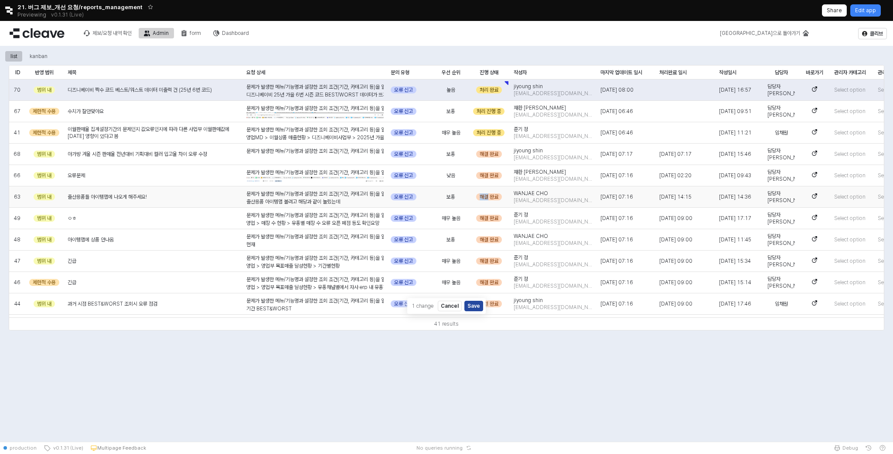
click at [472, 196] on div "해결 완료" at bounding box center [489, 196] width 43 height 21
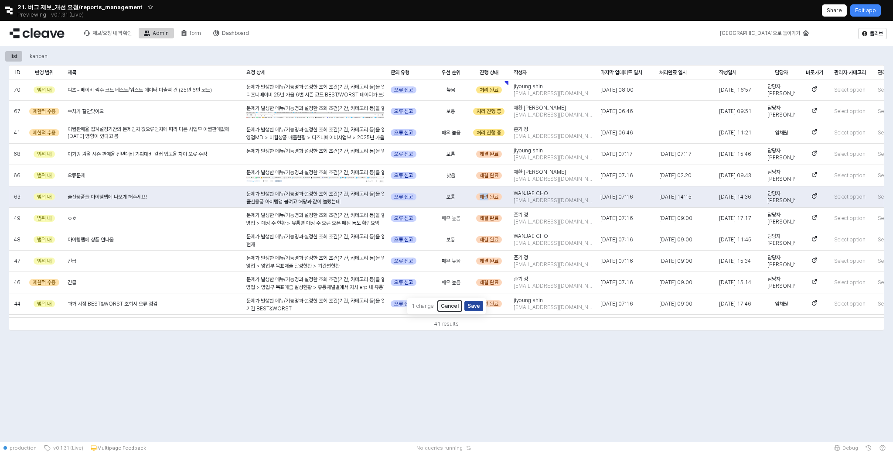
click at [449, 307] on button "Cancel" at bounding box center [450, 306] width 24 height 10
click at [492, 89] on div "담당자 지정" at bounding box center [489, 89] width 30 height 7
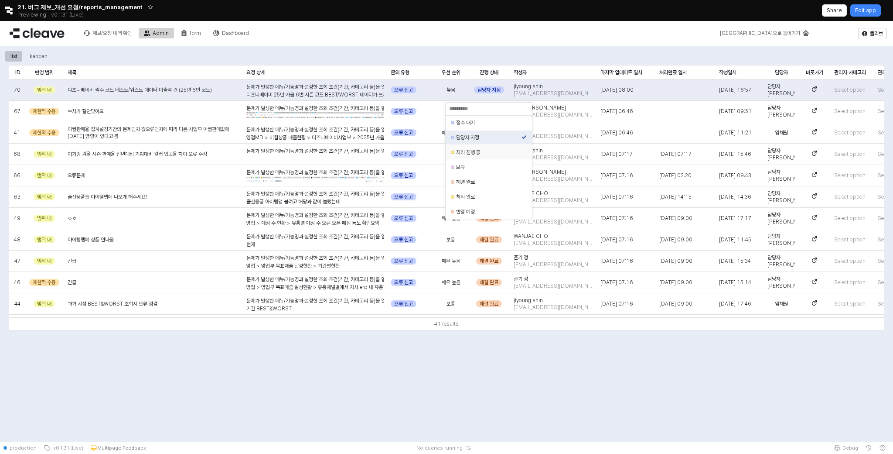
click at [489, 147] on div "처리 진행 중" at bounding box center [489, 152] width 86 height 14
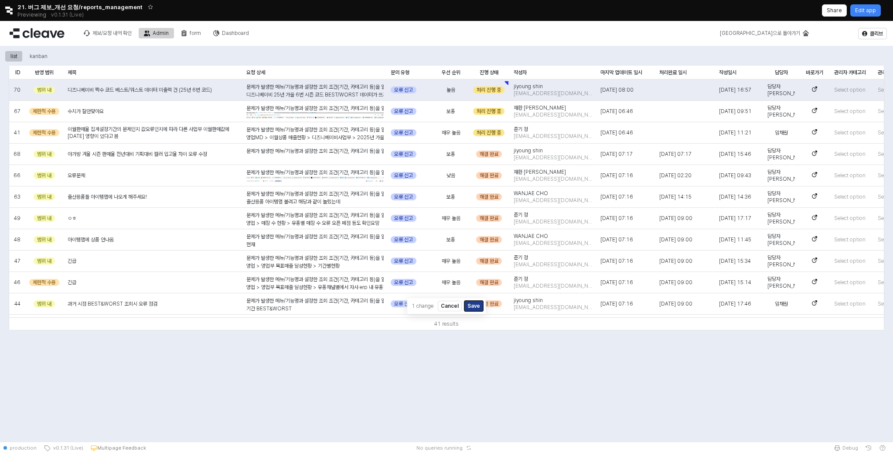
click at [478, 307] on button "Save" at bounding box center [474, 306] width 19 height 10
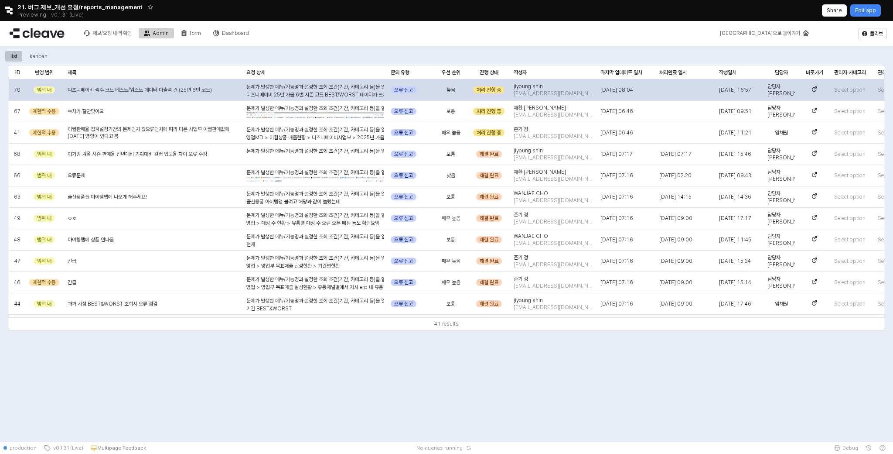
click at [204, 92] on span "디즈니베이비 짝수 코드 베스트/워스트 데이터 미출력 건 (25년 6번 코드)" at bounding box center [140, 89] width 144 height 7
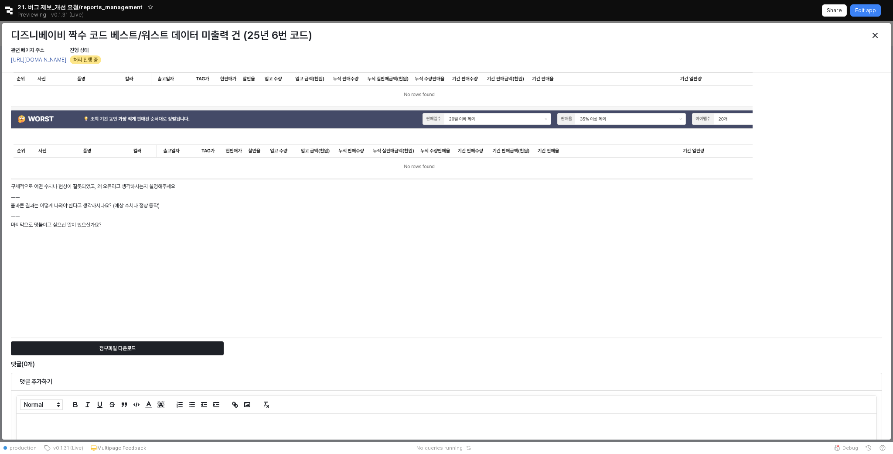
scroll to position [181, 0]
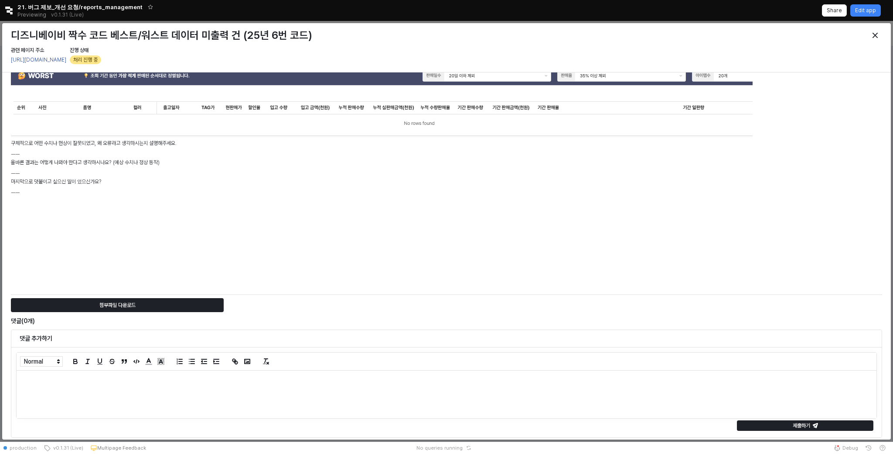
click at [141, 394] on div at bounding box center [447, 394] width 860 height 48
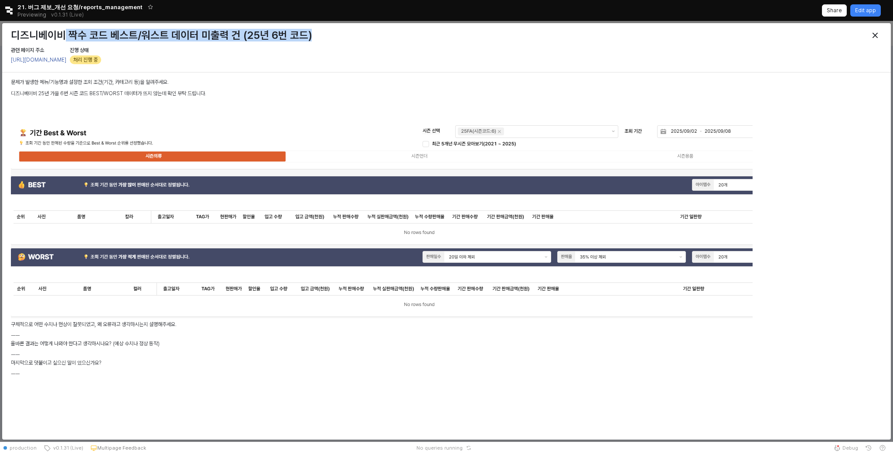
drag, startPoint x: 316, startPoint y: 32, endPoint x: 63, endPoint y: 31, distance: 253.0
click at [63, 31] on h3 "디즈니베이비 짝수 코드 베스트/워스트 데이터 미출력 건 (25년 6번 코드)" at bounding box center [337, 35] width 652 height 12
click at [169, 105] on p at bounding box center [447, 105] width 872 height 8
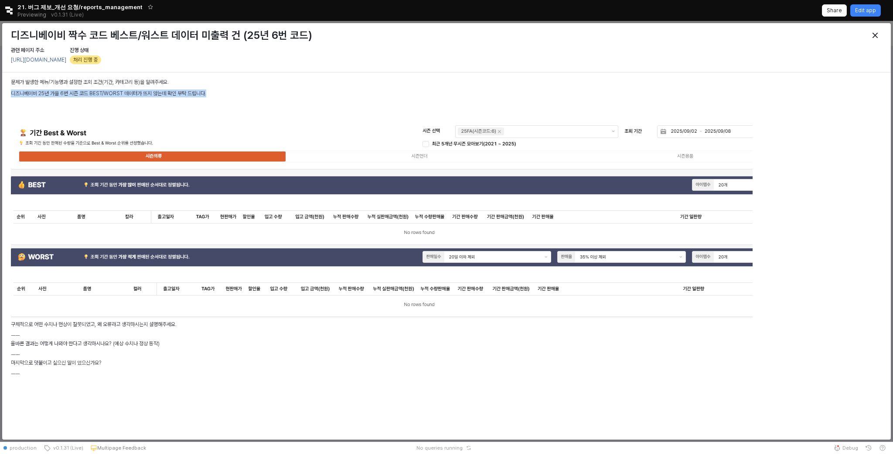
drag, startPoint x: 11, startPoint y: 90, endPoint x: 221, endPoint y: 93, distance: 209.8
click at [221, 93] on p "디즈니베이비 25년 가을 6번 시즌 코드 BEST/WORST 데이터가 뜨지 않는데 확인 부탁 드립니다." at bounding box center [447, 93] width 872 height 8
copy p "디즈니베이비 25년 가을 6번 시즌 코드 BEST/WORST 데이터가 뜨지 않는데 확인 부탁 드립니다."
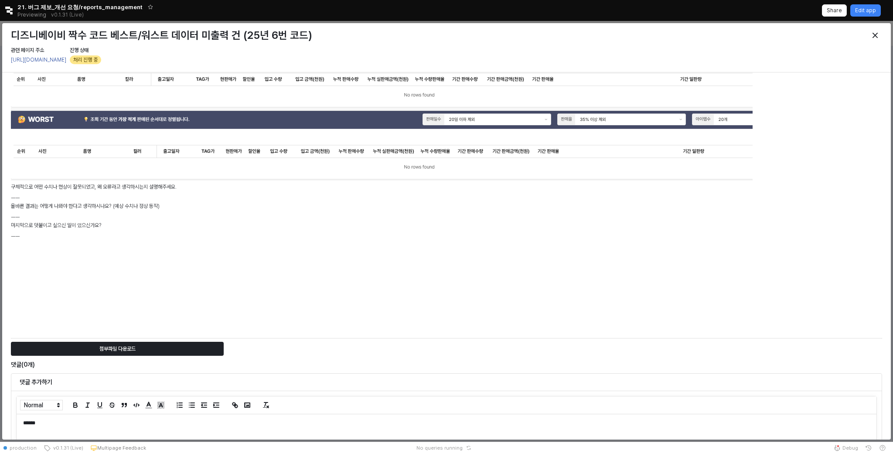
scroll to position [181, 0]
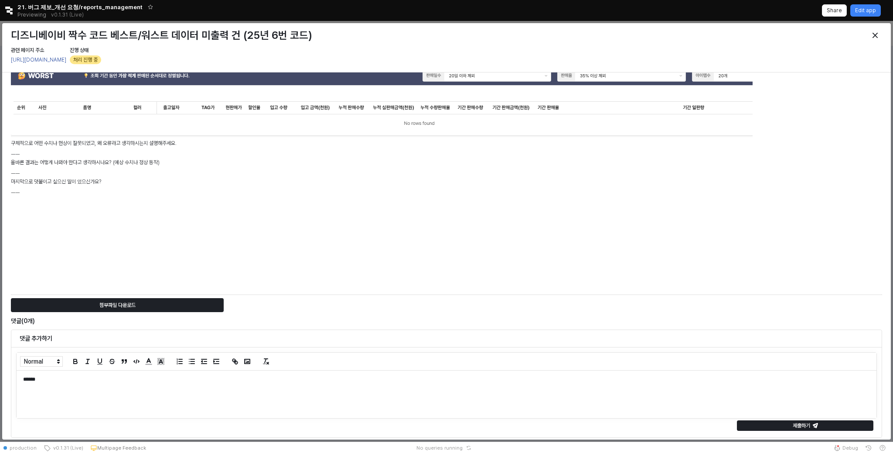
click at [167, 397] on p at bounding box center [446, 393] width 847 height 7
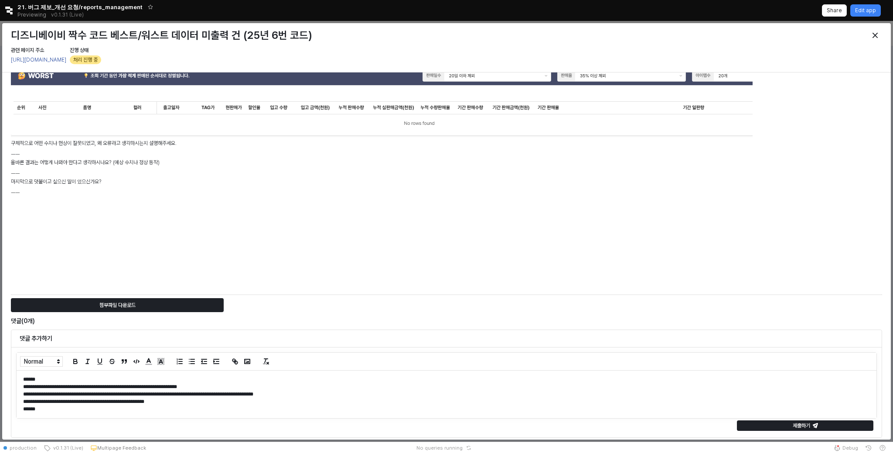
scroll to position [0, 0]
click at [298, 384] on p "**********" at bounding box center [446, 386] width 847 height 7
click at [465, 402] on p "**********" at bounding box center [446, 401] width 847 height 7
click at [448, 405] on video at bounding box center [423, 438] width 97 height 70
click at [267, 413] on p "******" at bounding box center [446, 416] width 847 height 7
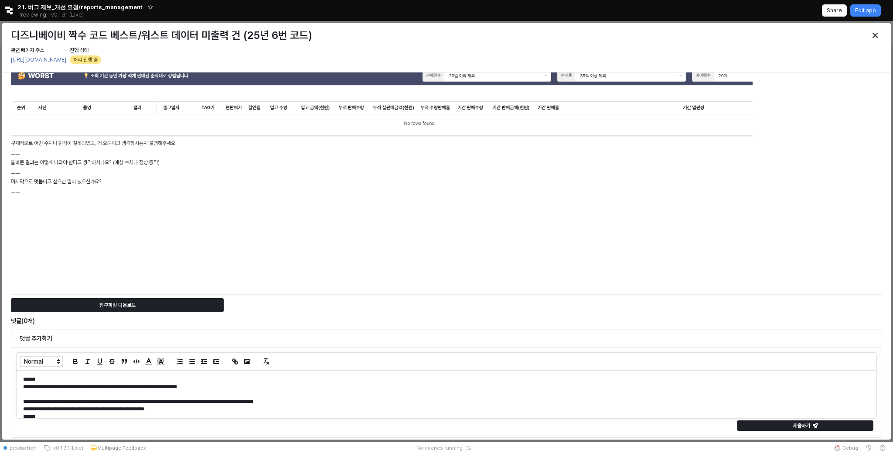
click at [251, 407] on p "**********" at bounding box center [446, 408] width 847 height 7
click at [36, 399] on p "**********" at bounding box center [446, 400] width 847 height 7
click at [180, 400] on p "**********" at bounding box center [446, 400] width 847 height 7
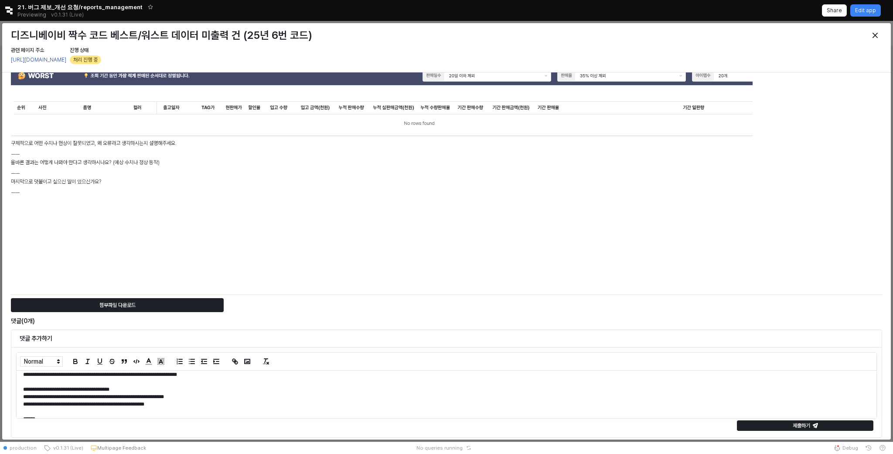
scroll to position [22, 0]
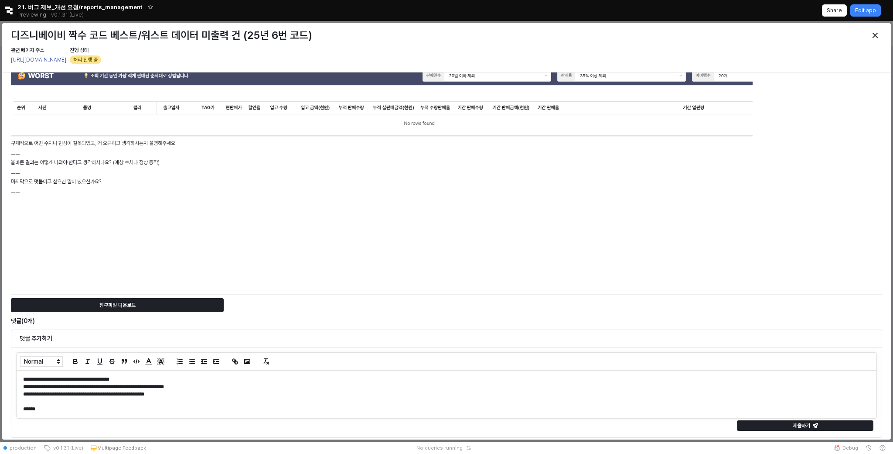
click at [215, 413] on div "**********" at bounding box center [447, 394] width 860 height 48
click at [823, 429] on div "제출하기" at bounding box center [805, 425] width 129 height 10
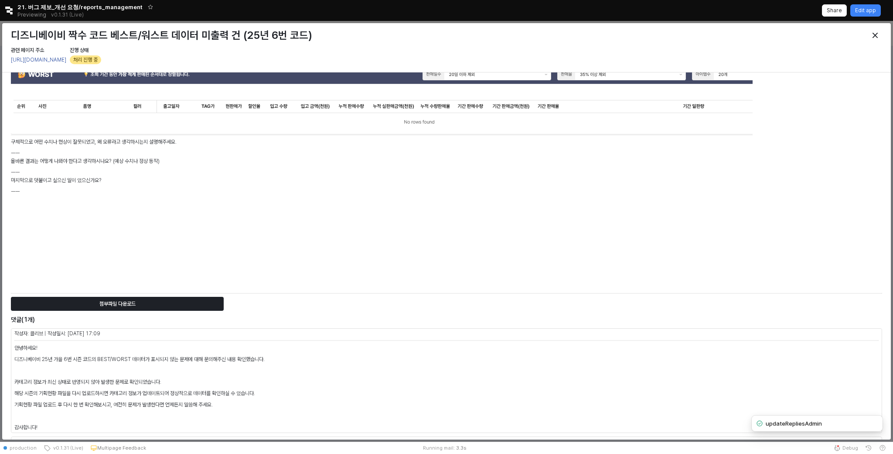
scroll to position [289, 0]
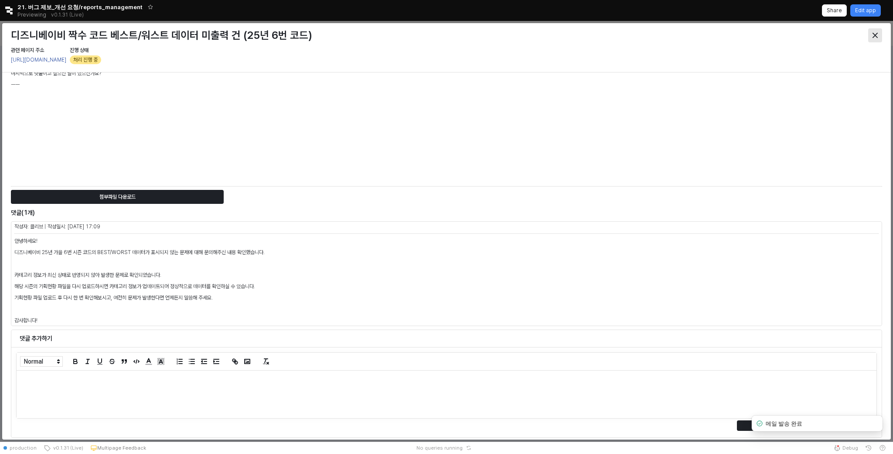
click at [875, 35] on icon "Close" at bounding box center [875, 35] width 5 height 5
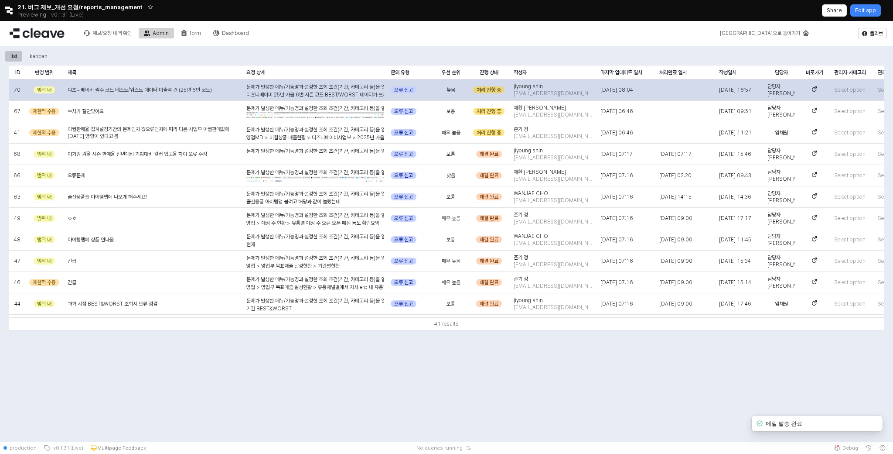
click at [496, 89] on div "처리 진행 중" at bounding box center [488, 89] width 31 height 7
click at [500, 89] on div "처리 진행 중" at bounding box center [488, 89] width 31 height 7
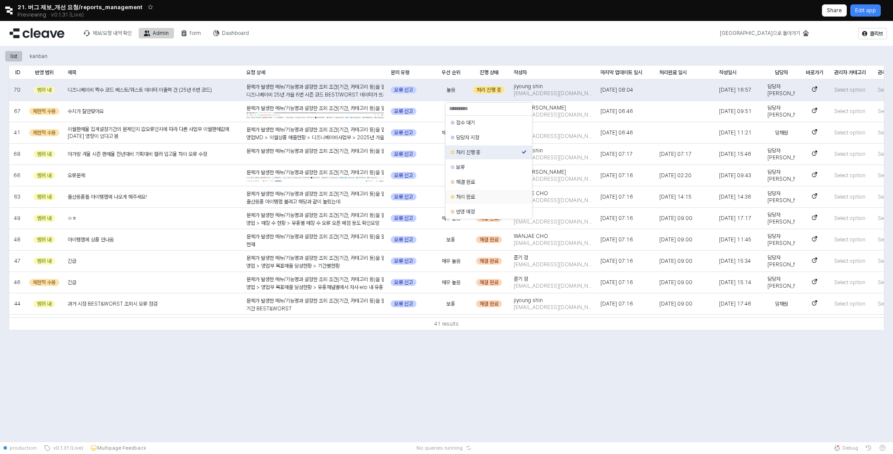
click at [480, 201] on div "처리 완료" at bounding box center [486, 196] width 71 height 9
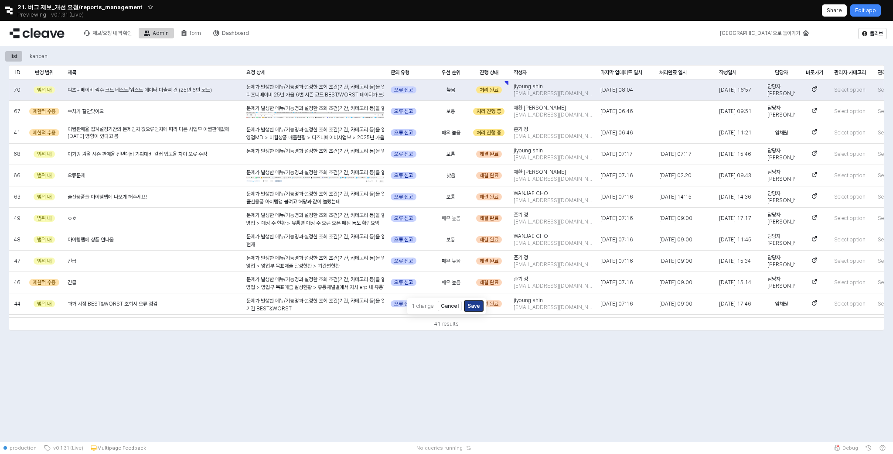
click at [475, 304] on button "Save" at bounding box center [474, 306] width 19 height 10
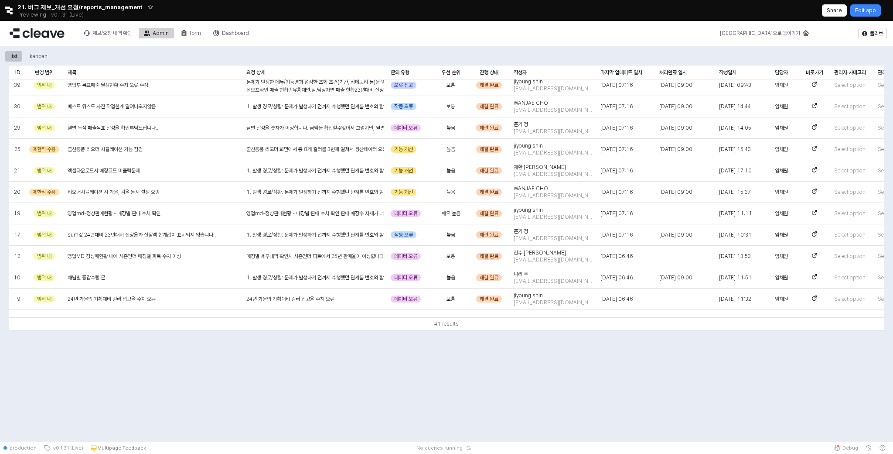
scroll to position [0, 0]
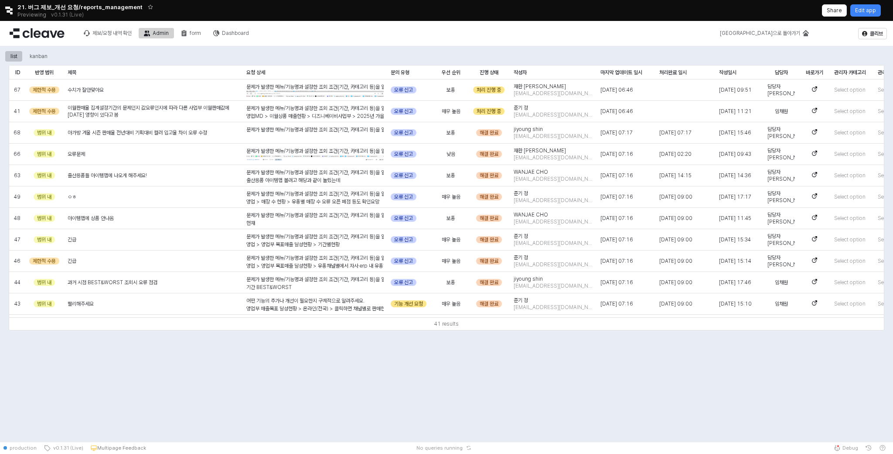
drag, startPoint x: 420, startPoint y: 441, endPoint x: 604, endPoint y: 392, distance: 190.4
click at [604, 392] on video at bounding box center [583, 406] width 97 height 70
drag, startPoint x: 614, startPoint y: 393, endPoint x: 360, endPoint y: 417, distance: 255.0
click at [360, 417] on video at bounding box center [353, 413] width 97 height 70
drag, startPoint x: 368, startPoint y: 420, endPoint x: 368, endPoint y: 426, distance: 6.1
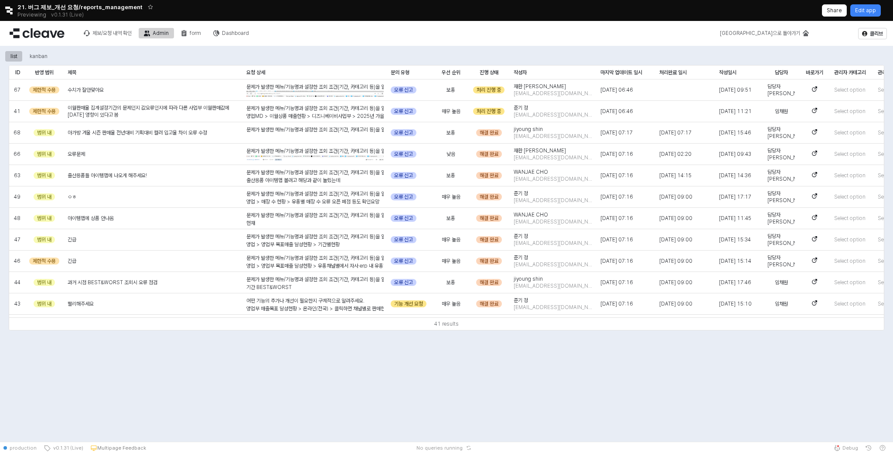
click at [368, 426] on video at bounding box center [353, 419] width 97 height 70
click at [503, 362] on div "list kanban ID ID 반영 범위 반영 범위 제목 제목 요청 상세 요청 상세 문의 유형 문의 유형 우선 순위 우선 순위 진행 상태 진…" at bounding box center [446, 244] width 893 height 396
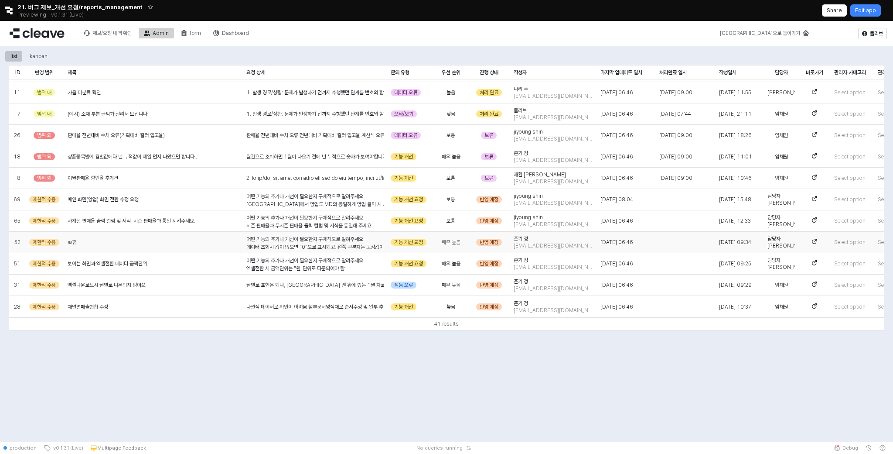
scroll to position [639, 34]
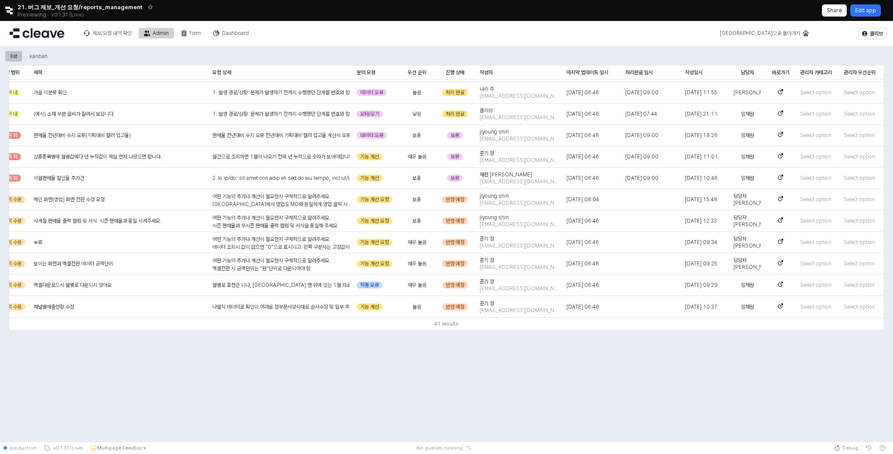
click at [866, 14] on div "Edit app" at bounding box center [865, 10] width 21 height 11
